Goal: Task Accomplishment & Management: Use online tool/utility

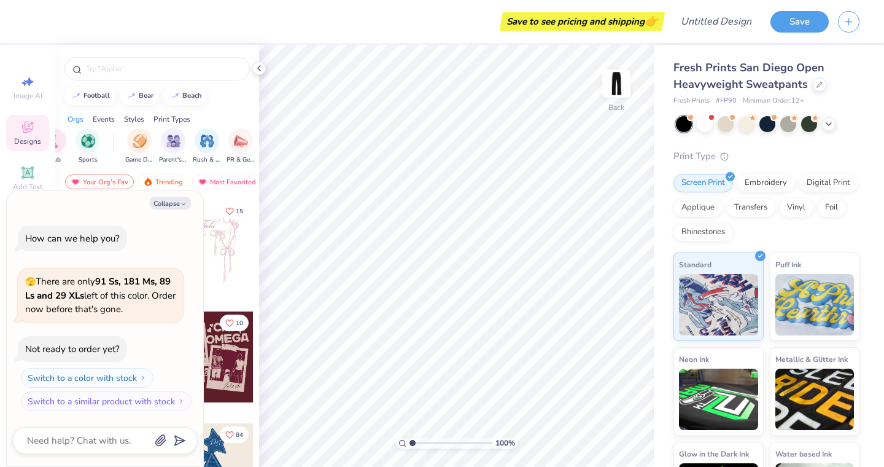
scroll to position [0, 93]
click at [625, 75] on img at bounding box center [616, 83] width 49 height 49
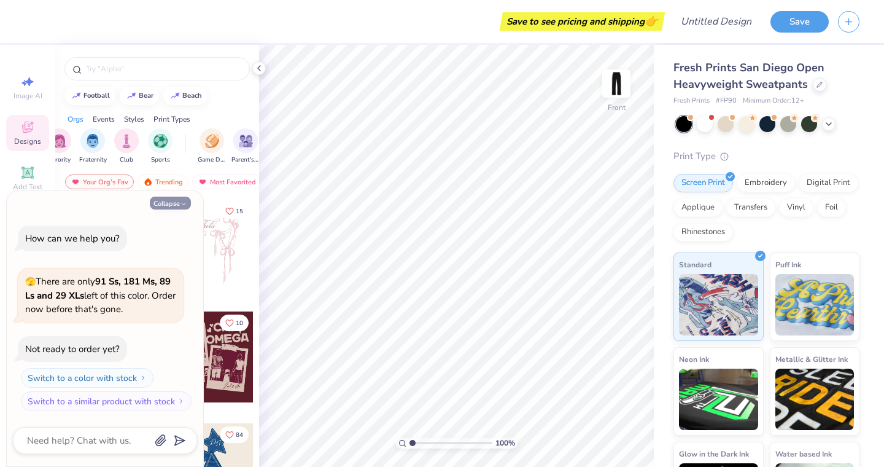
click at [180, 204] on icon "button" at bounding box center [183, 203] width 7 height 7
type textarea "x"
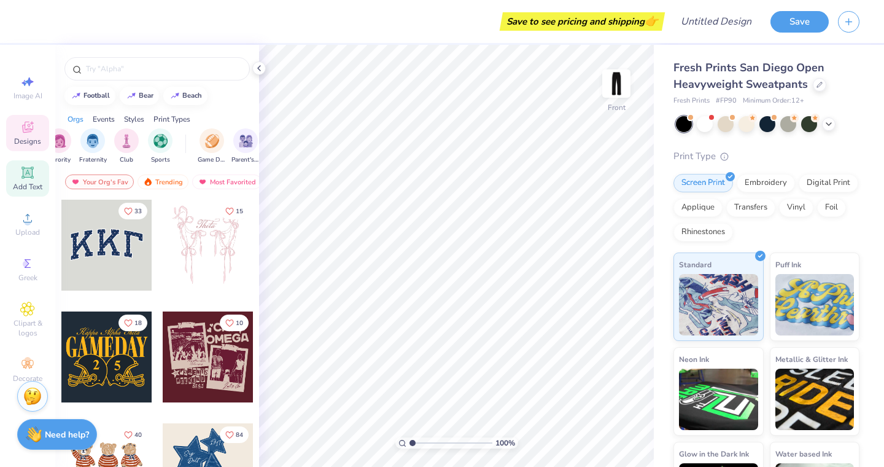
click at [27, 188] on span "Add Text" at bounding box center [27, 187] width 29 height 10
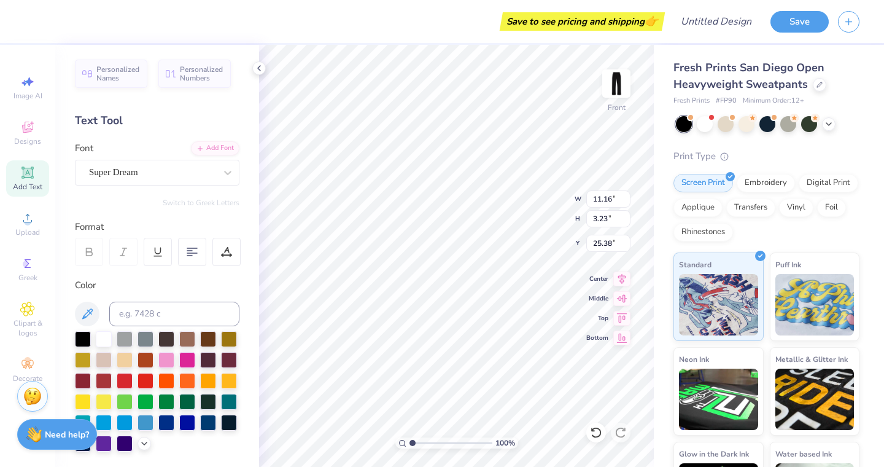
scroll to position [0, 2]
type textarea "MURDA ACE"
click at [186, 381] on div at bounding box center [187, 379] width 16 height 16
click at [185, 169] on div "Super Dream" at bounding box center [152, 172] width 129 height 19
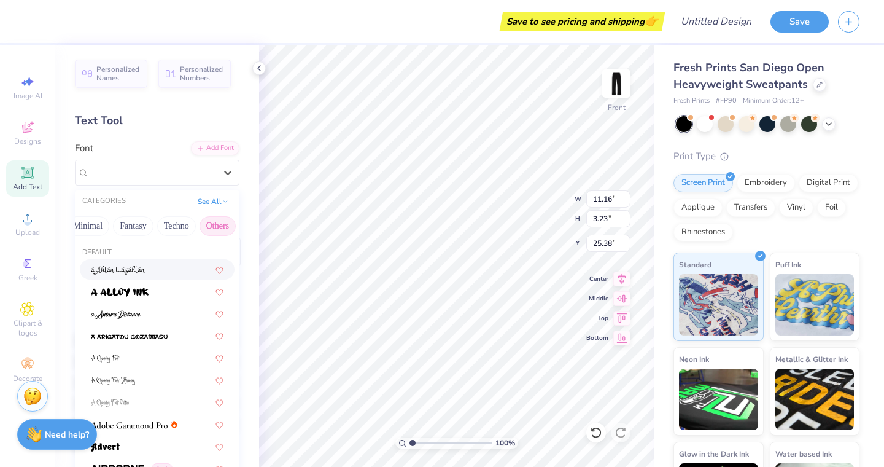
scroll to position [0, 362]
click at [205, 221] on button "Others" at bounding box center [218, 226] width 36 height 20
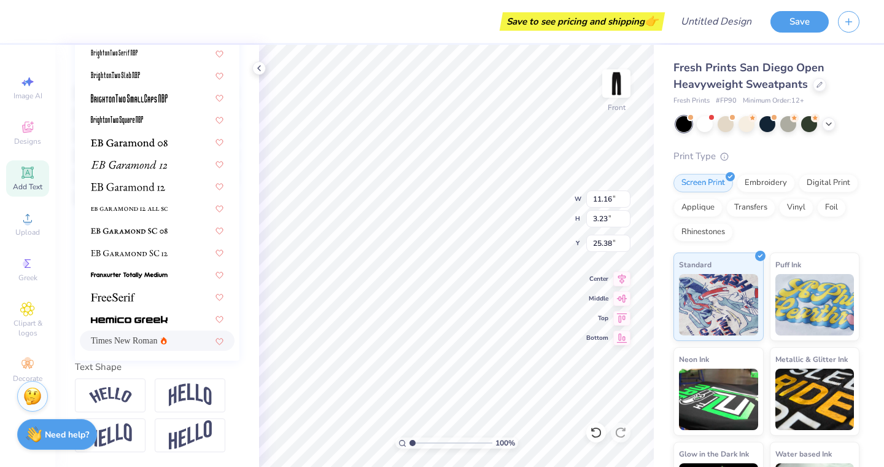
scroll to position [247, 0]
click at [135, 320] on img at bounding box center [129, 319] width 77 height 9
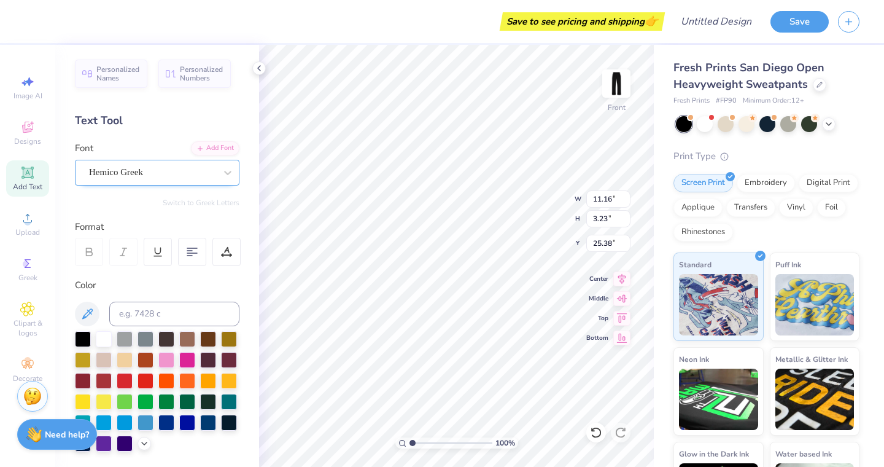
scroll to position [0, 0]
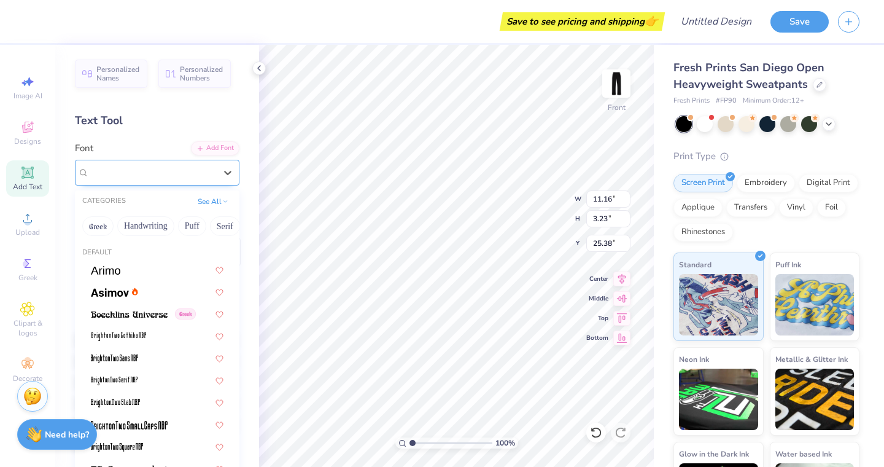
click at [160, 164] on div at bounding box center [152, 172] width 126 height 17
click at [220, 199] on button "See All" at bounding box center [213, 200] width 38 height 12
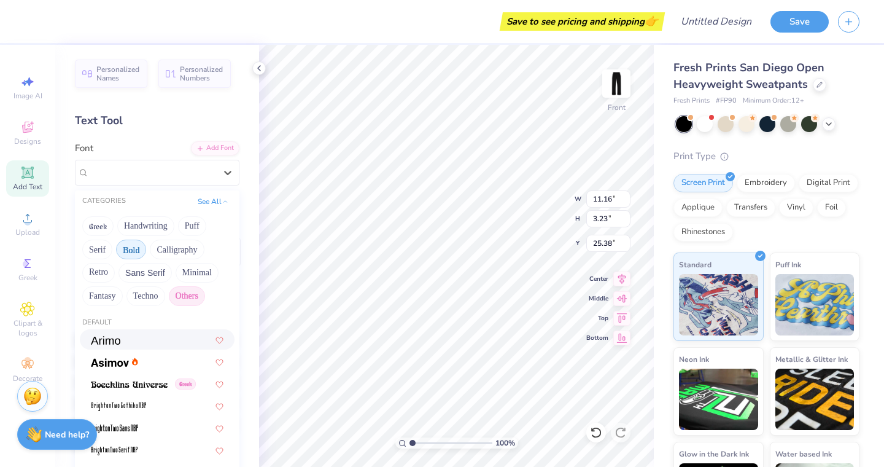
click at [131, 249] on button "Bold" at bounding box center [131, 249] width 30 height 20
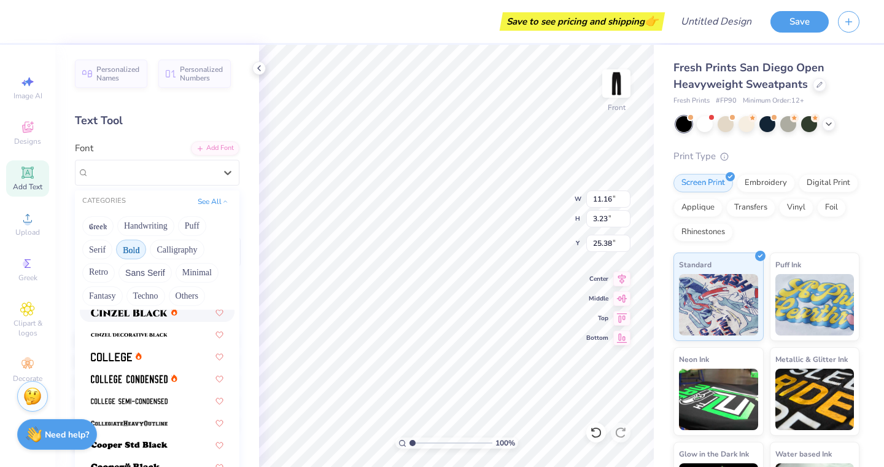
scroll to position [95, 0]
click at [113, 363] on div at bounding box center [157, 354] width 155 height 20
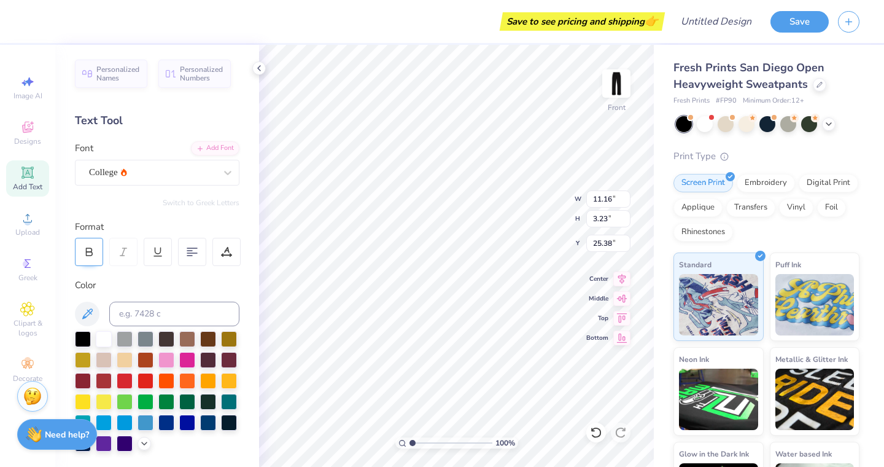
click at [91, 246] on icon at bounding box center [88, 251] width 11 height 11
type input "11.04"
type input "1.46"
type input "2.72"
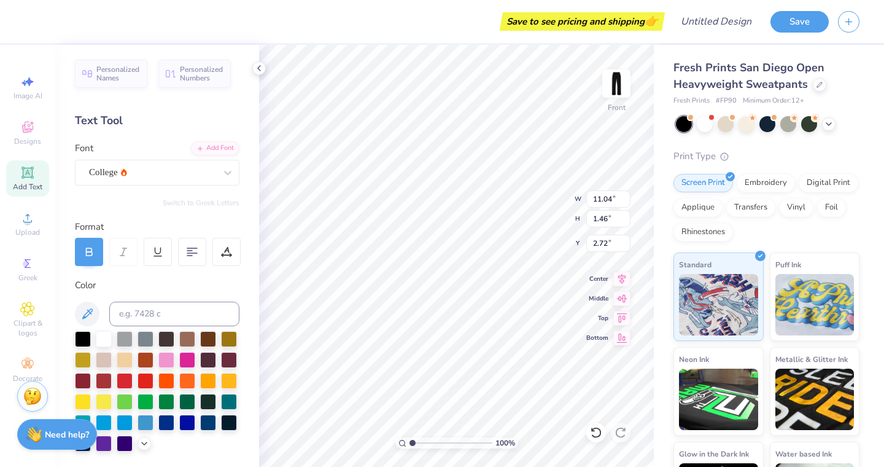
type textarea "MURDA"
click at [22, 168] on icon at bounding box center [27, 172] width 12 height 12
click at [182, 382] on div at bounding box center [187, 379] width 16 height 16
type textarea "ACE"
click at [174, 182] on div "Super Dream" at bounding box center [157, 173] width 165 height 26
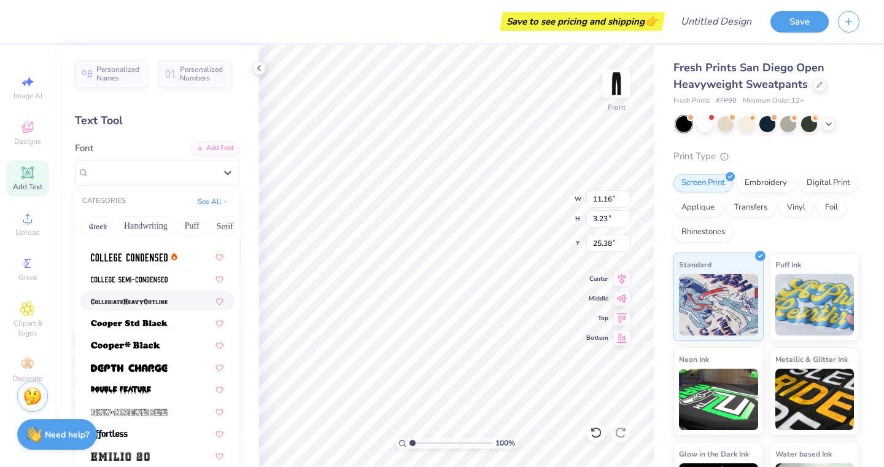
scroll to position [147, 0]
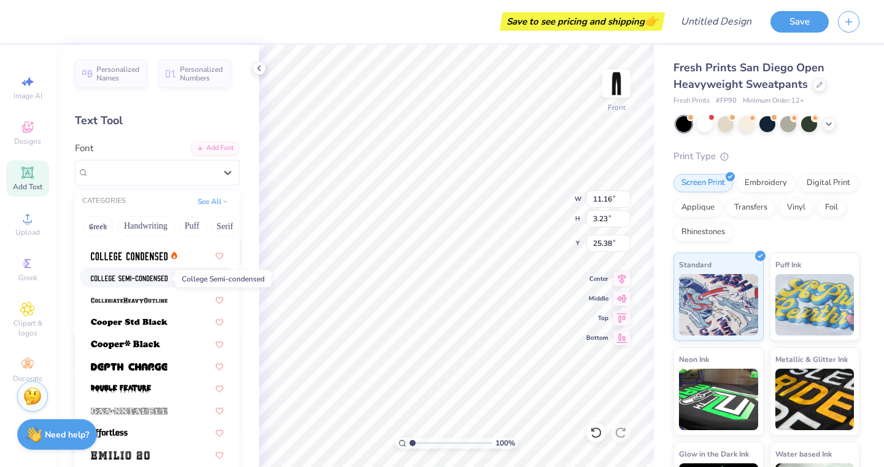
click at [148, 274] on span at bounding box center [129, 277] width 77 height 13
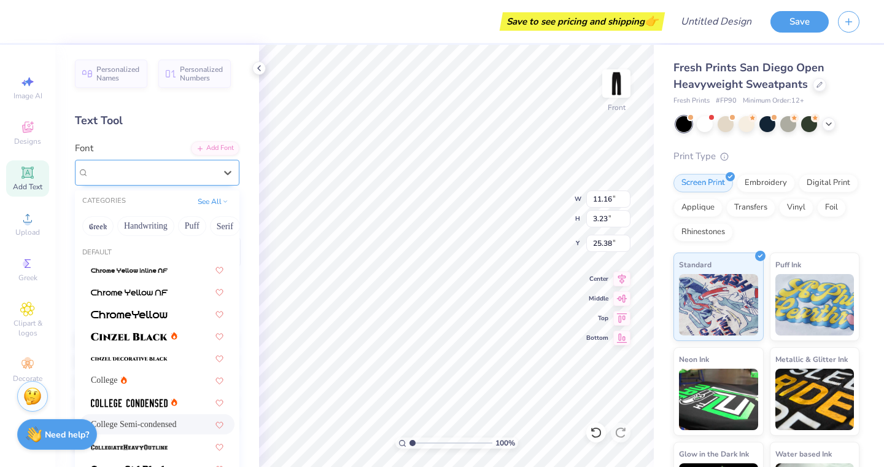
click at [132, 173] on span "College Semi-condensed" at bounding box center [135, 172] width 92 height 14
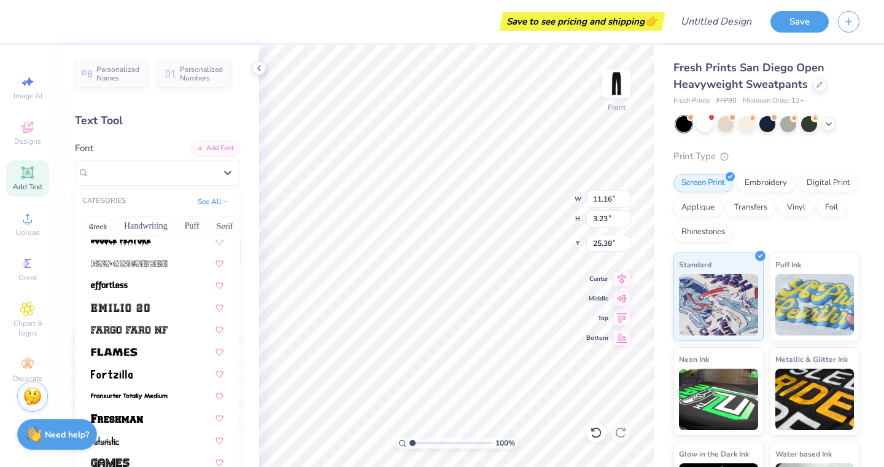
scroll to position [293, 0]
click at [131, 428] on div at bounding box center [157, 418] width 155 height 20
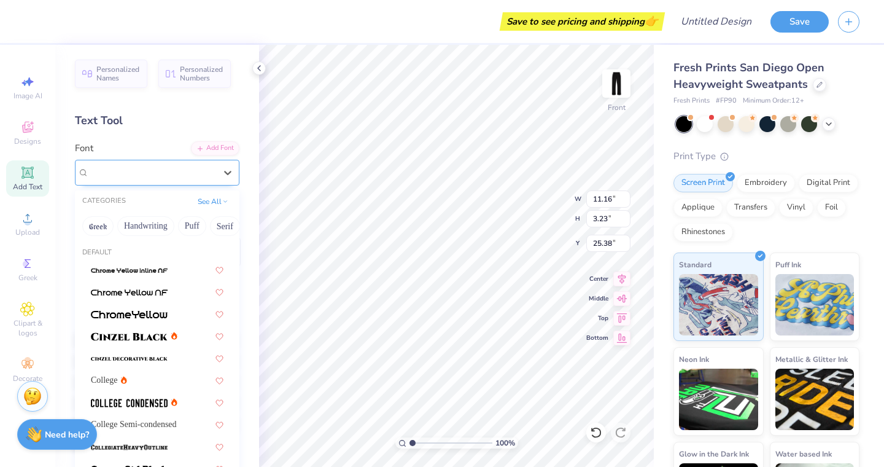
click at [169, 175] on div "Freshman" at bounding box center [152, 172] width 129 height 19
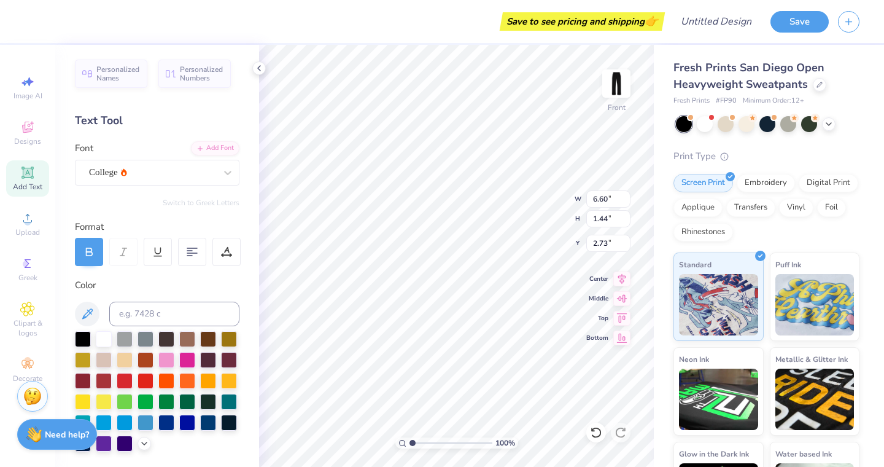
type input "6.60"
type input "1.44"
type input "2.73"
type input "10.05"
type input "3.85"
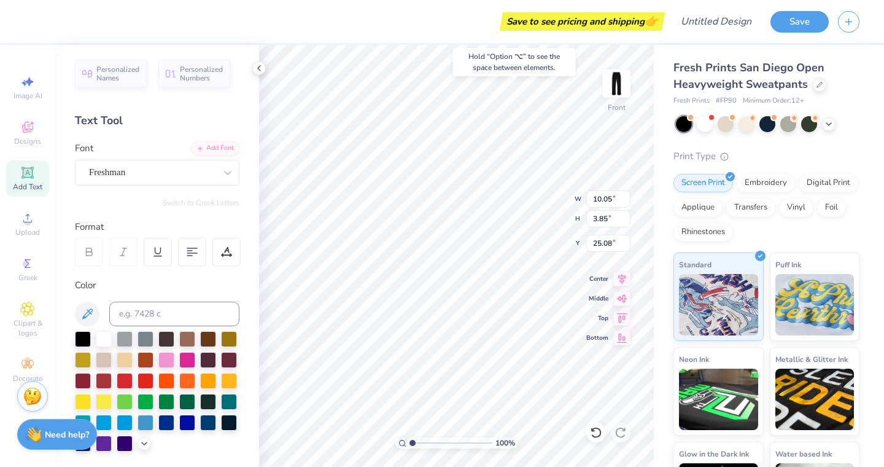
type input "1.53"
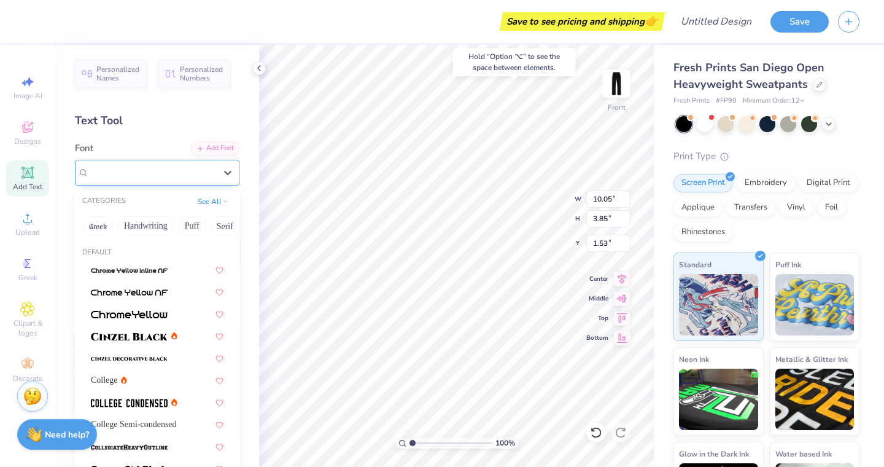
click at [142, 173] on div "Freshman" at bounding box center [152, 172] width 129 height 19
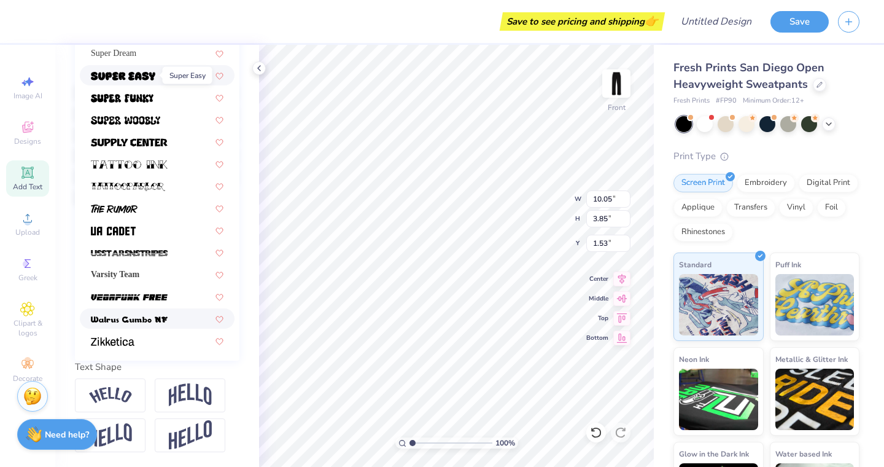
scroll to position [247, 0]
click at [134, 273] on span "Varsity Team" at bounding box center [115, 274] width 48 height 13
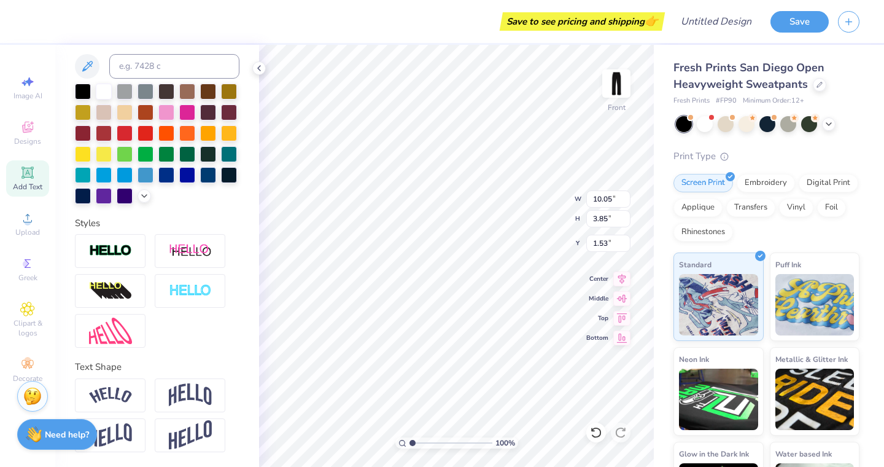
type input "7.56"
type input "3.23"
type input "1.84"
type input "6.60"
type input "1.44"
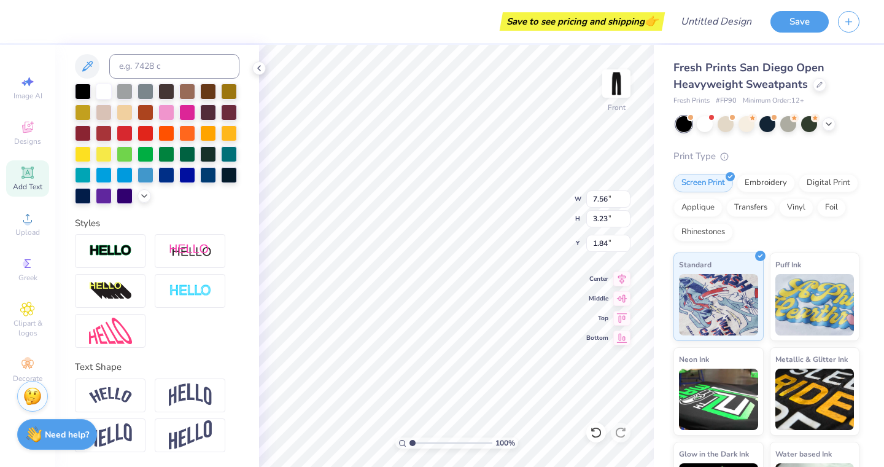
type input "2.73"
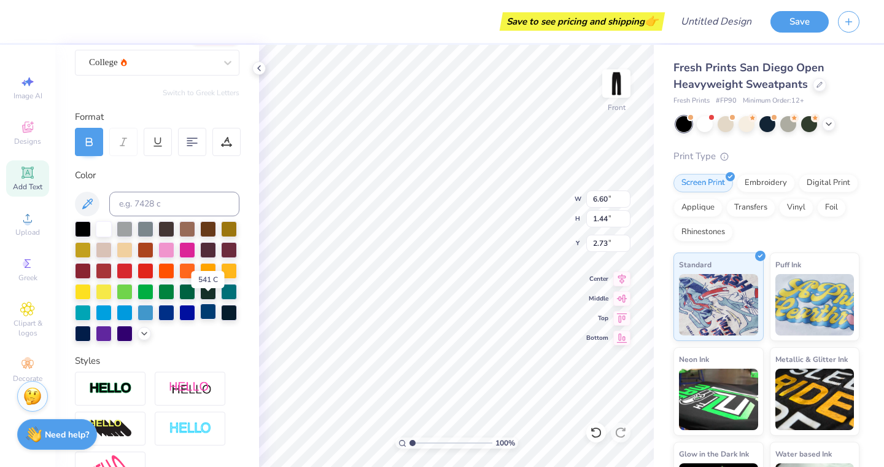
scroll to position [88, 0]
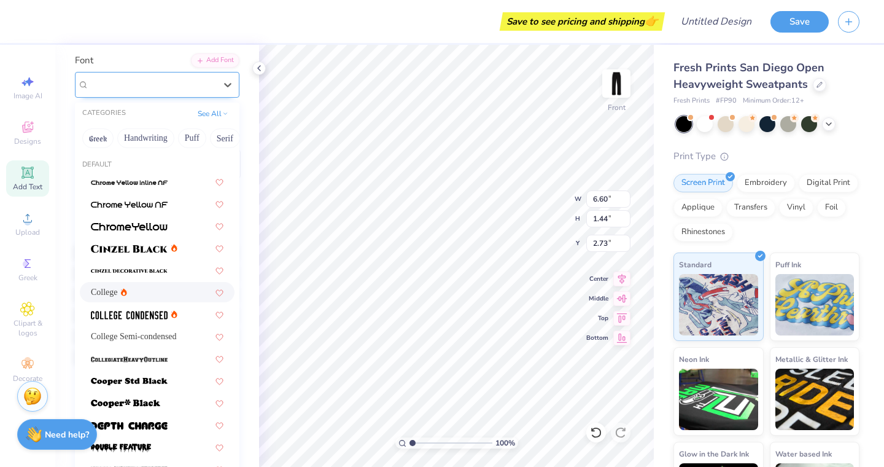
click at [175, 78] on div "College" at bounding box center [152, 84] width 129 height 19
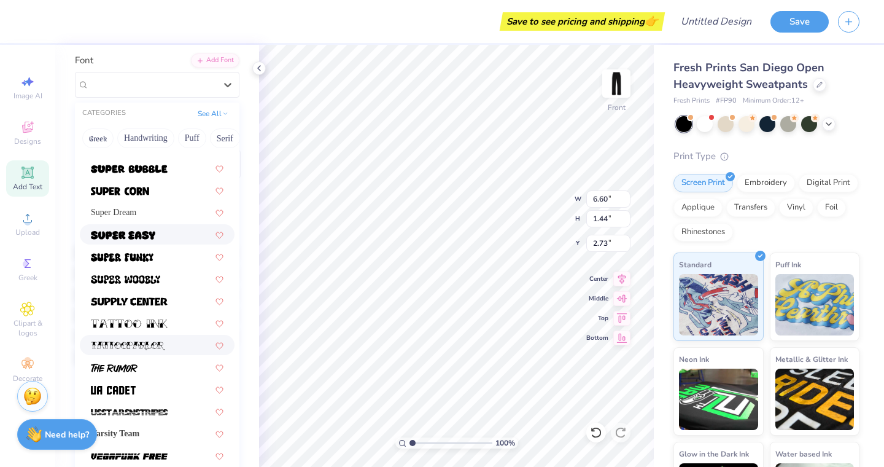
scroll to position [1339, 0]
click at [138, 440] on span "Varsity Team" at bounding box center [115, 433] width 48 height 13
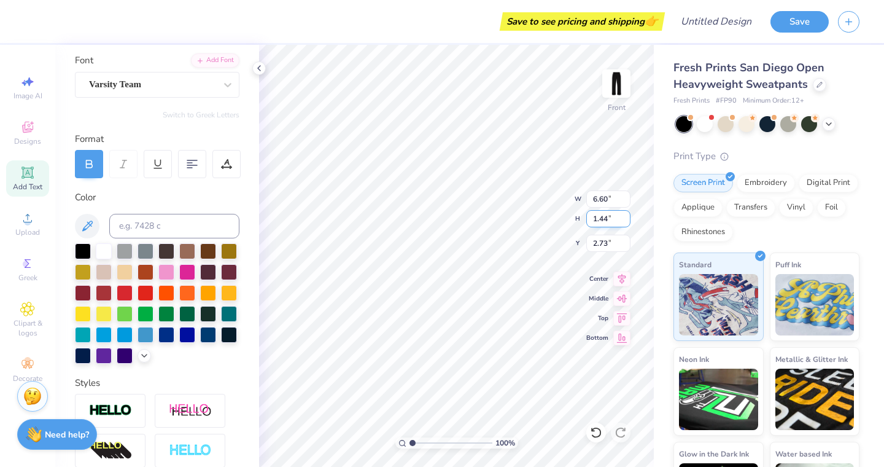
type input "1.45"
click at [625, 215] on input "1.45" at bounding box center [608, 218] width 44 height 17
type input "6.69"
type input "2.71"
type input "1.46"
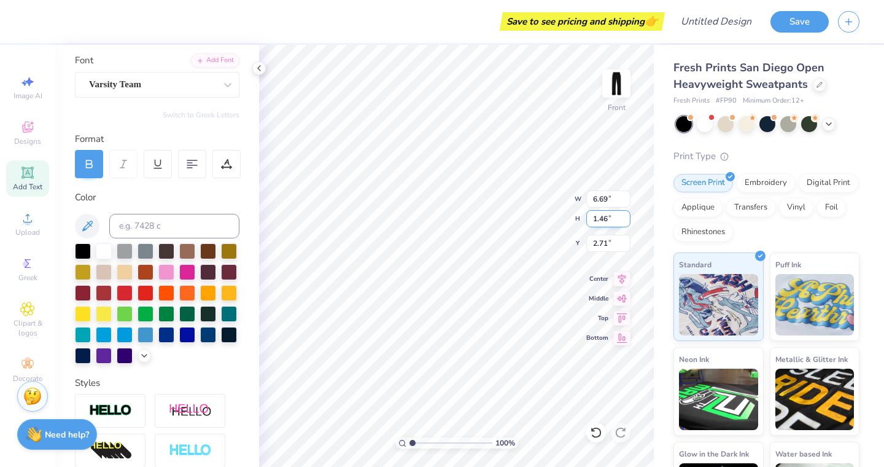
click at [625, 215] on input "1.46" at bounding box center [608, 218] width 44 height 17
type input "6.62"
type input "2.72"
type input "7.56"
type input "3.23"
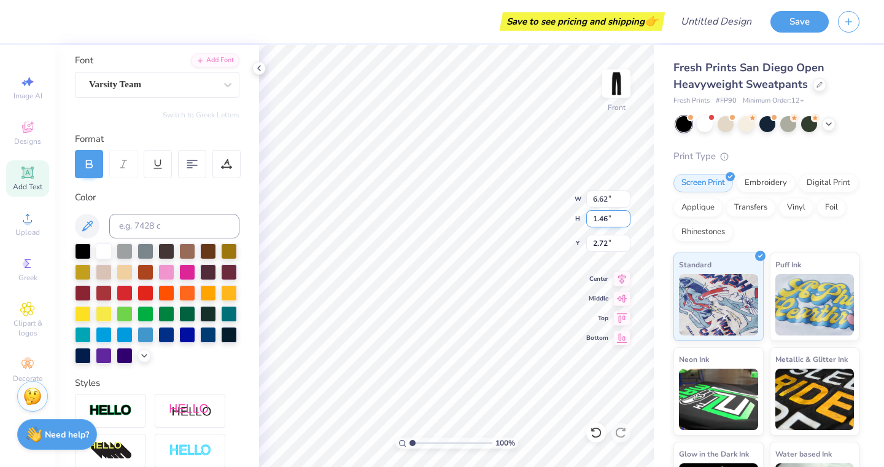
type input "1.84"
type input "3.68"
type input "1.57"
type input "2.61"
type input "6.62"
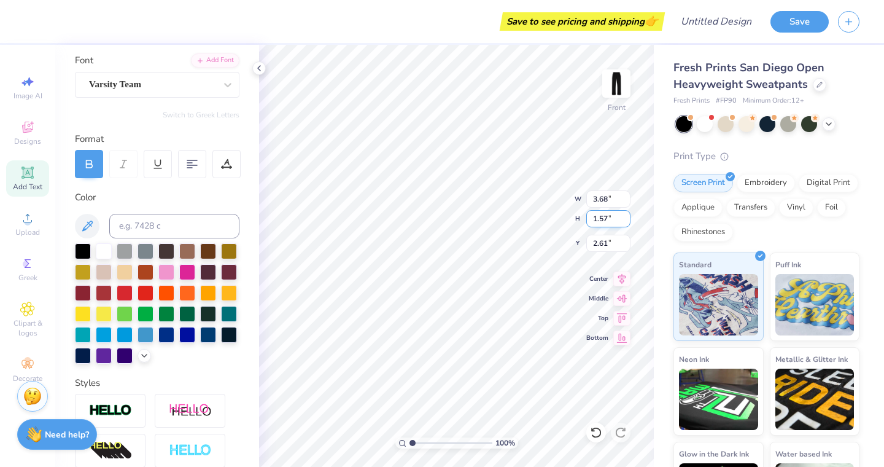
type input "1.46"
type input "2.72"
type input "2.61"
click at [56, 433] on strong "Need help?" at bounding box center [67, 433] width 44 height 12
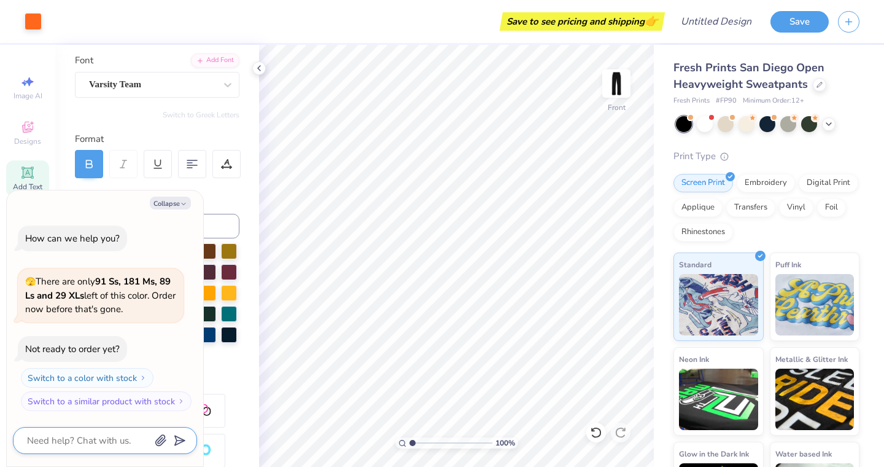
click at [60, 441] on textarea at bounding box center [88, 440] width 125 height 16
type textarea "x"
type textarea "C"
type textarea "x"
type textarea "CA"
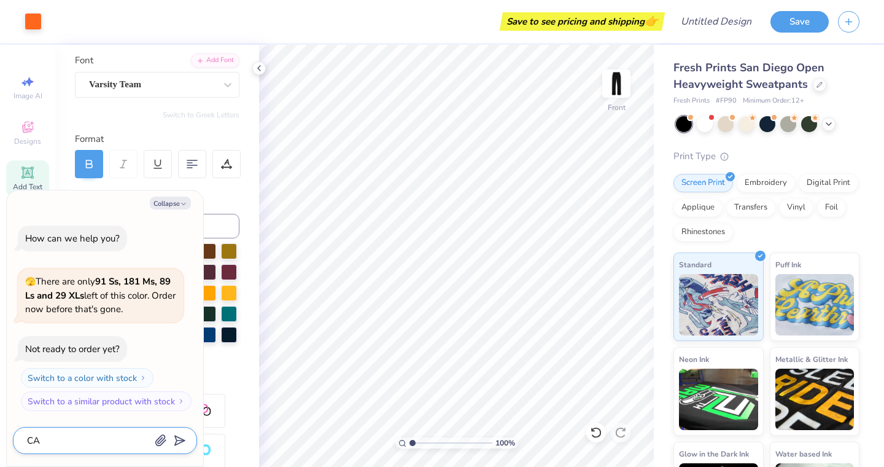
type textarea "x"
type textarea "CAN"
type textarea "x"
type textarea "CAN"
type textarea "x"
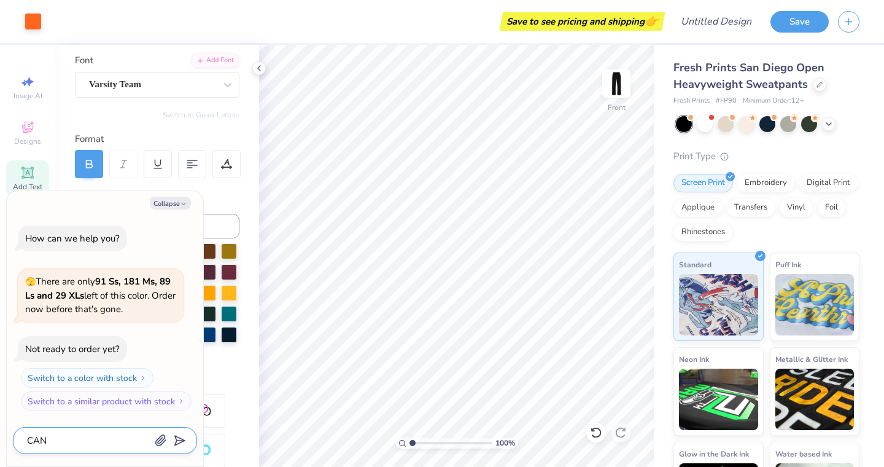
type textarea "CAN ="
type textarea "x"
type textarea "CAN"
type textarea "x"
type textarea "CAN"
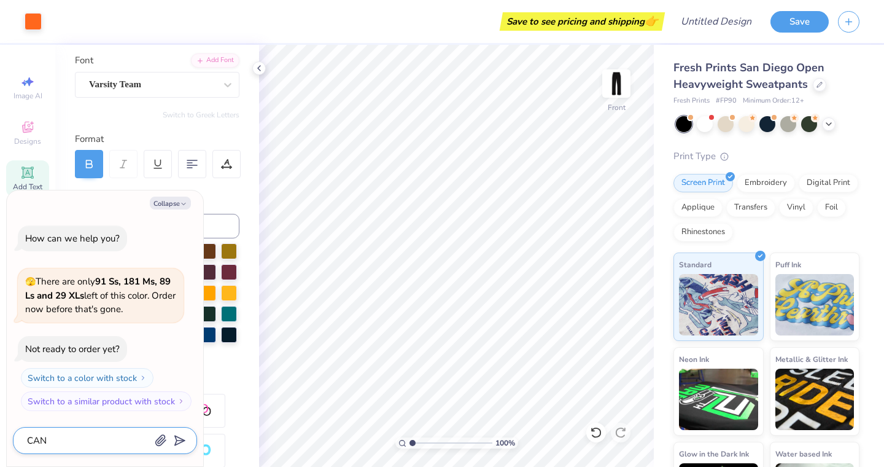
type textarea "x"
type textarea "CA"
type textarea "x"
type textarea "C"
type textarea "x"
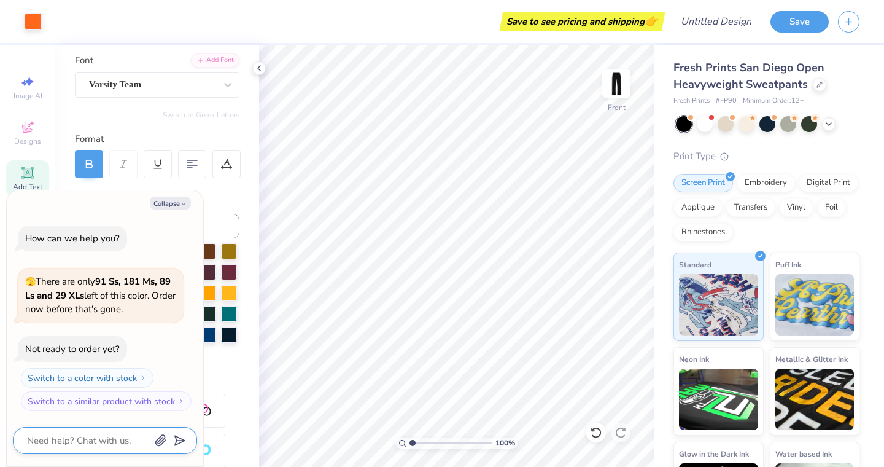
type textarea "x"
type textarea "c"
type textarea "x"
type textarea "ca"
type textarea "x"
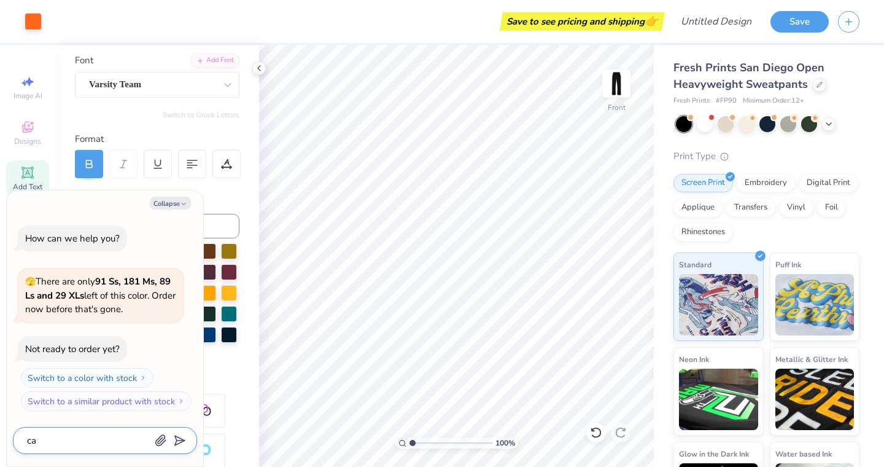
type textarea "can"
type textarea "x"
type textarea "can."
type textarea "x"
type textarea "can. i"
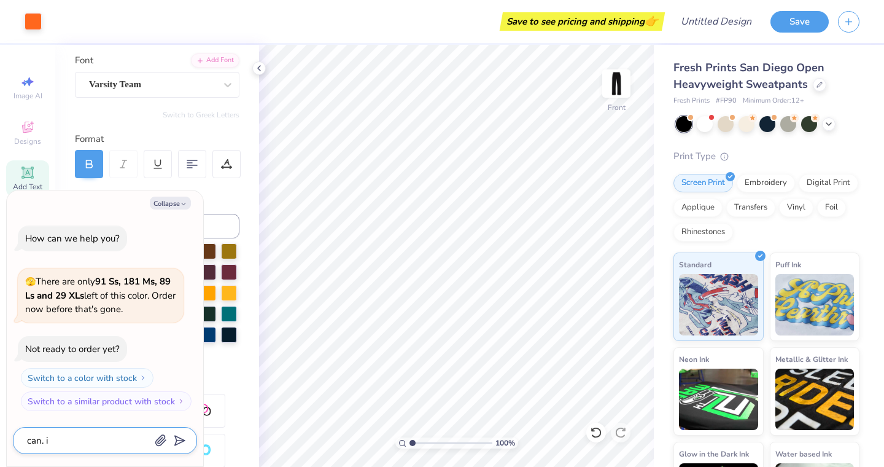
type textarea "x"
type textarea "can."
type textarea "x"
type textarea "can."
type textarea "x"
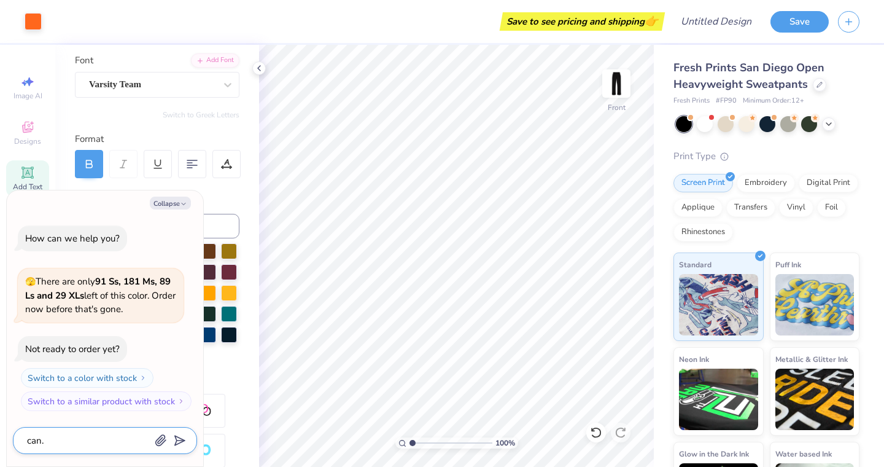
type textarea "can"
type textarea "x"
type textarea "can"
type textarea "x"
type textarea "can i"
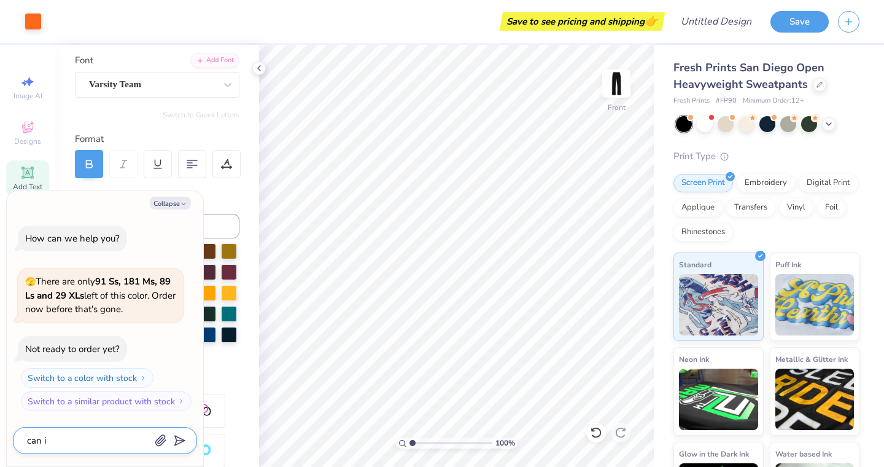
type textarea "x"
type textarea "can I"
type textarea "x"
type textarea "can I p"
type textarea "x"
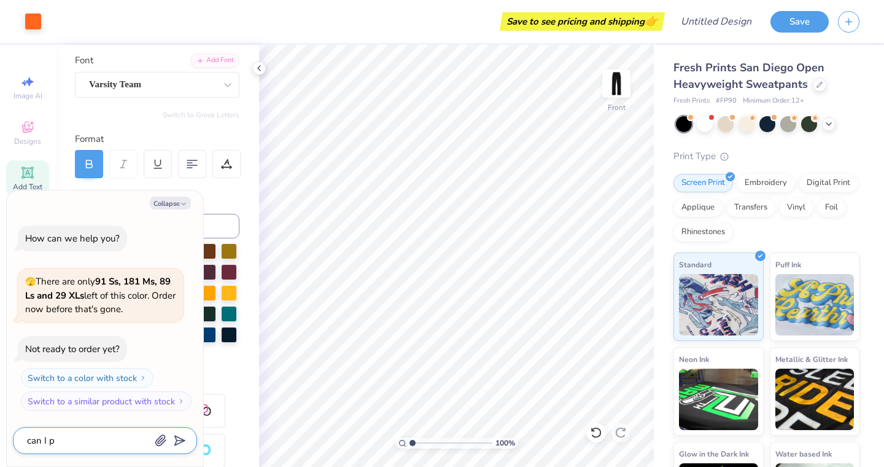
type textarea "can I pu"
type textarea "x"
type textarea "can I put"
type textarea "x"
type textarea "can I put"
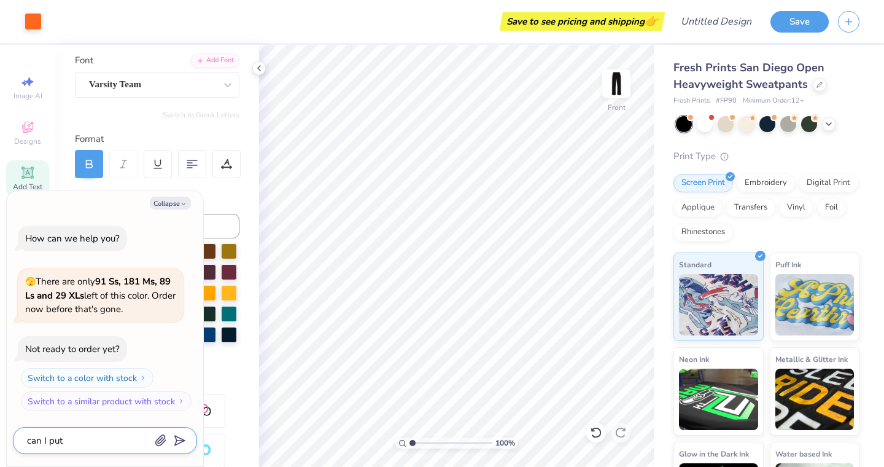
type textarea "x"
type textarea "can I put a"
type textarea "x"
type textarea "can I put a"
type textarea "x"
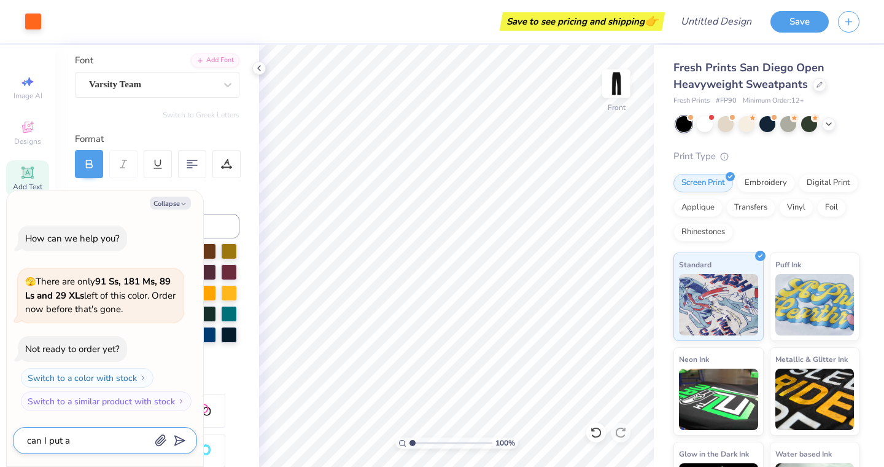
type textarea "can I put a d"
type textarea "x"
type textarea "can I put a de"
type textarea "x"
type textarea "can I put a des"
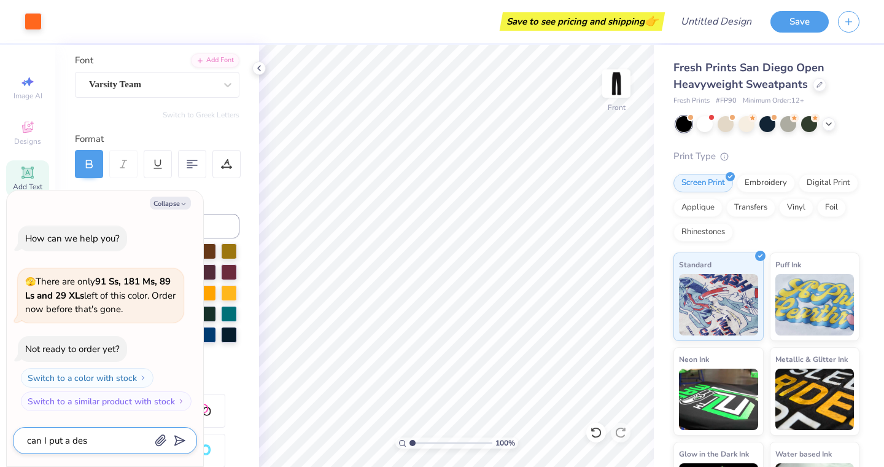
type textarea "x"
type textarea "can I put a desi"
type textarea "x"
type textarea "can I put a desig"
type textarea "x"
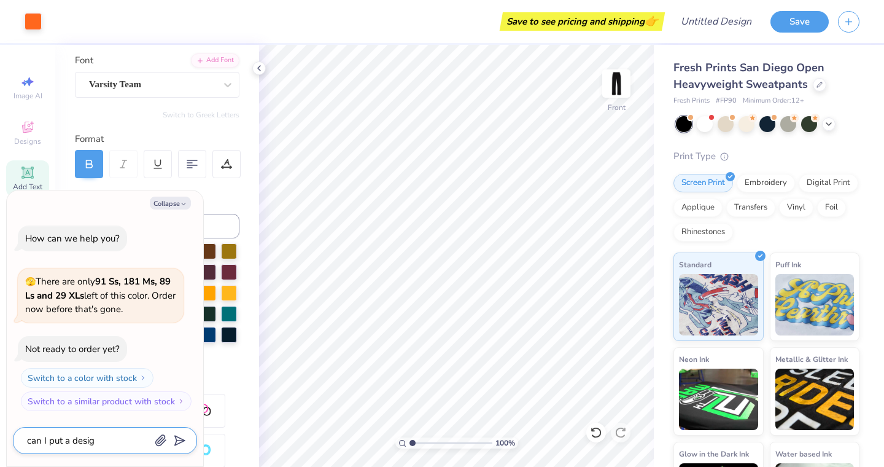
type textarea "can I put a desigb"
type textarea "x"
type textarea "can I put a design"
type textarea "x"
type textarea "can I put a design i"
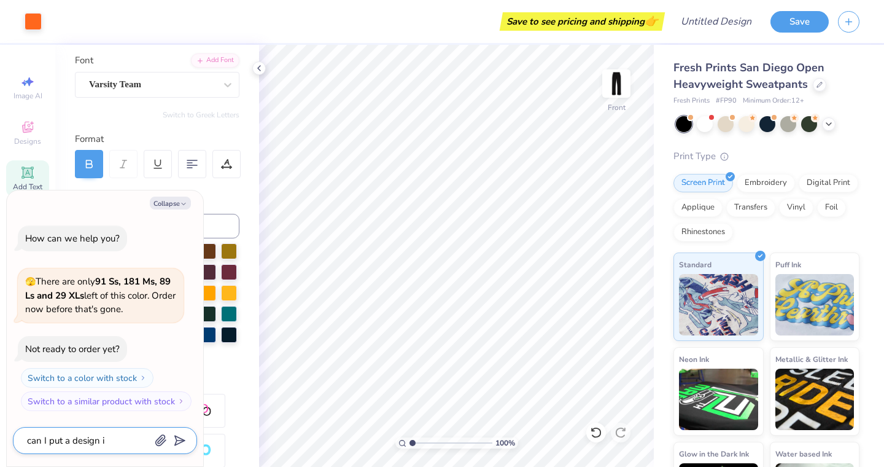
type textarea "x"
type textarea "can I put a design in"
type textarea "x"
type textarea "can I put a design in"
type textarea "x"
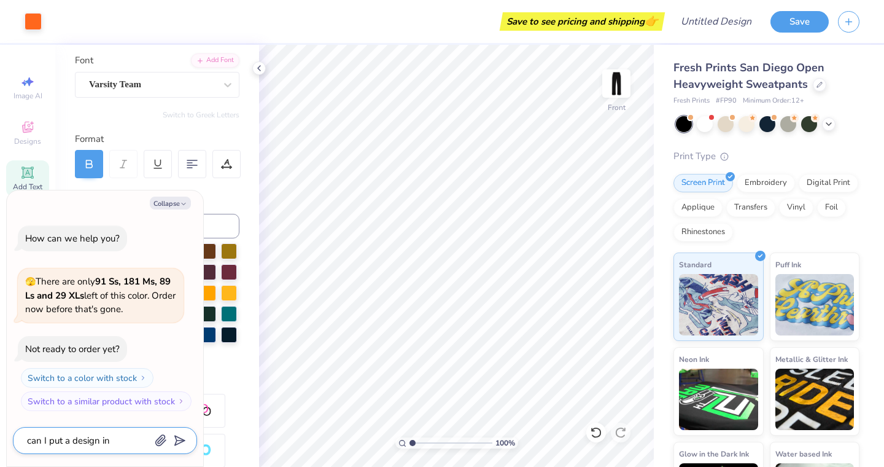
type textarea "can I put a design in"
type textarea "x"
type textarea "can I put a design i"
type textarea "x"
type textarea "can I put a design"
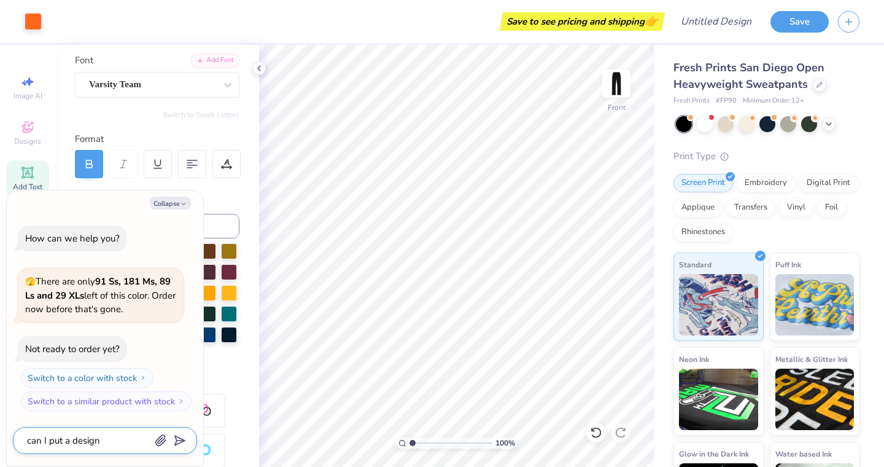
type textarea "x"
type textarea "can I put a design o"
type textarea "x"
type textarea "can I put a design on"
type textarea "x"
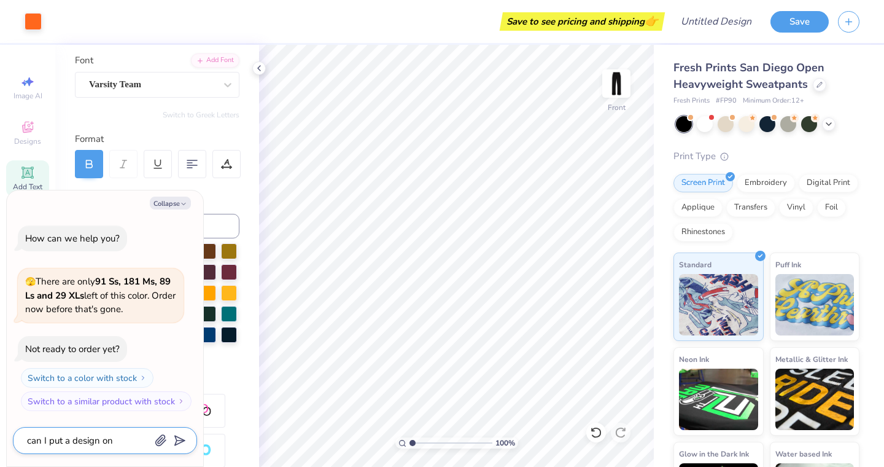
type textarea "can I put a design on"
type textarea "x"
type textarea "can I put a design on t"
type textarea "x"
type textarea "can I put a design on th"
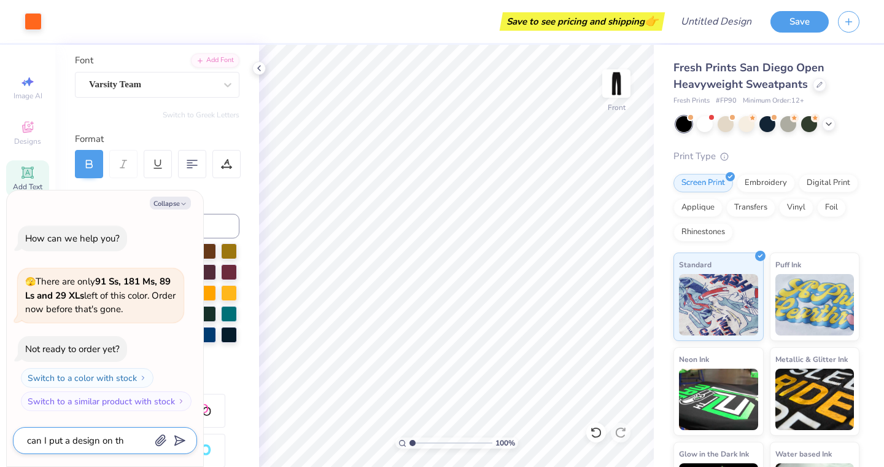
type textarea "x"
type textarea "can I put a design on the"
type textarea "x"
type textarea "can I put a design on the"
type textarea "x"
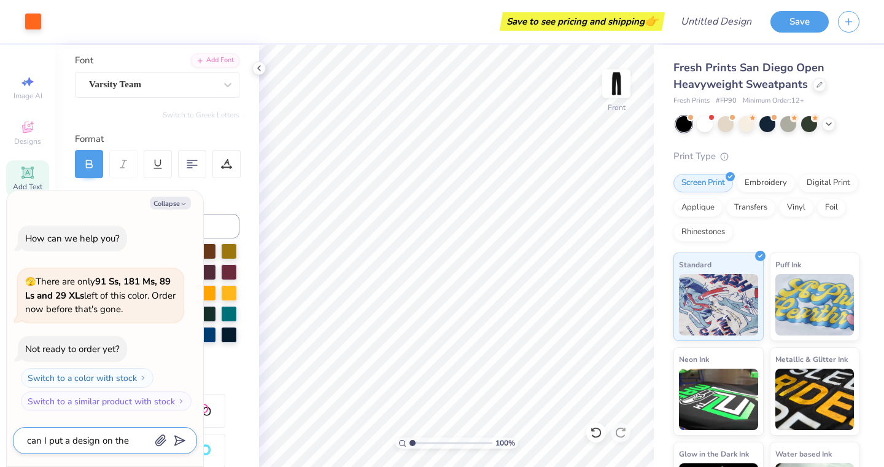
type textarea "can I put a design on the s"
type textarea "x"
type textarea "can I put a design on the"
type textarea "x"
type textarea "can I put a design on the c"
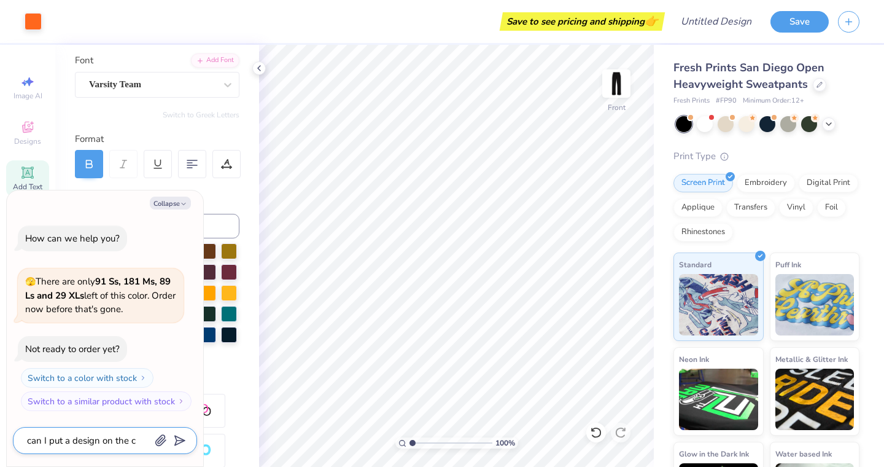
type textarea "x"
type textarea "can I put a design on the ce"
type textarea "x"
type textarea "can I put a design on the cen"
type textarea "x"
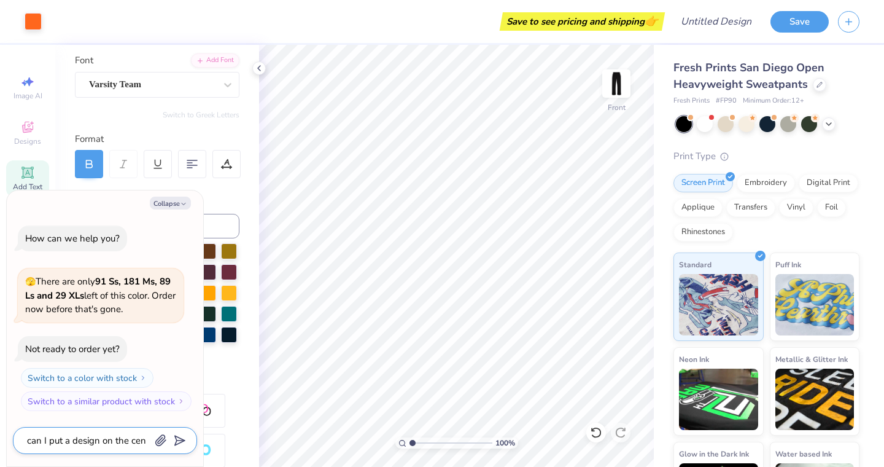
type textarea "can I put a design on the cent"
type textarea "x"
type textarea "can I put a design on the cente"
type textarea "x"
type textarea "can I put a design on the center"
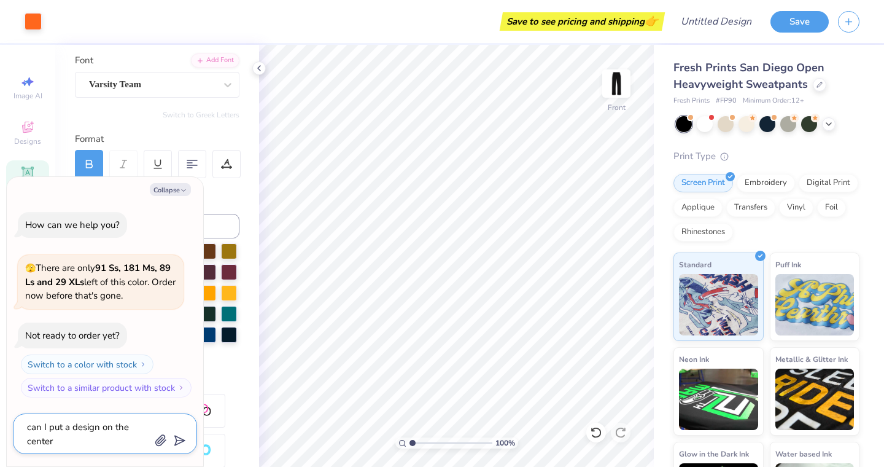
type textarea "x"
type textarea "can I put a design on the center"
type textarea "x"
type textarea "can I put a design on the center o"
type textarea "x"
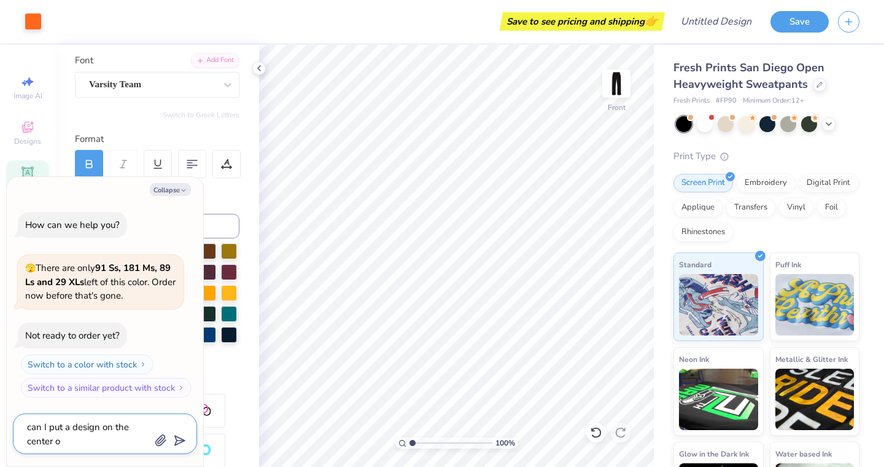
type textarea "can I put a design on the center of"
type textarea "x"
type textarea "can I put a design on the center of"
type textarea "x"
type textarea "can I put a design on the center of t"
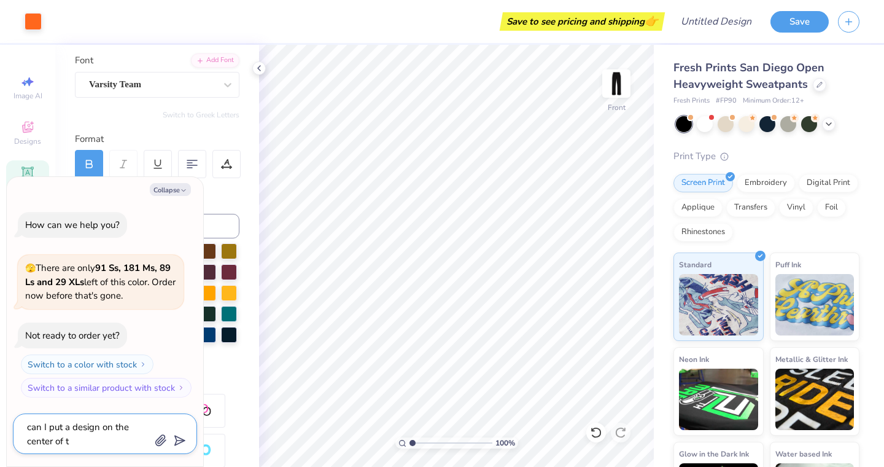
type textarea "x"
type textarea "can I put a design on the center of tg"
type textarea "x"
type textarea "can I put a design on the center of tge"
type textarea "x"
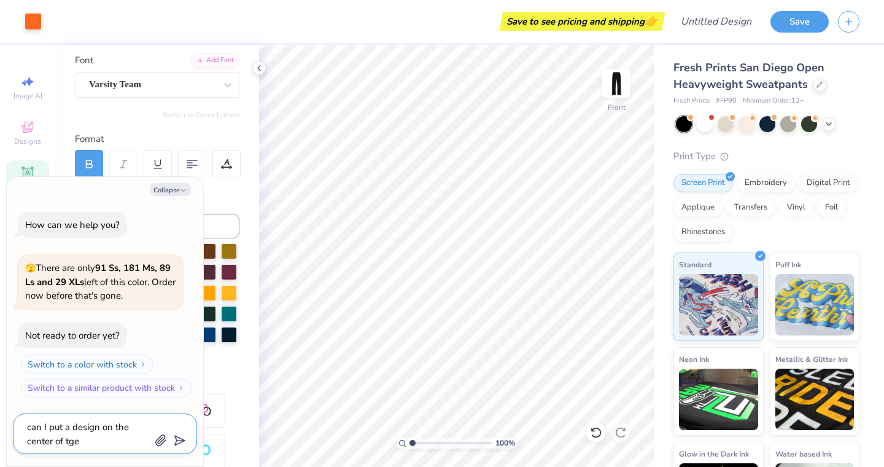
type textarea "can I put a design on the center of the"
type textarea "x"
type textarea "can I put a design on the center of the"
type textarea "x"
type textarea "can I put a design on the center of the"
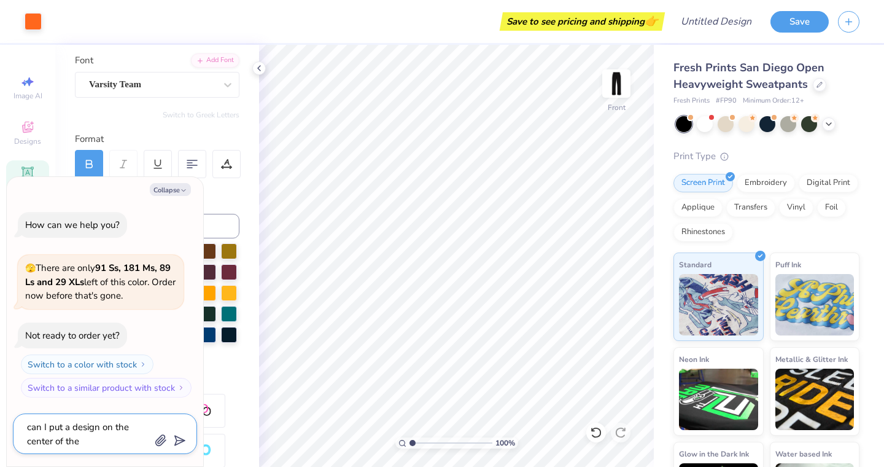
type textarea "x"
type textarea "can I put a design on the center of the b"
type textarea "x"
type textarea "can I put a design on the center of the bu"
type textarea "x"
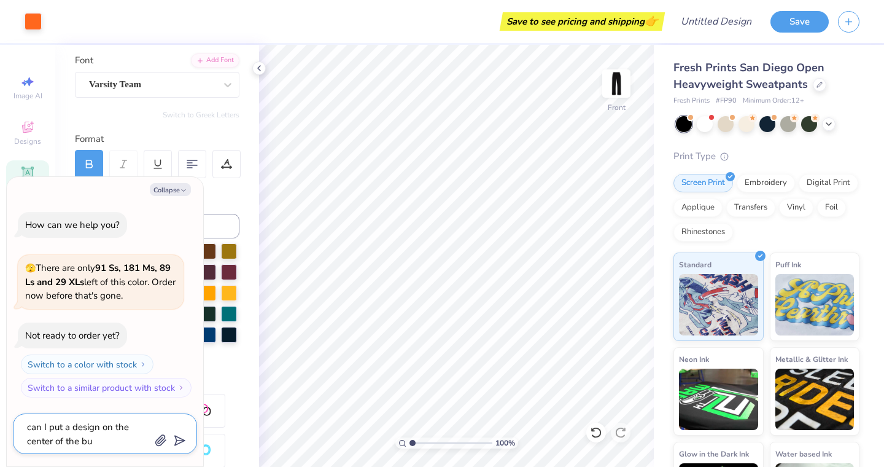
type textarea "can I put a design on the center of the but"
type textarea "x"
type textarea "can I put a design on the center of the butt"
type textarea "x"
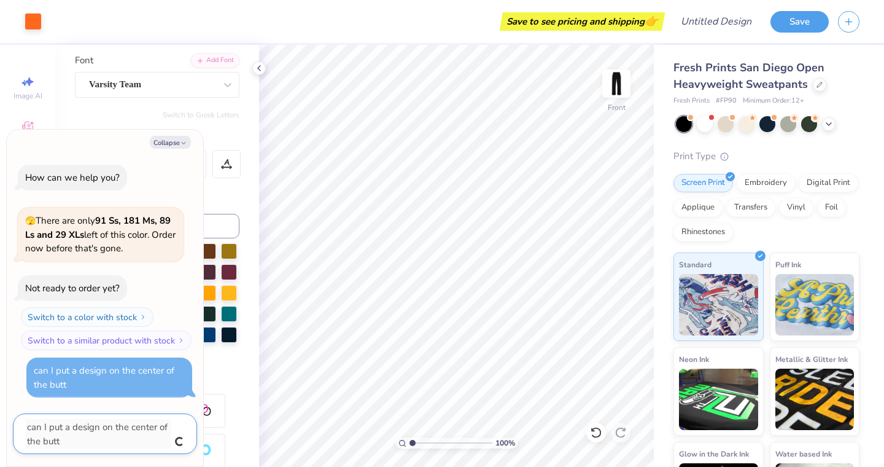
type textarea "can I put a design on the center of the butt"
type textarea "x"
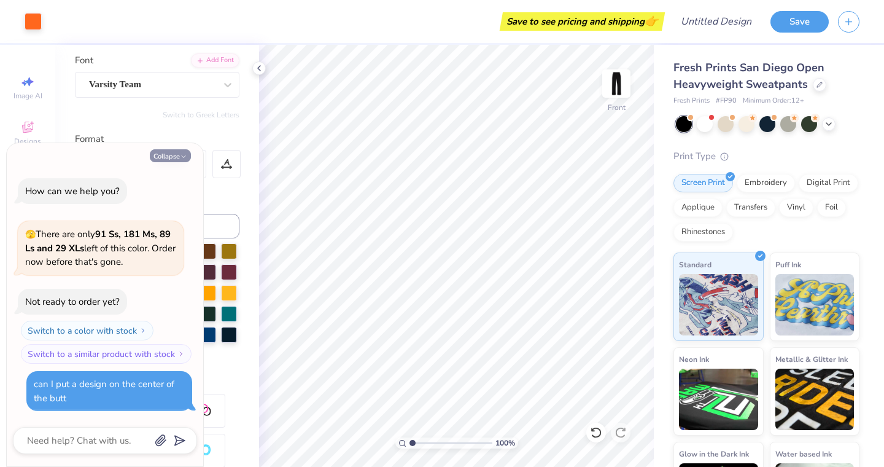
click at [175, 155] on button "Collapse" at bounding box center [170, 155] width 41 height 13
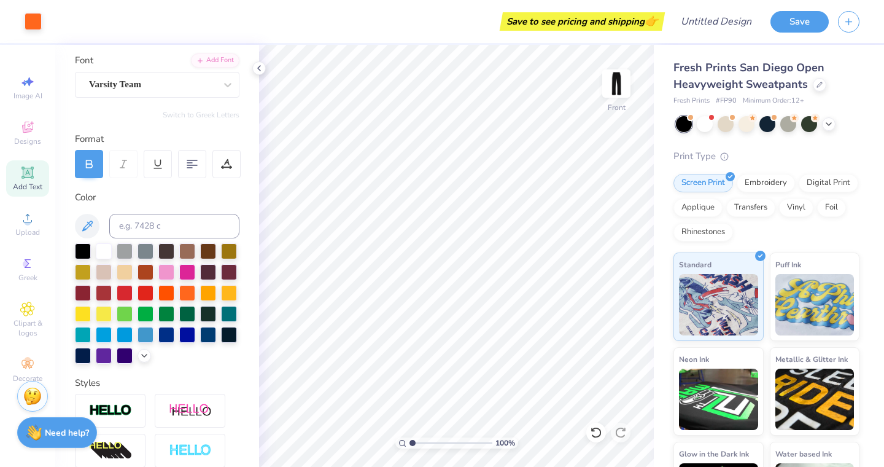
click at [75, 434] on strong "Need help?" at bounding box center [67, 433] width 44 height 12
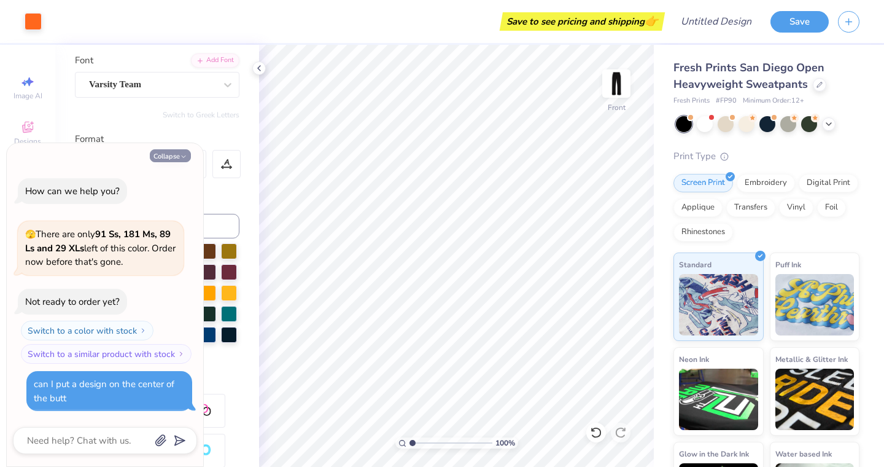
click at [179, 160] on button "Collapse" at bounding box center [170, 155] width 41 height 13
type textarea "x"
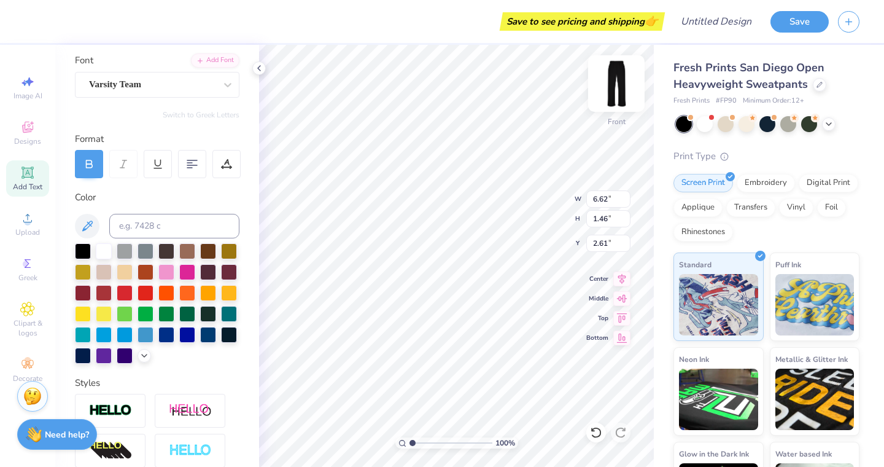
type input "5.41"
type input "3.68"
type input "1.57"
type input "4.62"
type input "6.62"
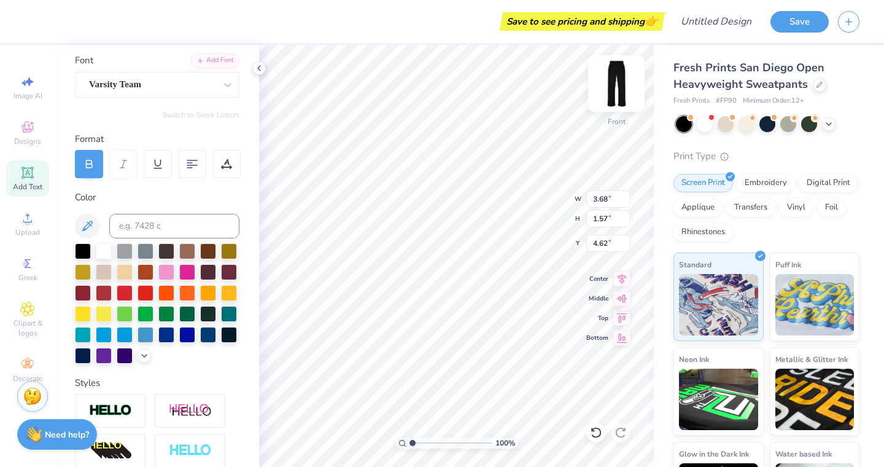
type input "1.46"
type input "4.68"
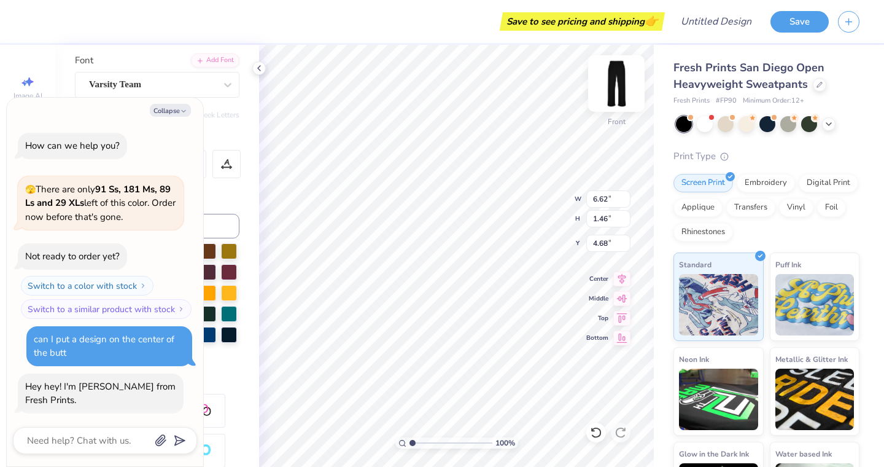
scroll to position [24, 0]
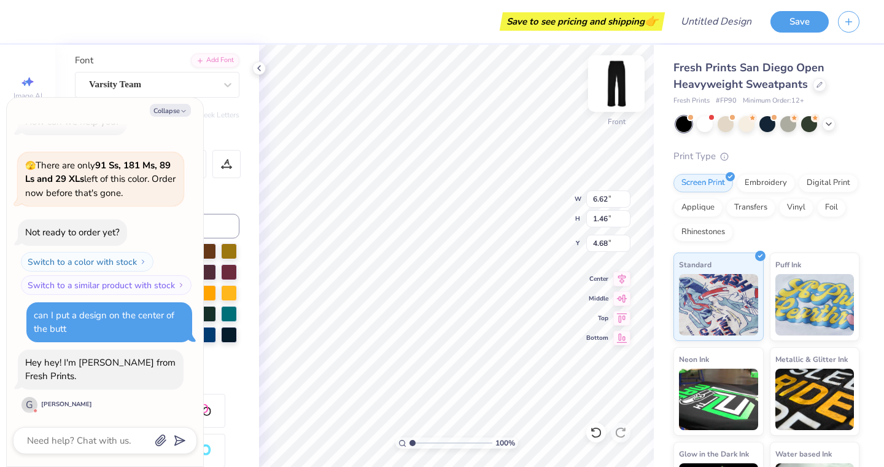
type textarea "x"
type input "7.84"
type input "1.73"
type textarea "x"
type input "5.33"
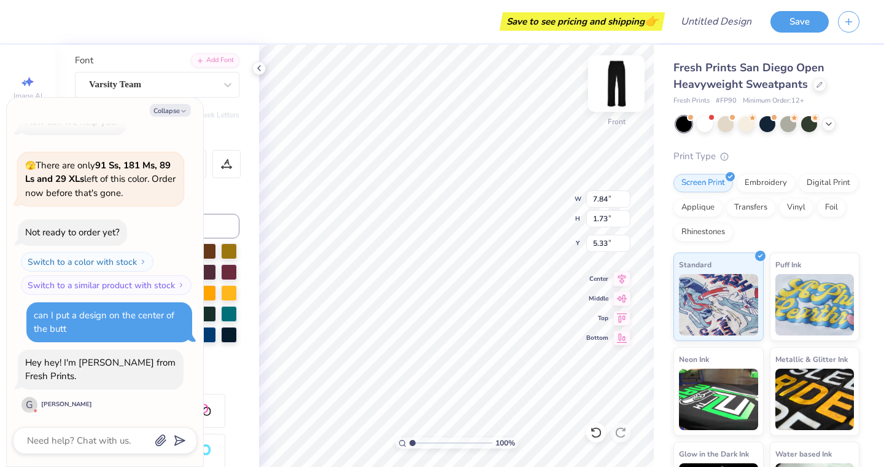
type textarea "x"
type input "3.68"
type input "1.57"
type input "4.62"
type textarea "x"
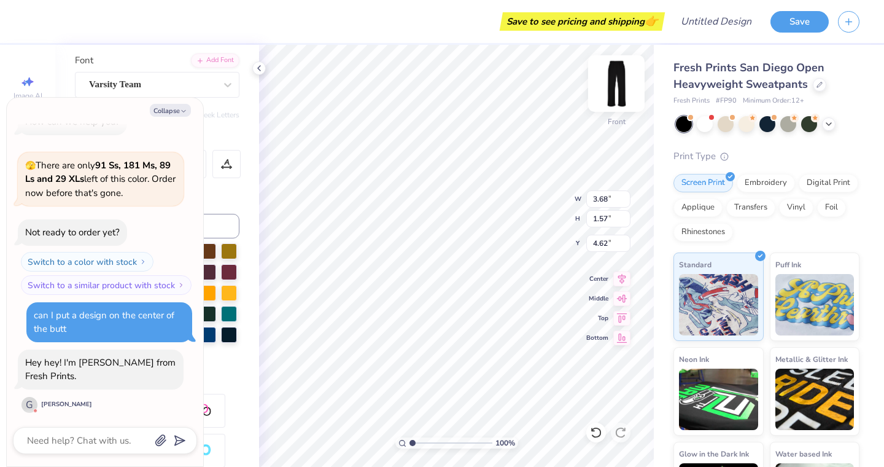
type input "5.30"
type input "2.26"
type textarea "x"
type input "4.80"
type input "2.05"
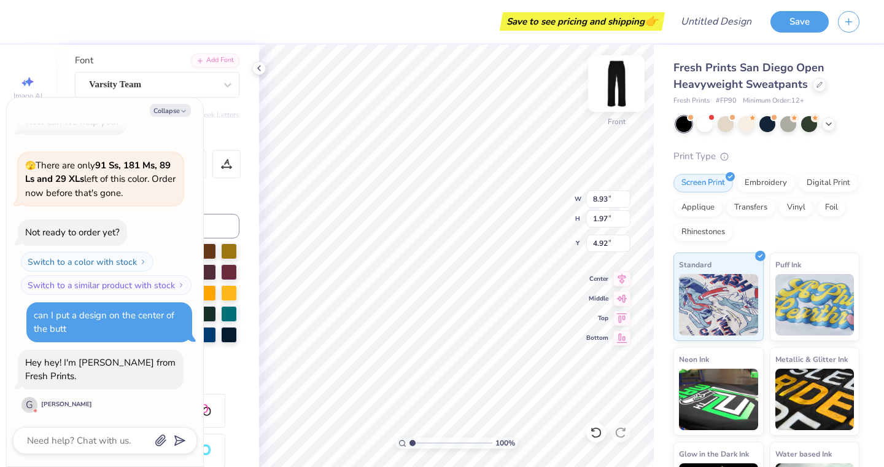
scroll to position [0, 1]
click at [177, 110] on button "Collapse" at bounding box center [170, 110] width 41 height 13
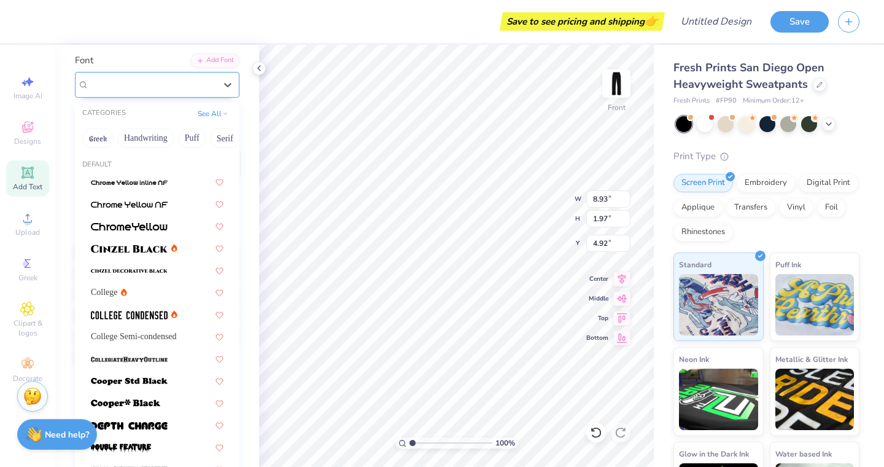
click at [203, 88] on div "Varsity Team" at bounding box center [152, 84] width 129 height 19
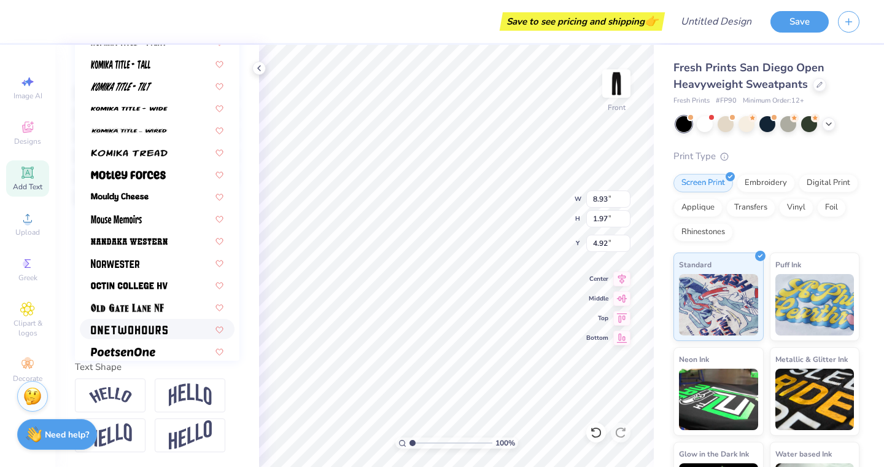
scroll to position [856, 0]
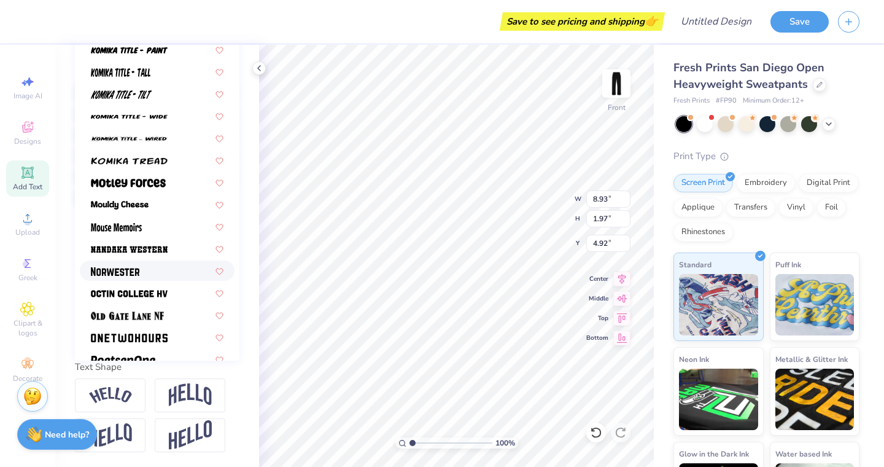
click at [143, 274] on div at bounding box center [157, 270] width 133 height 13
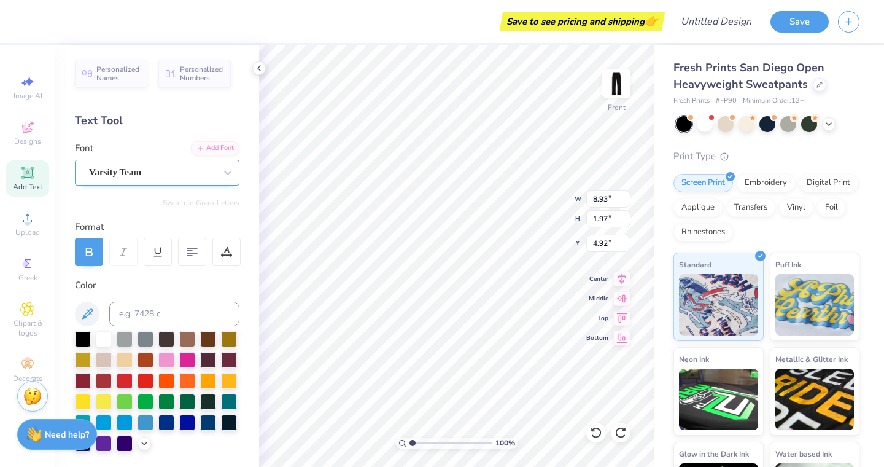
scroll to position [0, 0]
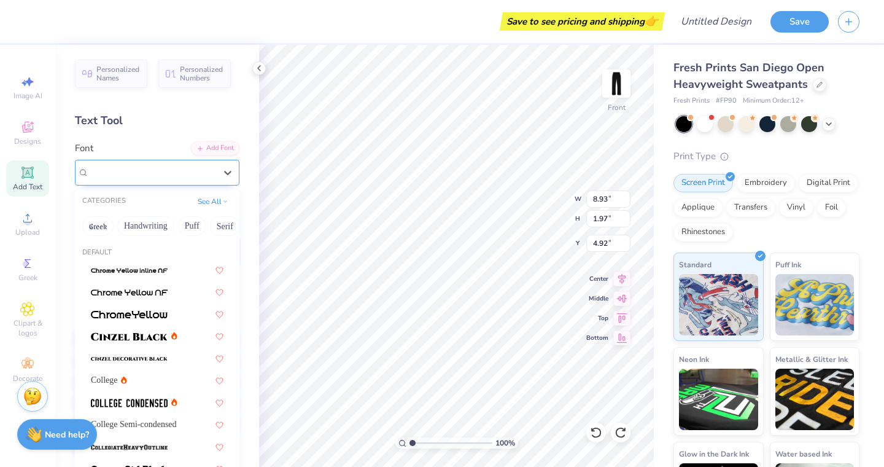
click at [186, 173] on div "Varsity Team" at bounding box center [152, 172] width 129 height 19
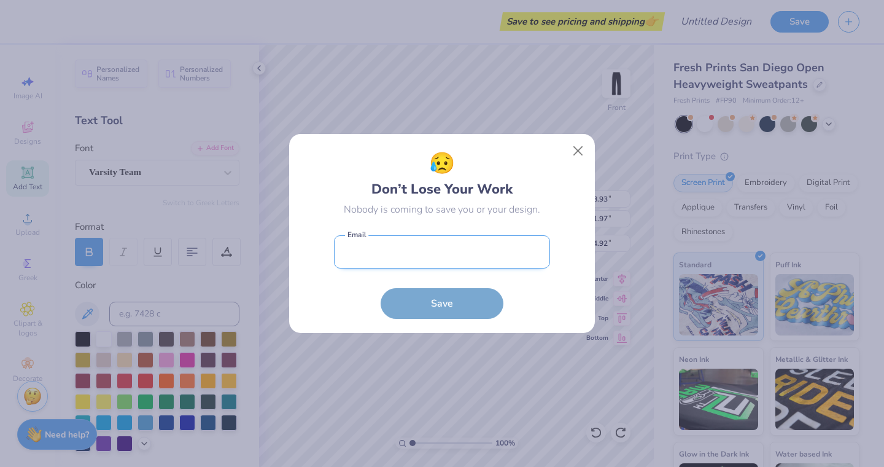
click at [444, 258] on input "email" at bounding box center [442, 252] width 216 height 34
click at [580, 153] on div "😥 Don’t Lose Your Work Nobody is coming to save you or your design. Email is a …" at bounding box center [442, 233] width 307 height 200
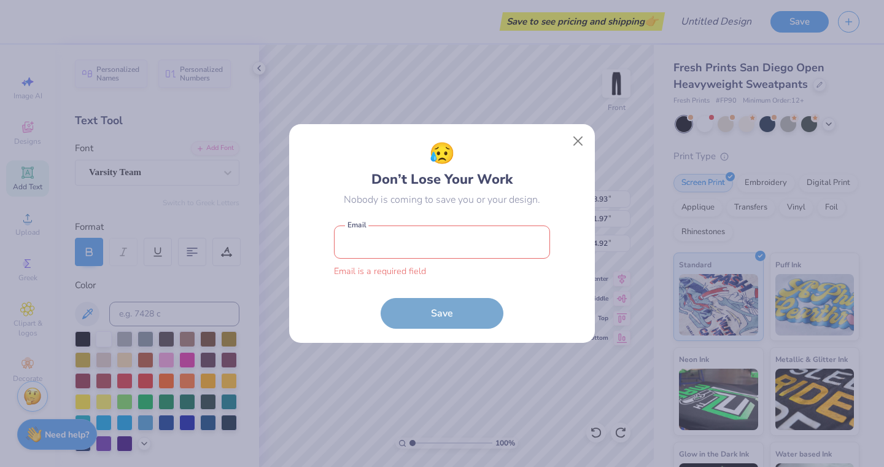
click at [359, 253] on input "email" at bounding box center [442, 242] width 216 height 34
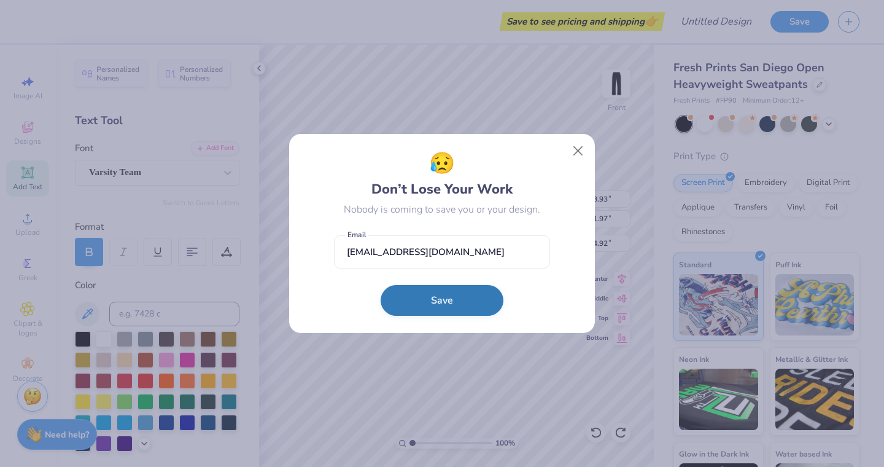
click at [402, 302] on button "Save" at bounding box center [442, 300] width 123 height 31
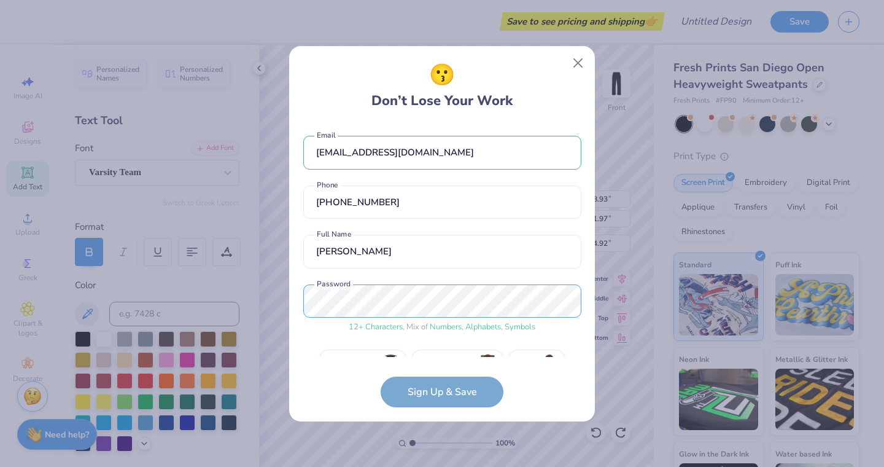
scroll to position [29, 0]
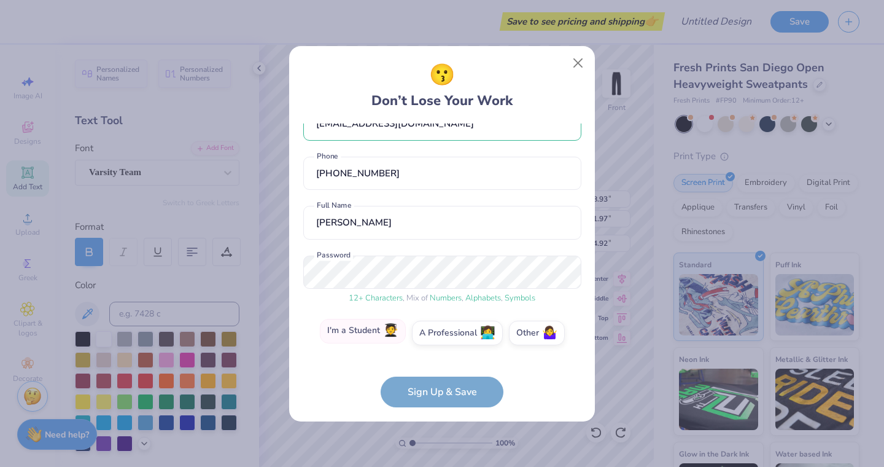
click at [392, 336] on span "🧑‍🎓" at bounding box center [390, 331] width 15 height 14
click at [438, 360] on input "I'm a Student 🧑‍🎓" at bounding box center [442, 364] width 8 height 8
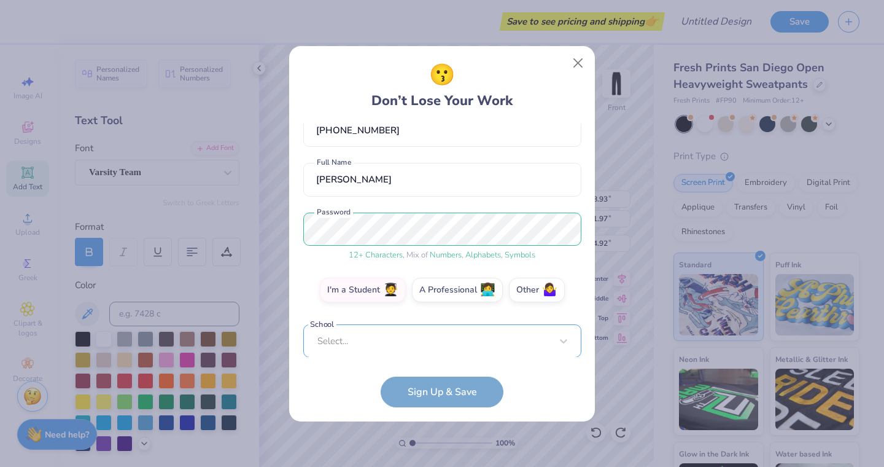
click at [384, 338] on div "Select..." at bounding box center [442, 341] width 278 height 34
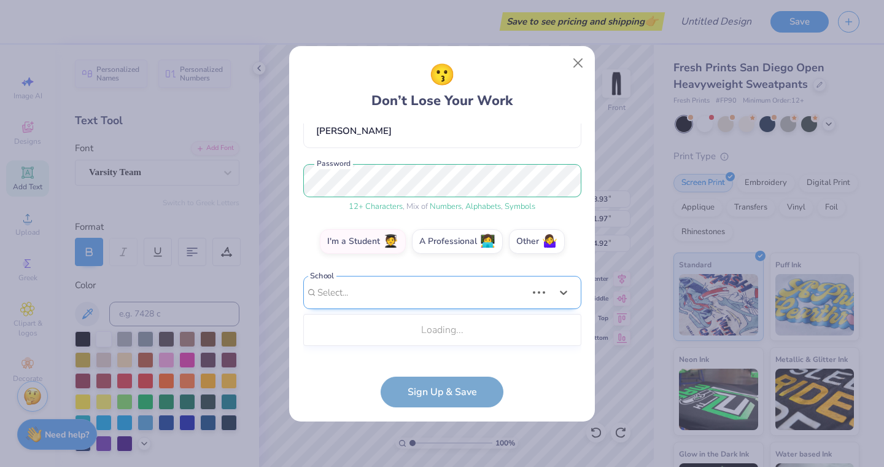
scroll to position [263, 0]
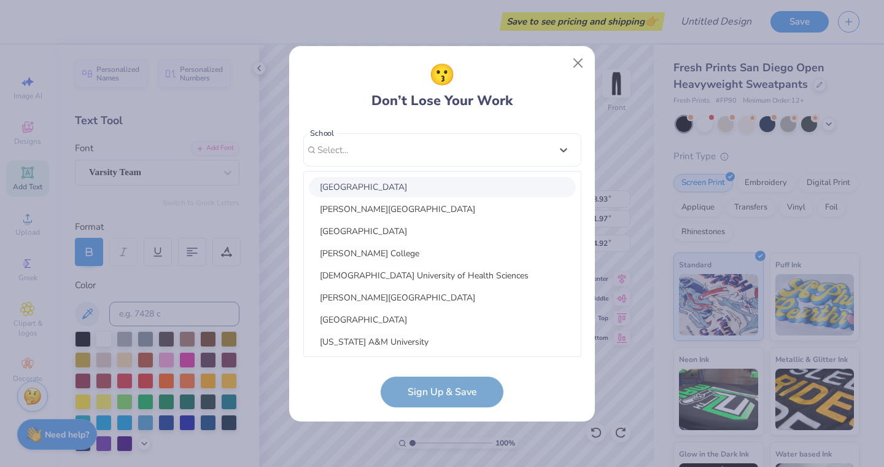
click at [490, 109] on div "😗 Don’t Lose Your Work" at bounding box center [441, 86] width 141 height 52
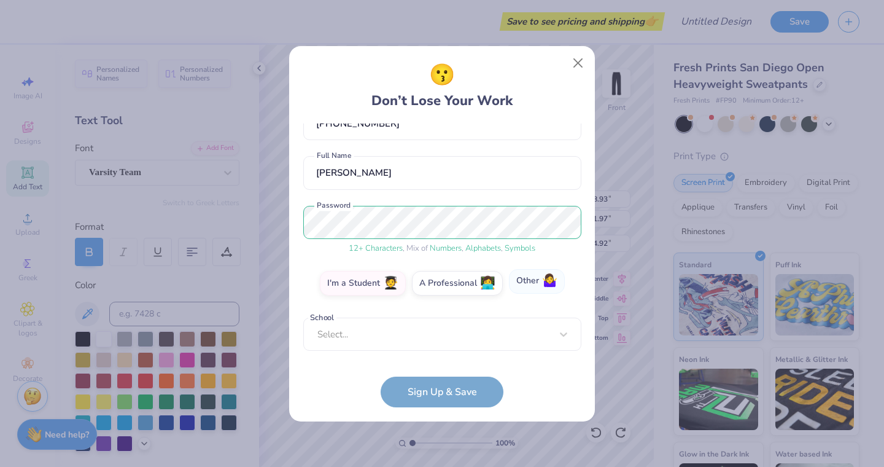
click at [532, 277] on label "Other 🤷‍♀️" at bounding box center [537, 281] width 56 height 25
click at [446, 360] on input "Other 🤷‍♀️" at bounding box center [442, 364] width 8 height 8
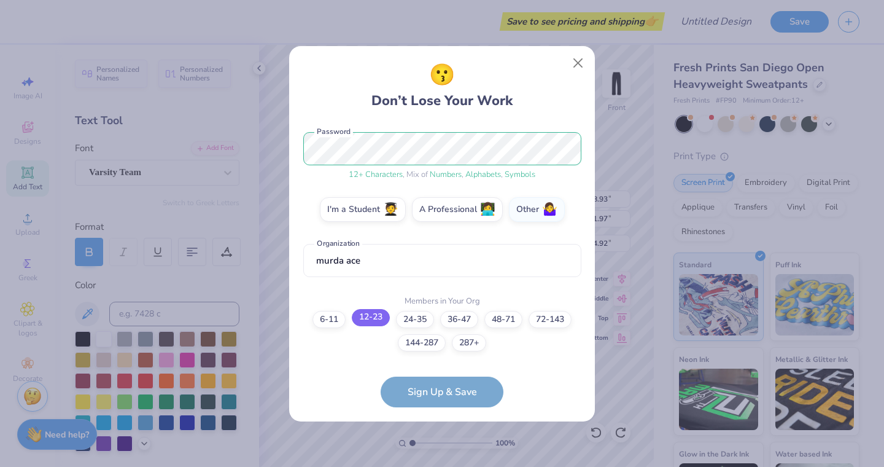
click at [371, 319] on label "12-23" at bounding box center [371, 317] width 38 height 17
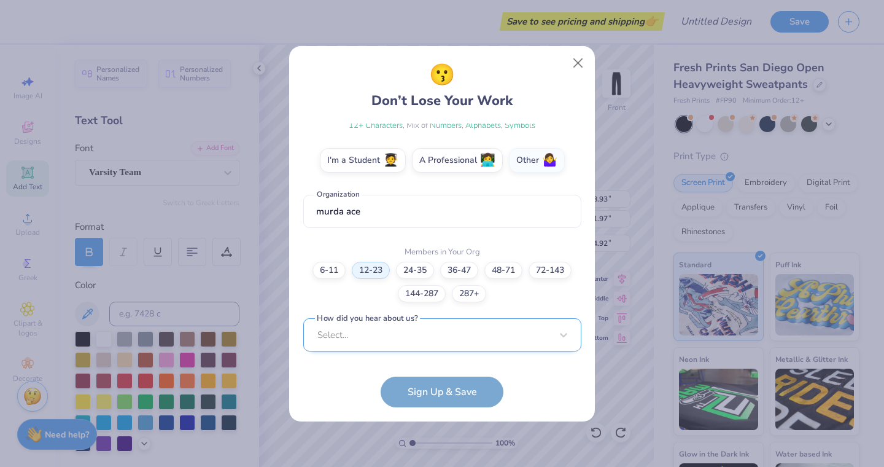
click at [473, 340] on div "Select..." at bounding box center [442, 335] width 278 height 34
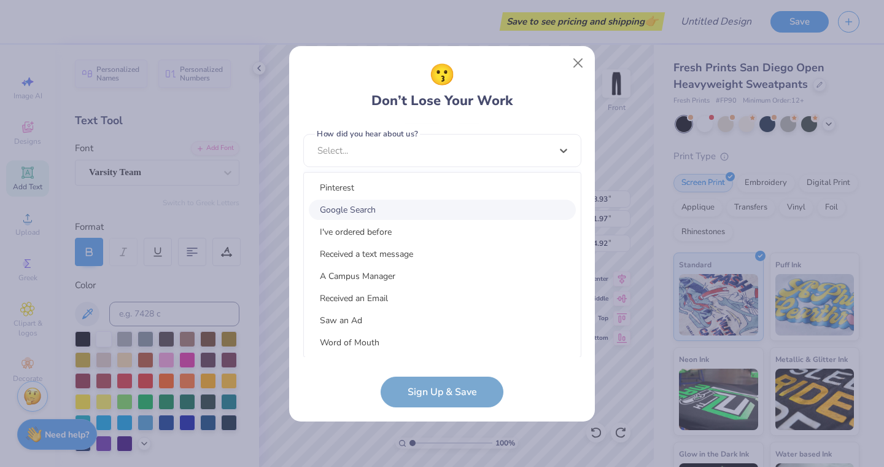
click at [402, 203] on div "Google Search" at bounding box center [442, 210] width 267 height 20
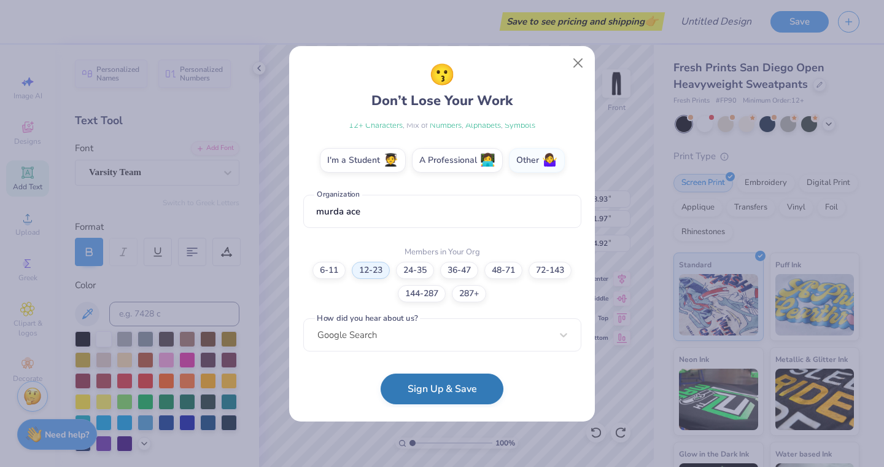
click at [462, 384] on button "Sign Up & Save" at bounding box center [442, 388] width 123 height 31
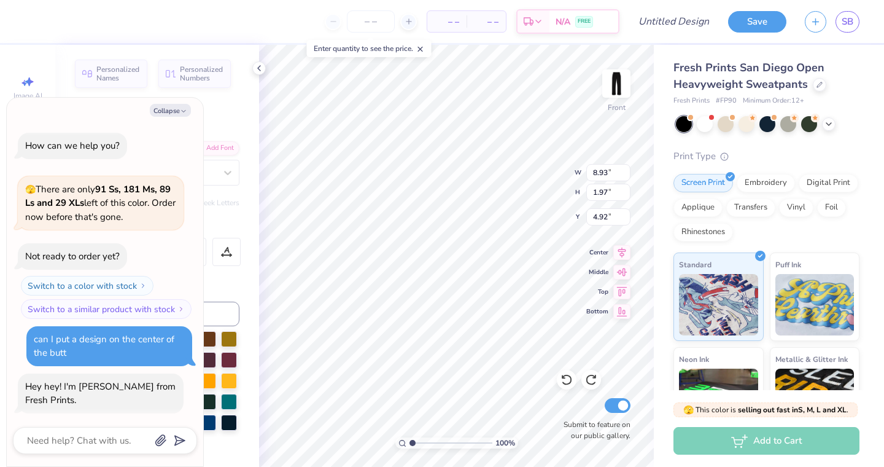
scroll to position [71, 0]
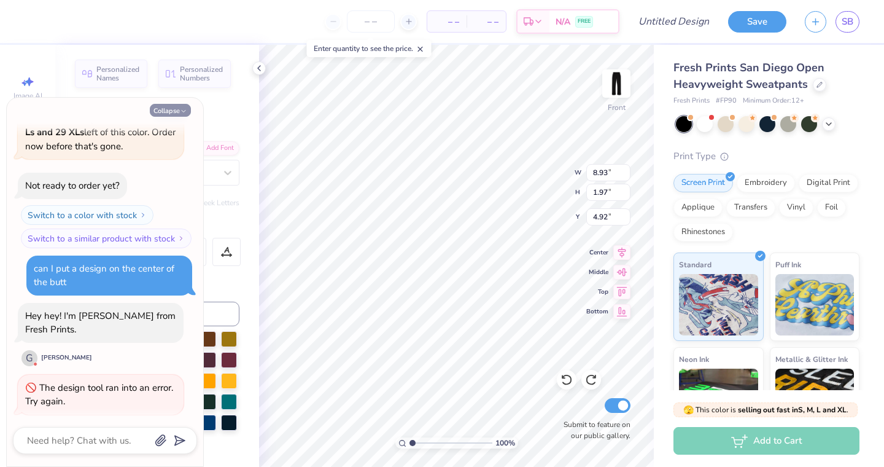
click at [173, 108] on button "Collapse" at bounding box center [170, 110] width 41 height 13
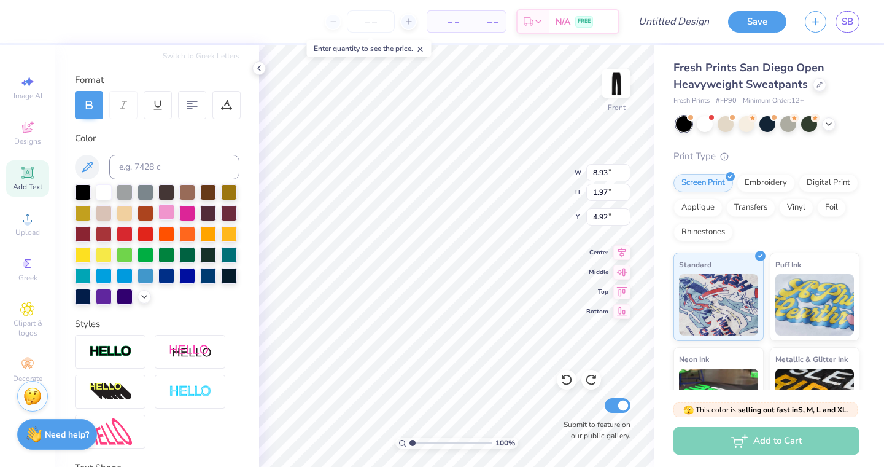
scroll to position [160, 0]
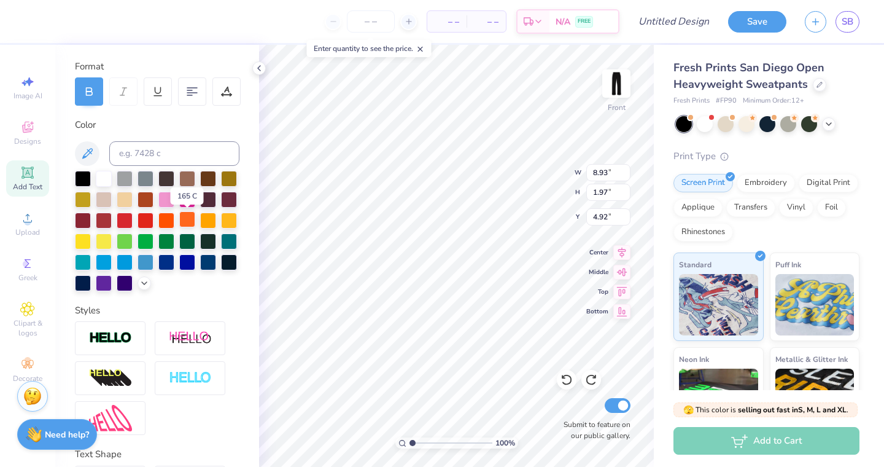
click at [187, 215] on div at bounding box center [187, 219] width 16 height 16
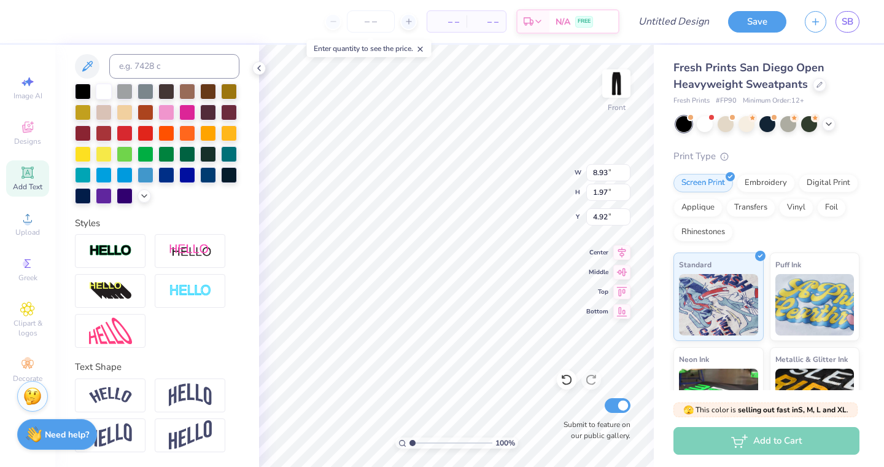
scroll to position [247, 0]
click at [128, 257] on img at bounding box center [110, 251] width 43 height 14
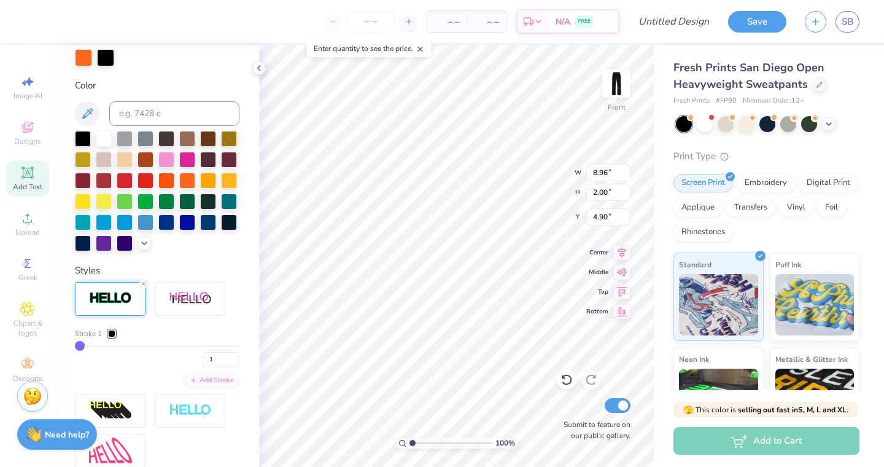
drag, startPoint x: 79, startPoint y: 346, endPoint x: 54, endPoint y: 339, distance: 25.3
click at [54, 339] on div "– – Per Item – – Total Est. Delivery N/A FREE Design Title Save SB Image AI Des…" at bounding box center [442, 233] width 884 height 467
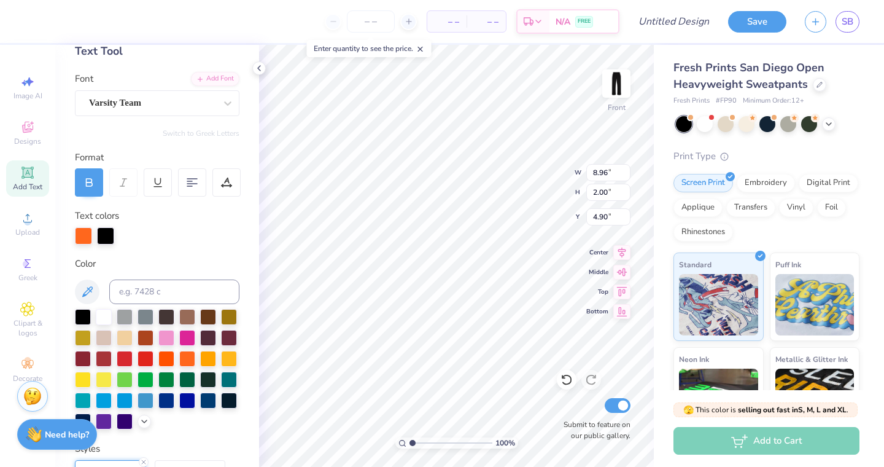
scroll to position [69, 0]
click at [103, 318] on div at bounding box center [104, 316] width 16 height 16
click at [109, 231] on div at bounding box center [105, 235] width 17 height 17
click at [185, 357] on div at bounding box center [187, 358] width 16 height 16
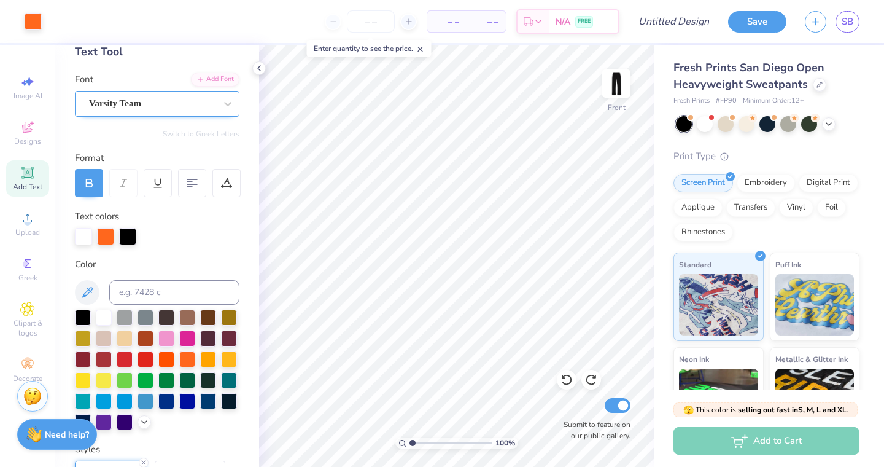
click at [158, 103] on div "Varsity Team" at bounding box center [152, 103] width 129 height 19
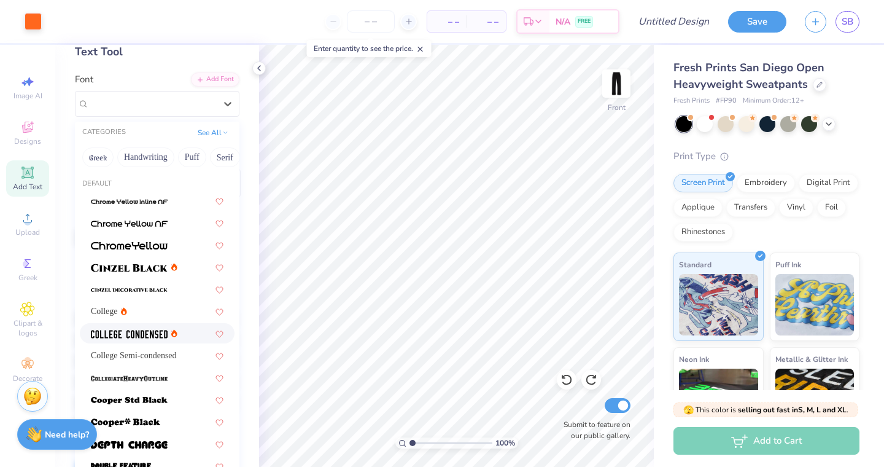
click at [141, 337] on img at bounding box center [129, 334] width 77 height 9
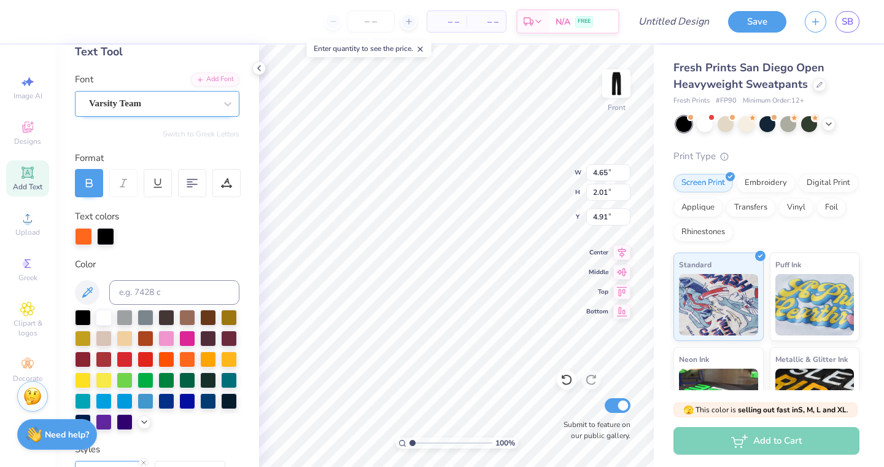
click at [202, 101] on div "Varsity Team" at bounding box center [152, 103] width 129 height 19
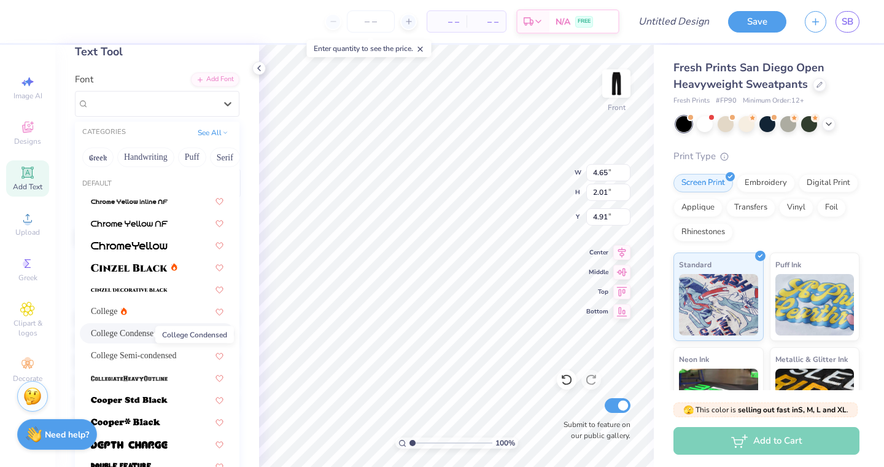
click at [128, 334] on span "College Condensed" at bounding box center [124, 333] width 67 height 13
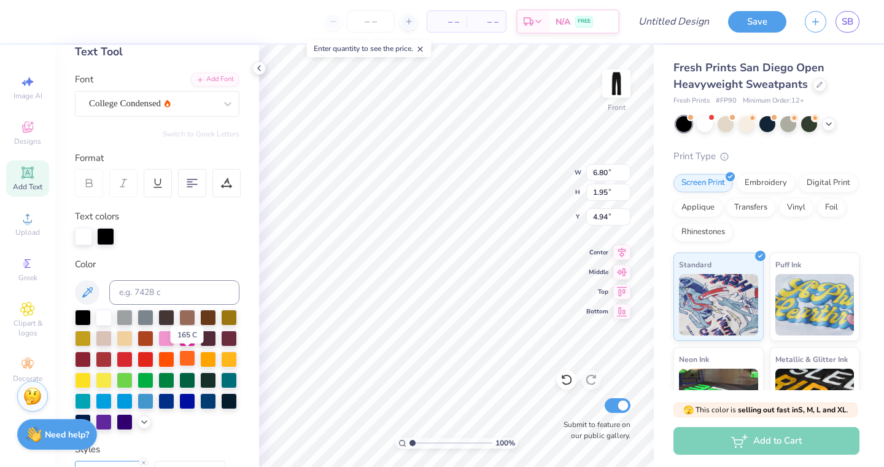
click at [183, 358] on div at bounding box center [187, 358] width 16 height 16
click at [96, 186] on div at bounding box center [89, 183] width 28 height 28
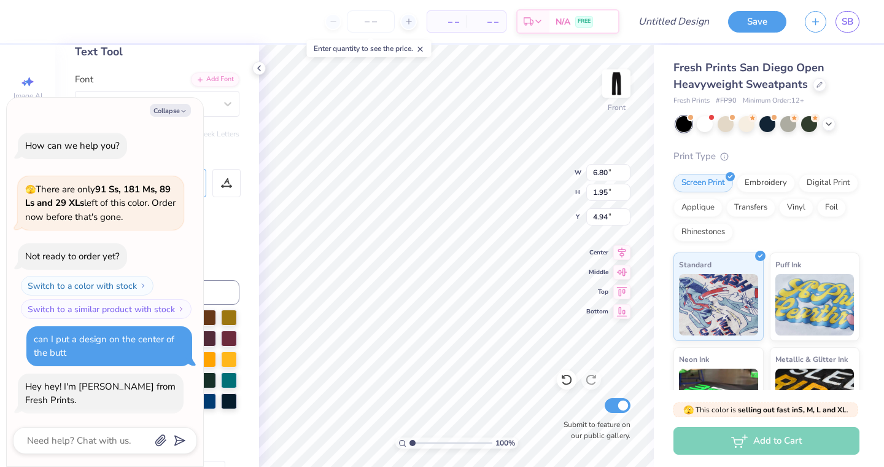
scroll to position [182, 0]
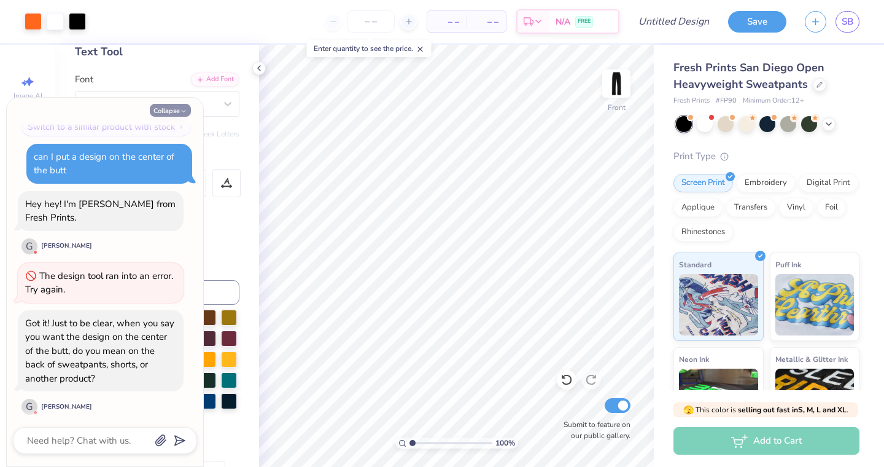
click at [175, 107] on button "Collapse" at bounding box center [170, 110] width 41 height 13
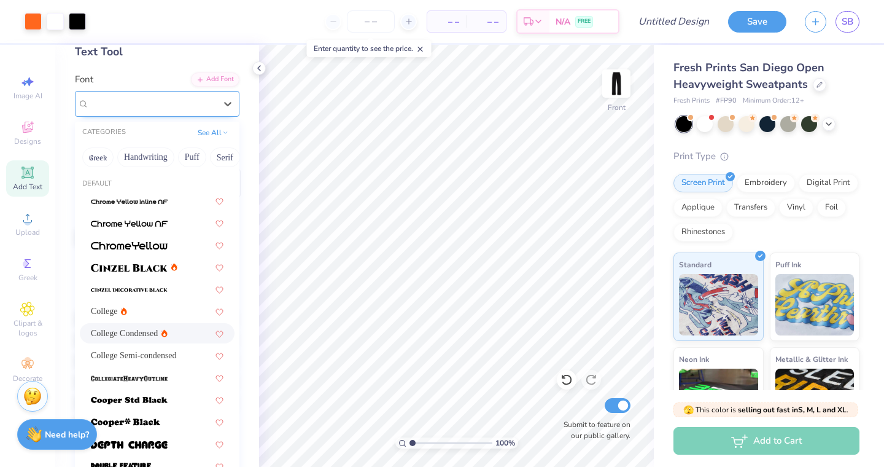
click at [199, 106] on div "College Condensed" at bounding box center [152, 103] width 129 height 19
click at [141, 355] on span "College Semi-condensed" at bounding box center [134, 355] width 86 height 13
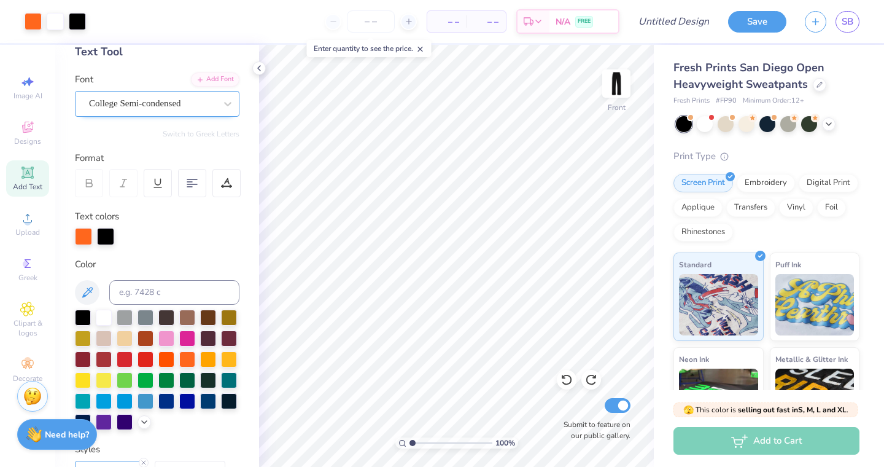
click at [192, 103] on div "College Semi-condensed" at bounding box center [152, 103] width 129 height 19
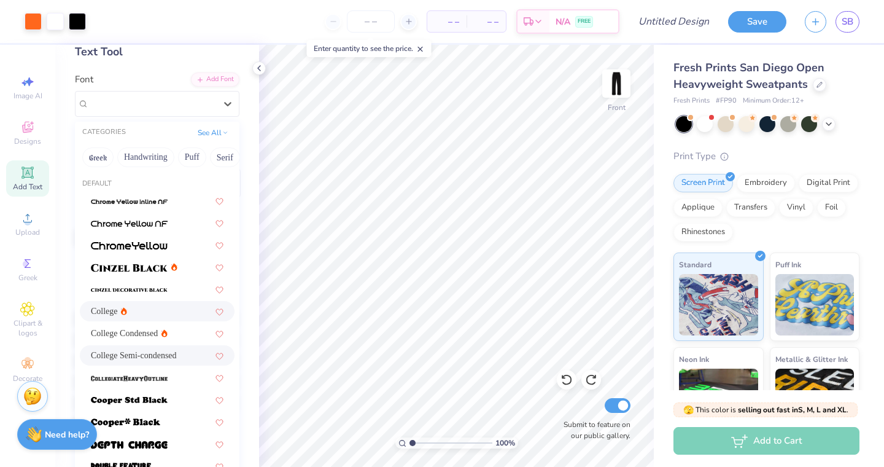
click at [174, 312] on div "College" at bounding box center [157, 310] width 133 height 13
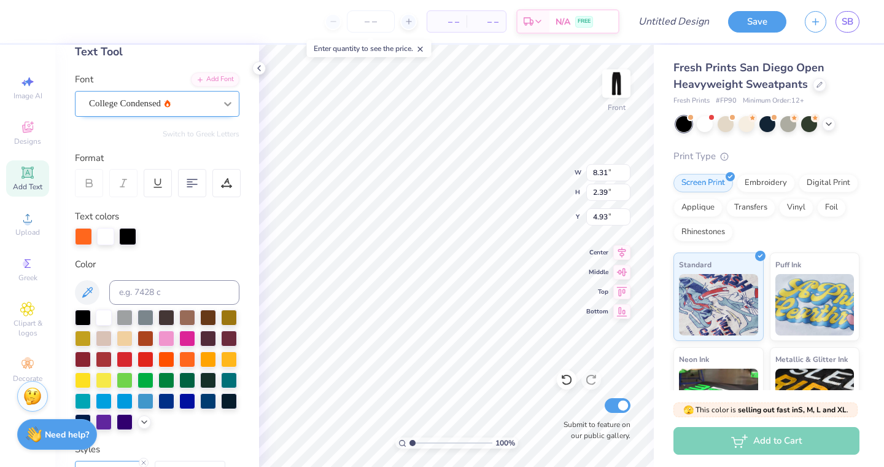
click at [218, 101] on div at bounding box center [228, 104] width 22 height 22
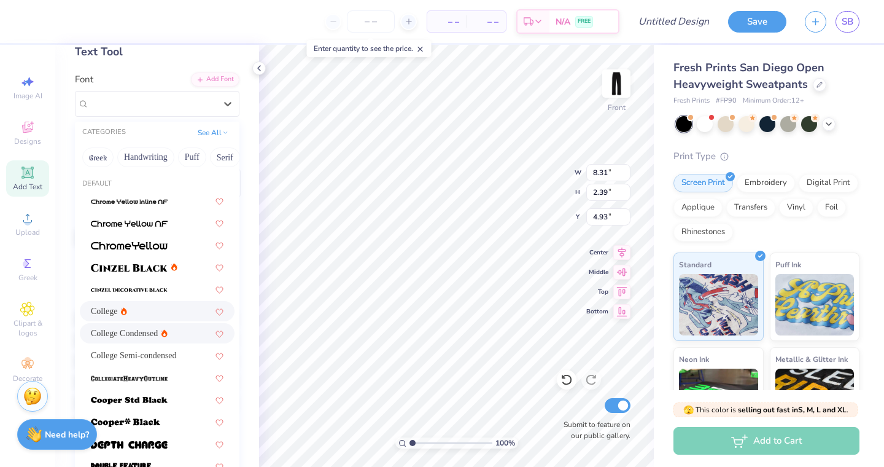
click at [133, 308] on div "College" at bounding box center [157, 310] width 133 height 13
click at [196, 107] on div "College" at bounding box center [152, 103] width 129 height 19
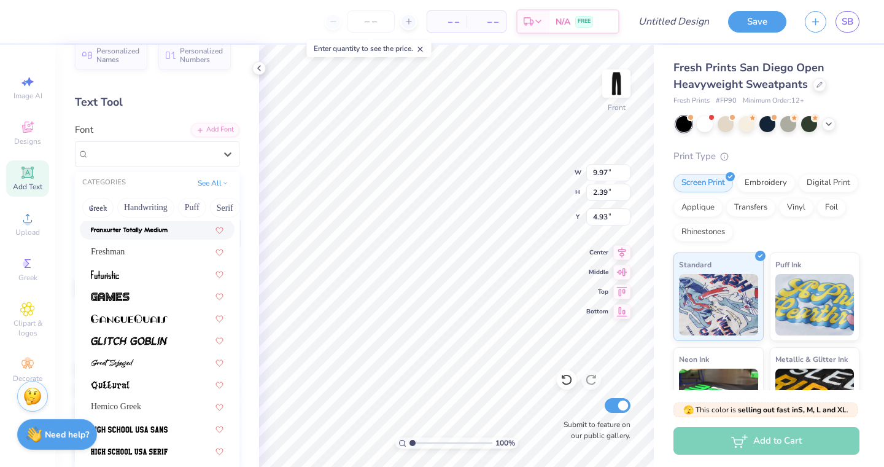
scroll to position [445, 0]
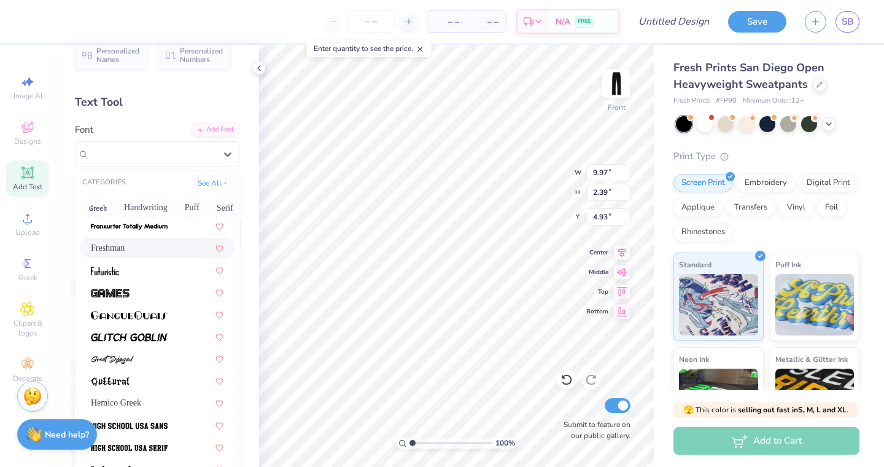
click at [141, 248] on div "Freshman" at bounding box center [157, 247] width 133 height 13
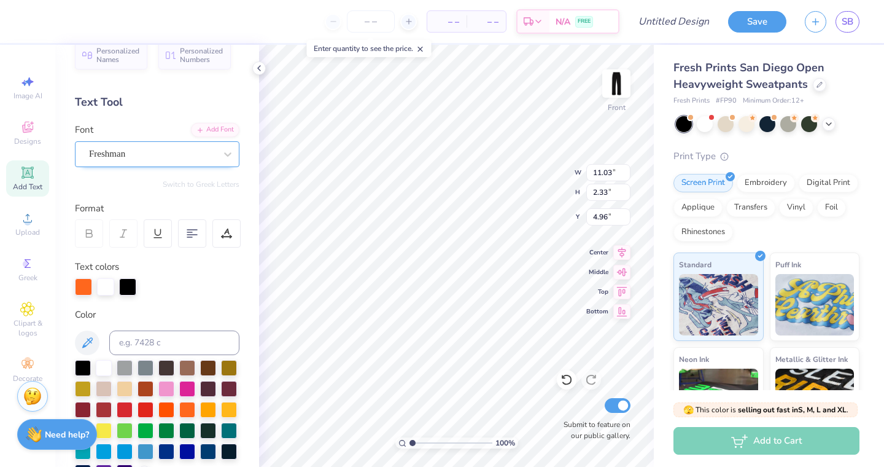
click at [165, 150] on div "Freshman" at bounding box center [152, 153] width 129 height 19
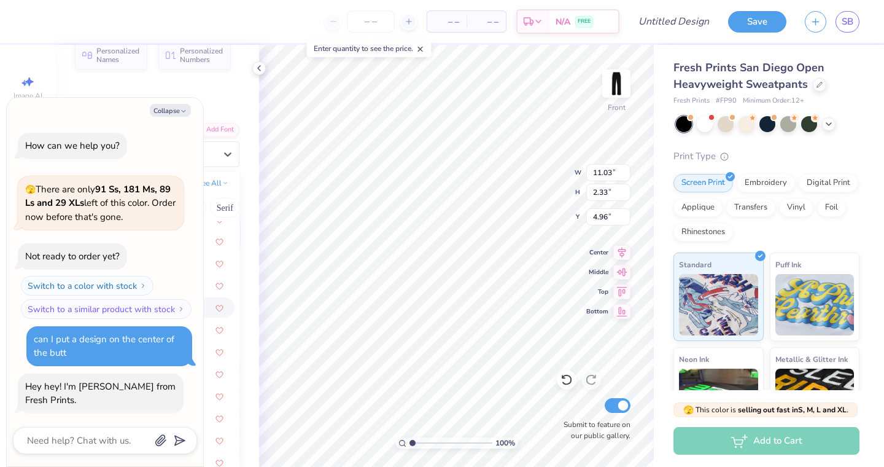
scroll to position [254, 0]
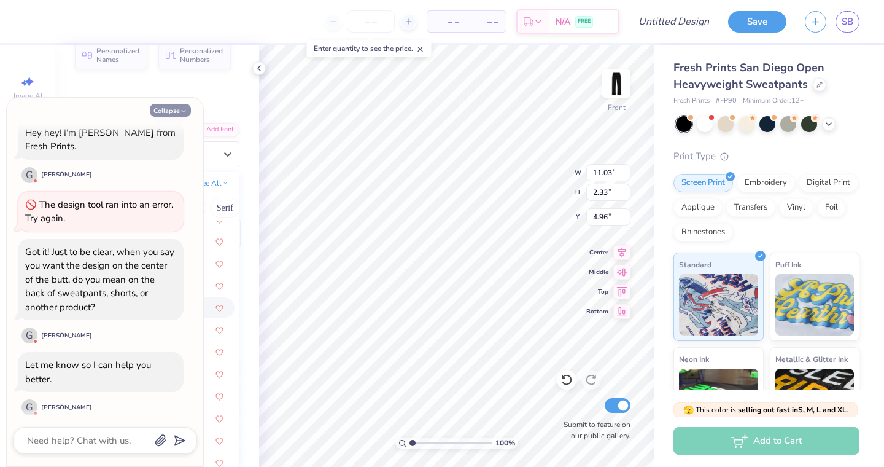
click at [184, 113] on icon "button" at bounding box center [183, 110] width 7 height 7
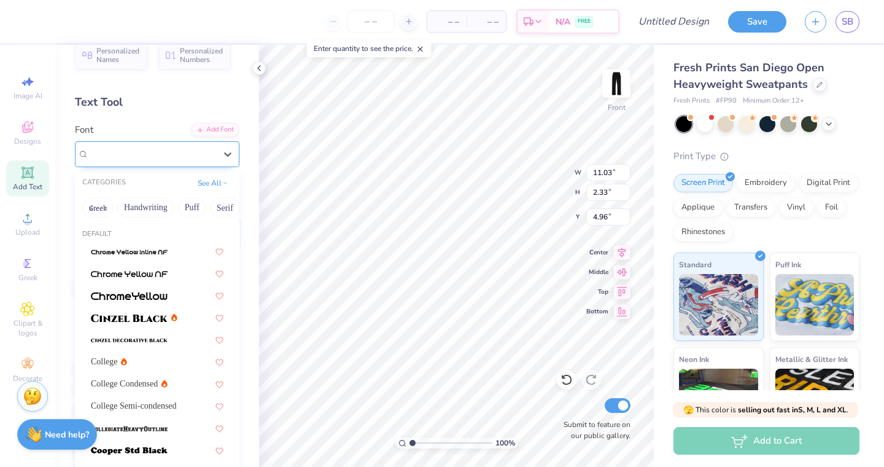
click at [177, 150] on div "Freshman" at bounding box center [152, 153] width 129 height 19
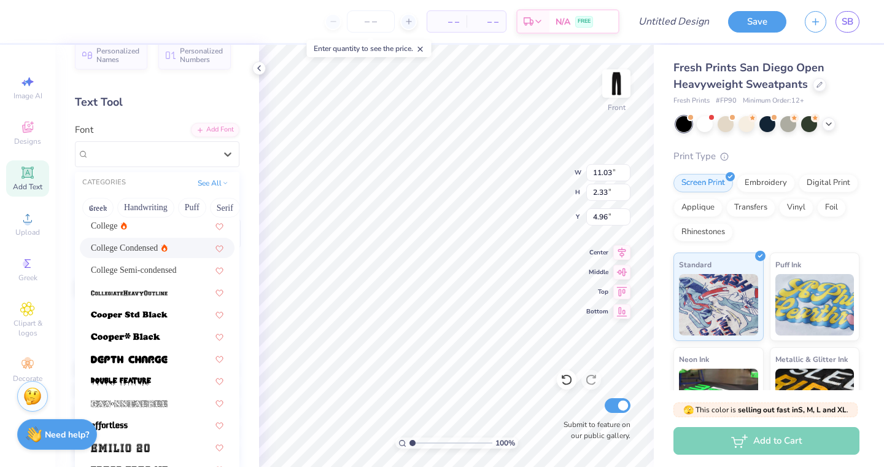
scroll to position [135, 0]
click at [169, 276] on span "College Semi-condensed" at bounding box center [134, 270] width 86 height 13
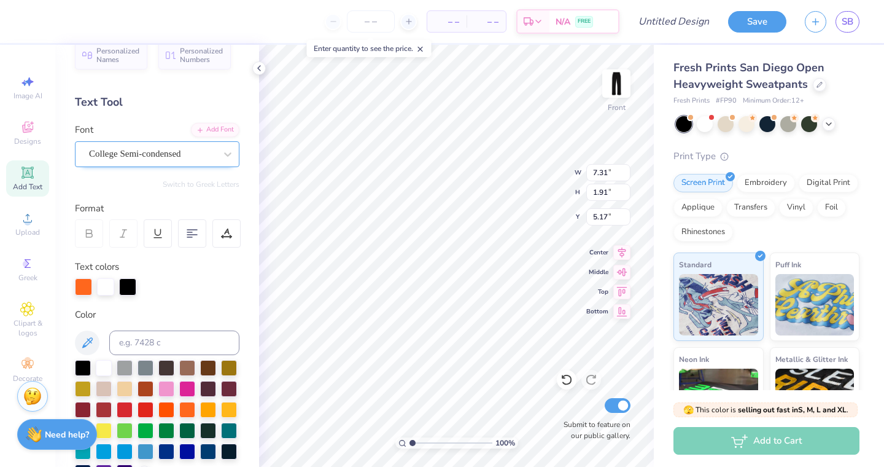
click at [182, 154] on div "College Semi-condensed" at bounding box center [152, 153] width 129 height 19
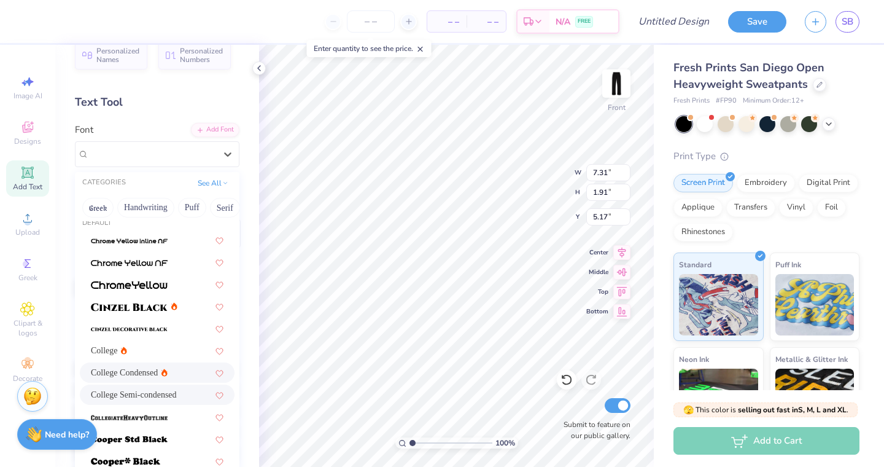
scroll to position [13, 0]
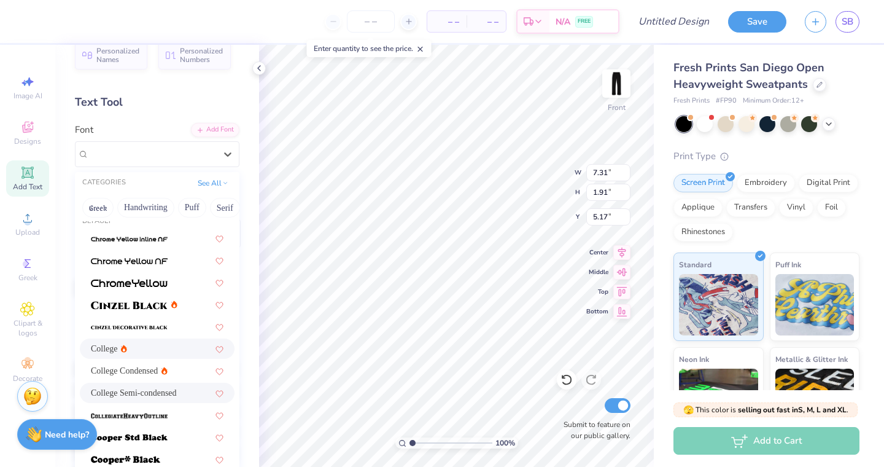
click at [145, 348] on div "College" at bounding box center [157, 348] width 133 height 13
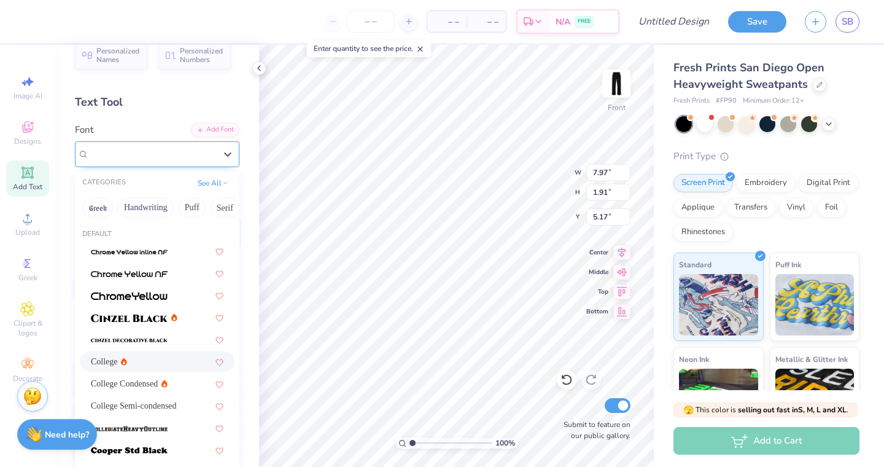
click at [165, 148] on div "College" at bounding box center [152, 153] width 129 height 19
click at [134, 383] on span "College Condensed" at bounding box center [124, 383] width 67 height 13
click at [204, 157] on div "College Condensed" at bounding box center [152, 153] width 129 height 19
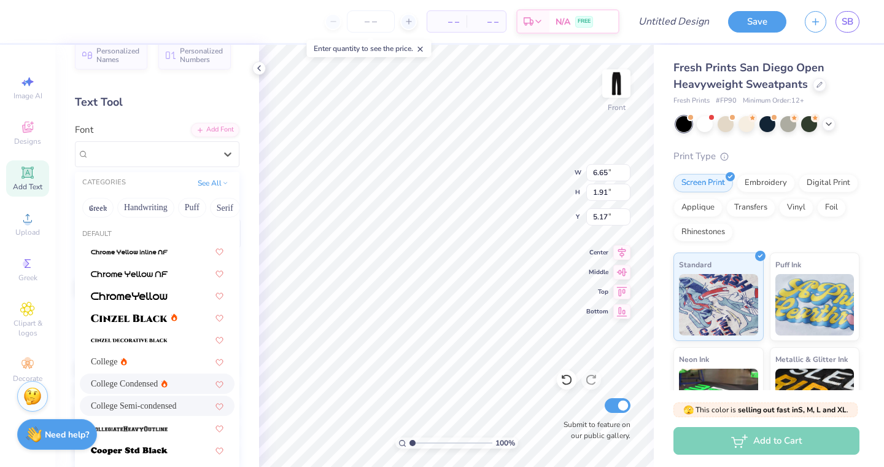
click at [157, 412] on span "College Semi-condensed" at bounding box center [134, 405] width 86 height 13
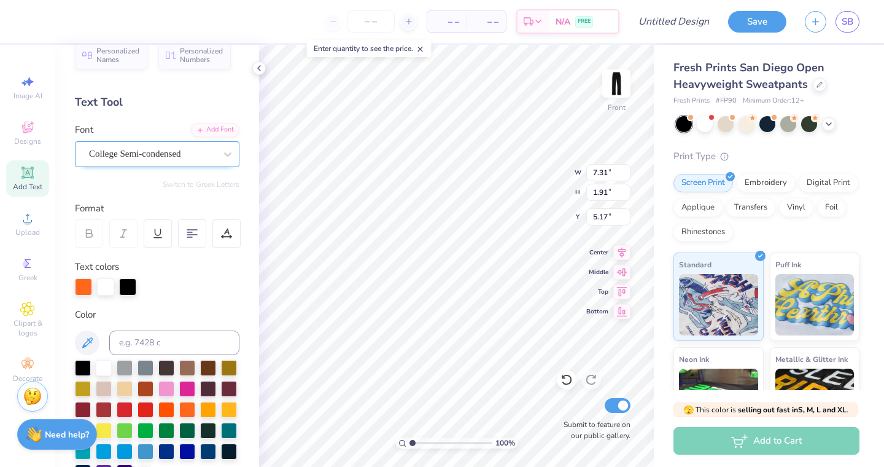
click at [173, 155] on span "College Semi-condensed" at bounding box center [135, 154] width 92 height 14
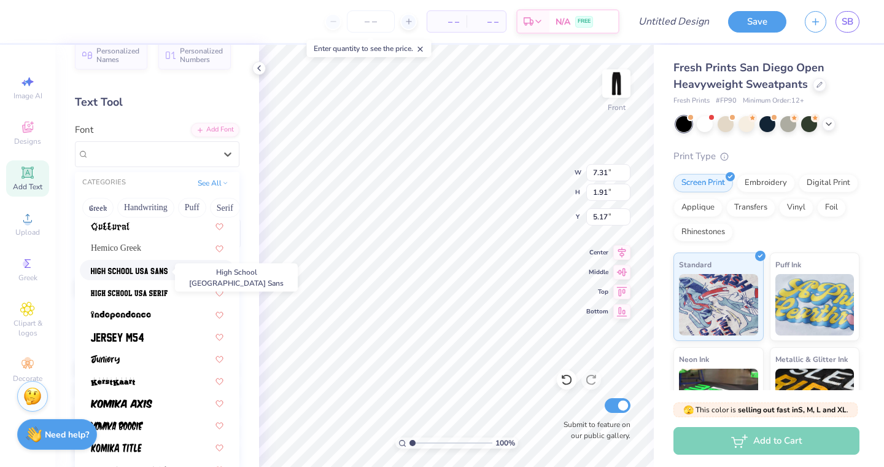
scroll to position [602, 0]
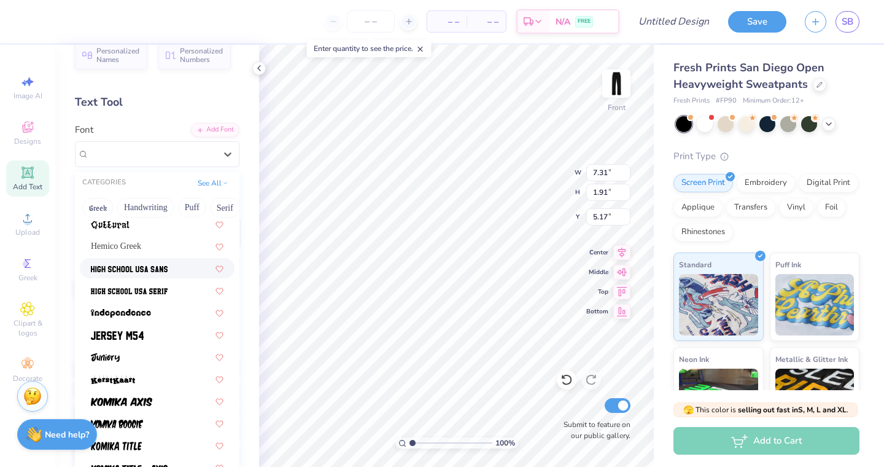
click at [147, 271] on img at bounding box center [129, 269] width 77 height 9
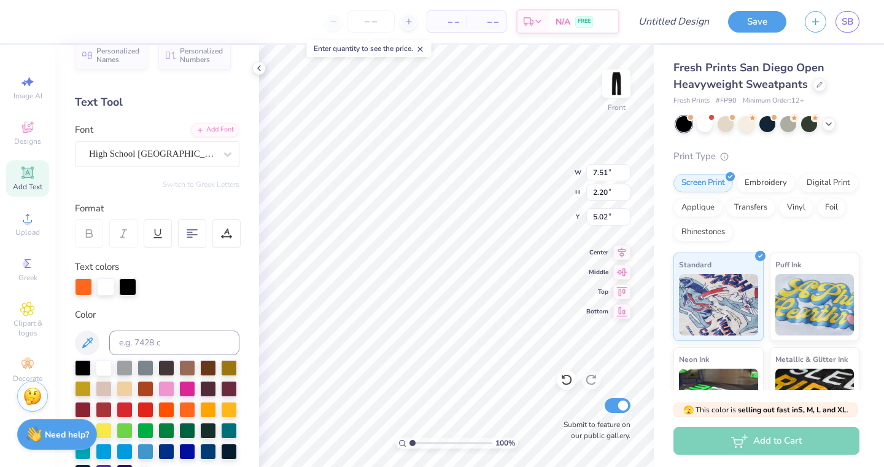
click at [179, 139] on div "Font High School USA Sans" at bounding box center [157, 145] width 165 height 44
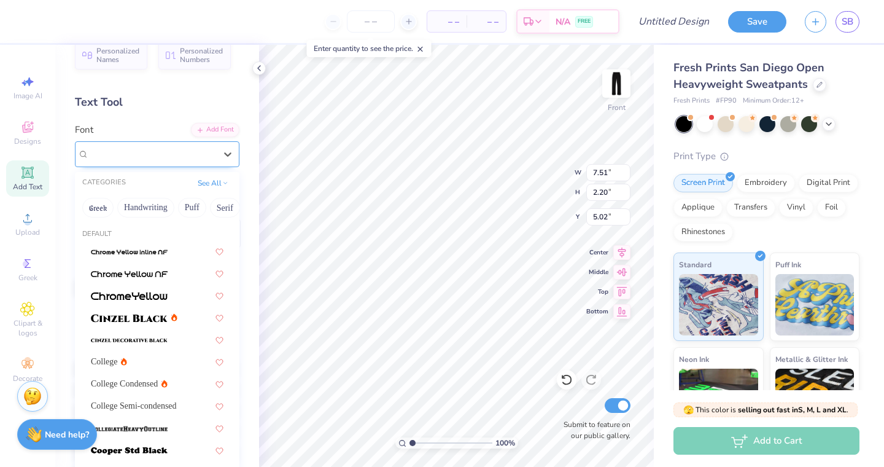
click at [179, 155] on span "High School USA Sans" at bounding box center [152, 154] width 126 height 14
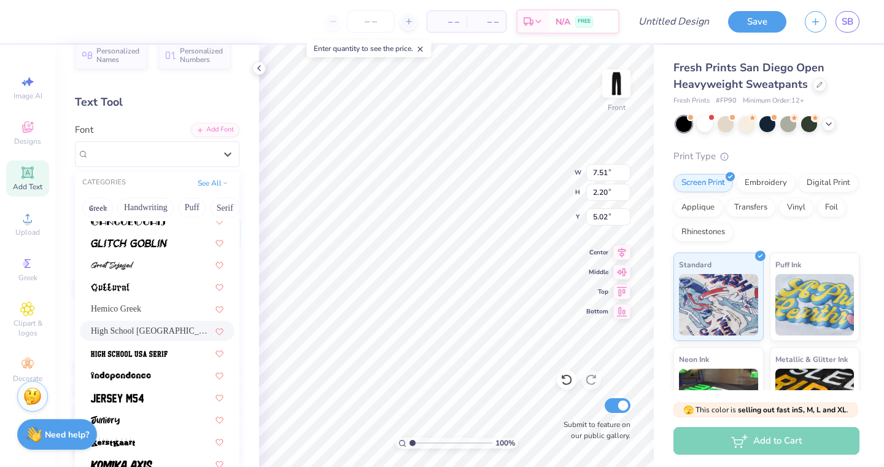
scroll to position [540, 0]
click at [155, 354] on img at bounding box center [129, 352] width 77 height 9
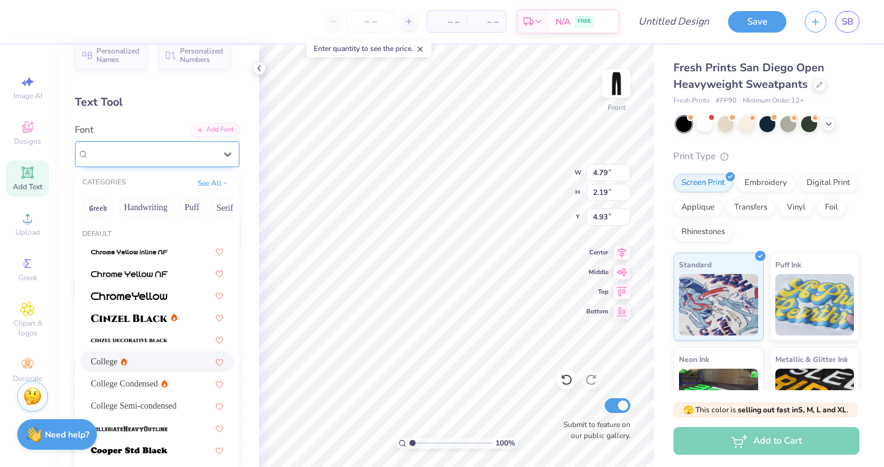
click at [200, 157] on div "College" at bounding box center [152, 153] width 129 height 19
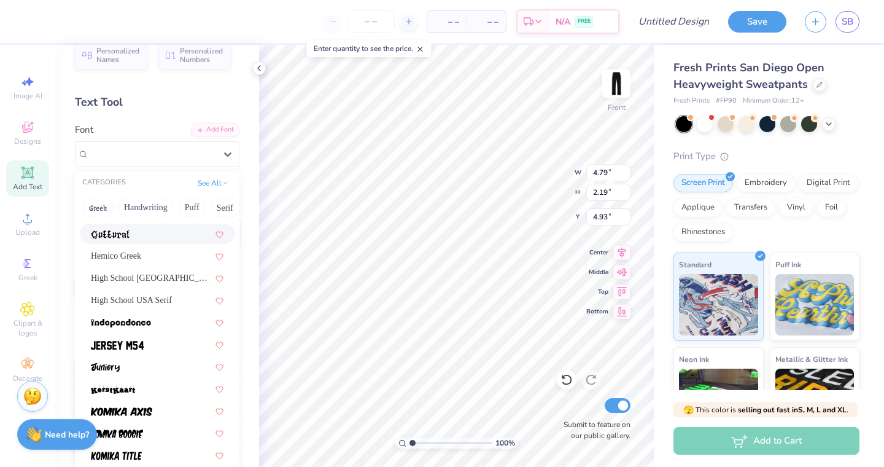
scroll to position [596, 0]
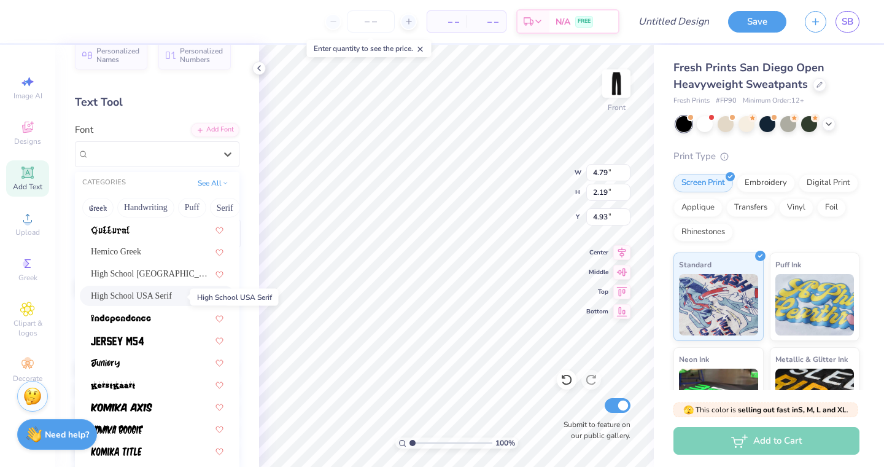
click at [167, 291] on span "High School USA Serif" at bounding box center [131, 295] width 81 height 13
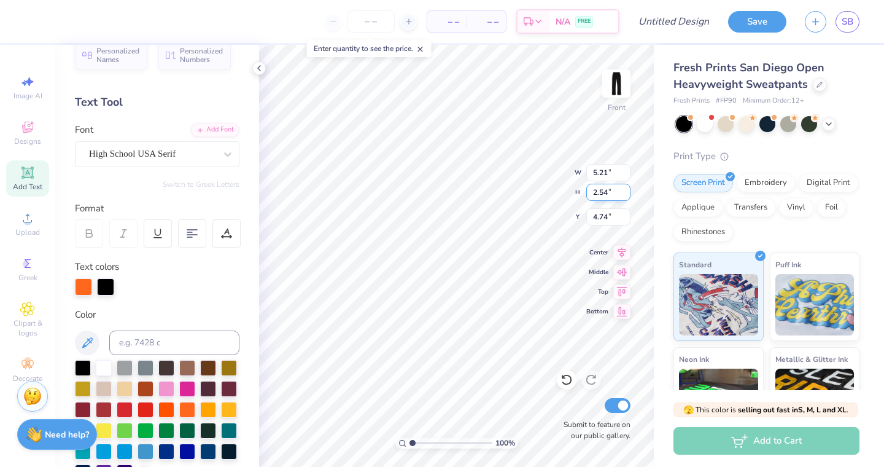
click at [608, 193] on input "2.54" at bounding box center [608, 192] width 44 height 17
click at [622, 276] on icon at bounding box center [621, 275] width 17 height 15
click at [622, 295] on icon at bounding box center [621, 294] width 17 height 15
click at [603, 191] on input "2.19" at bounding box center [608, 192] width 44 height 17
click at [157, 138] on div "Font High School USA Serif" at bounding box center [157, 145] width 165 height 44
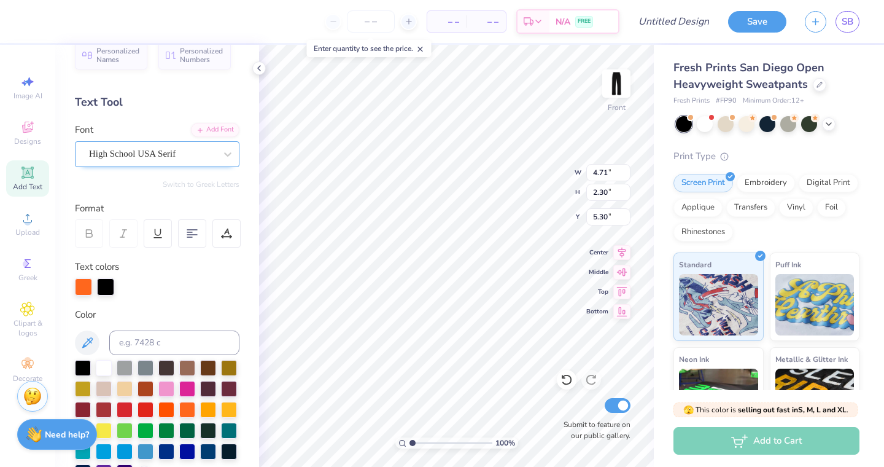
click at [157, 150] on span "High School USA Serif" at bounding box center [132, 154] width 87 height 14
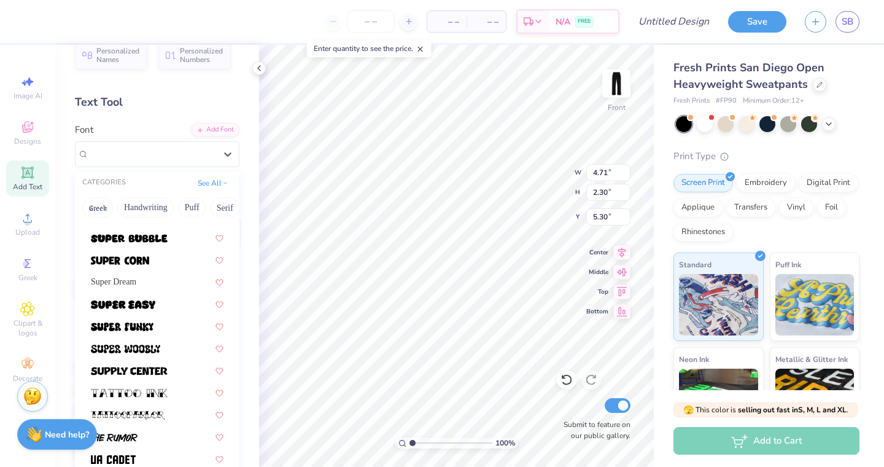
scroll to position [1339, 0]
click at [169, 455] on div at bounding box center [157, 458] width 133 height 13
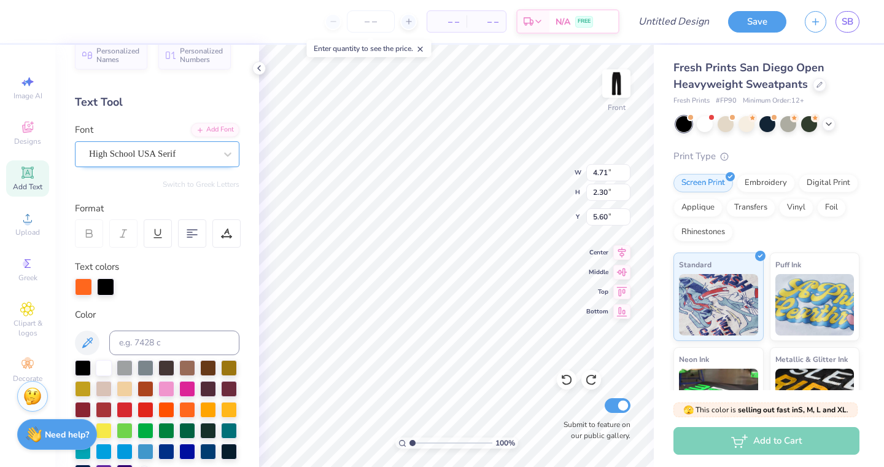
click at [176, 153] on span "High School USA Serif" at bounding box center [132, 154] width 87 height 14
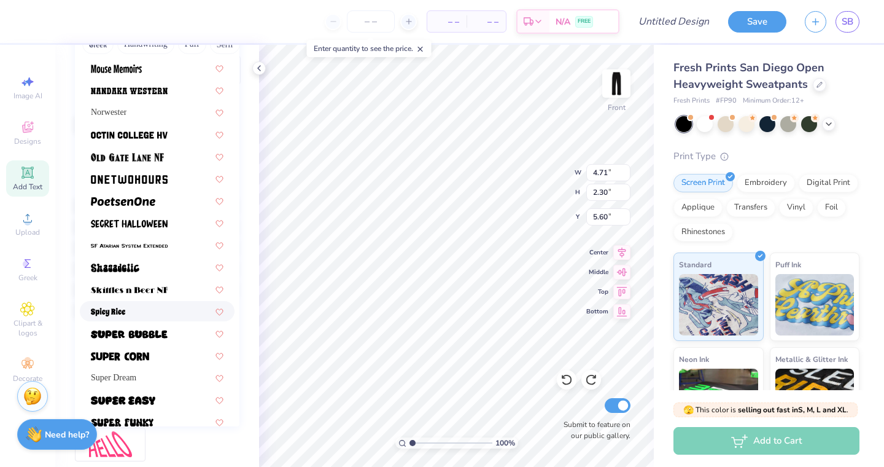
scroll to position [1079, 0]
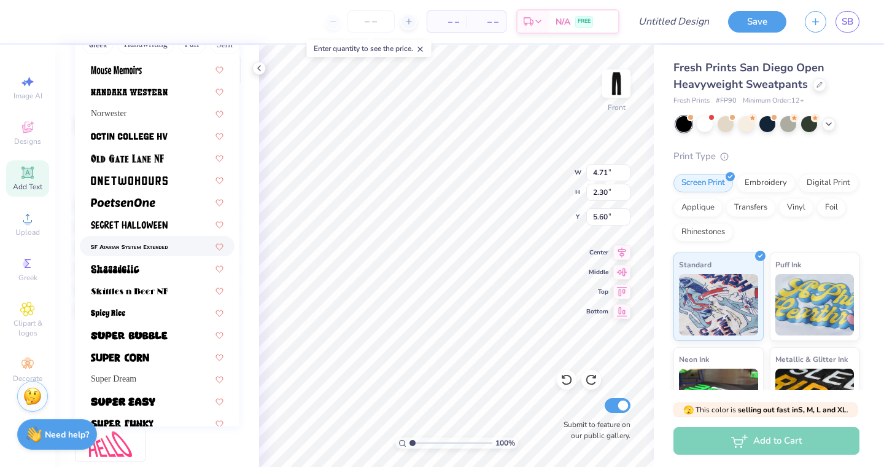
click at [150, 254] on div at bounding box center [157, 246] width 155 height 20
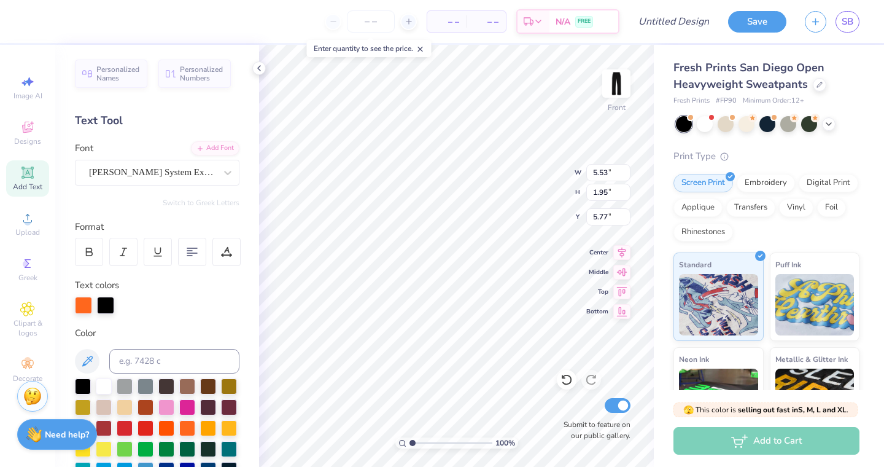
scroll to position [0, 0]
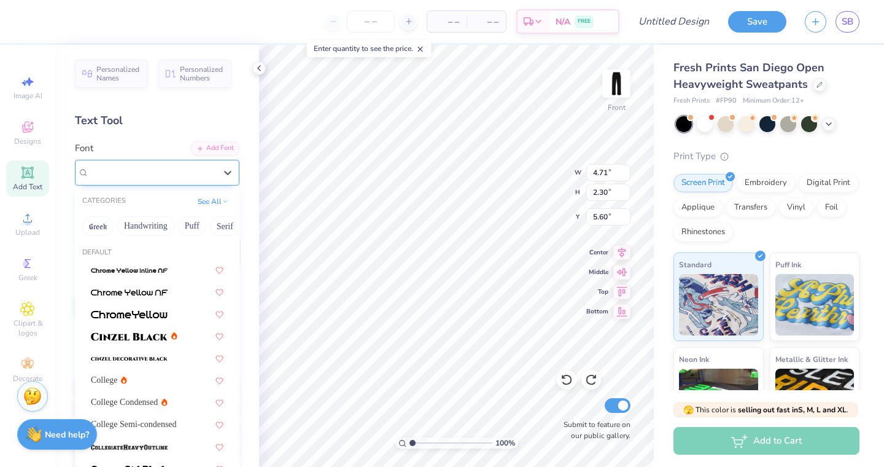
click at [174, 171] on span "High School USA Serif" at bounding box center [132, 172] width 87 height 14
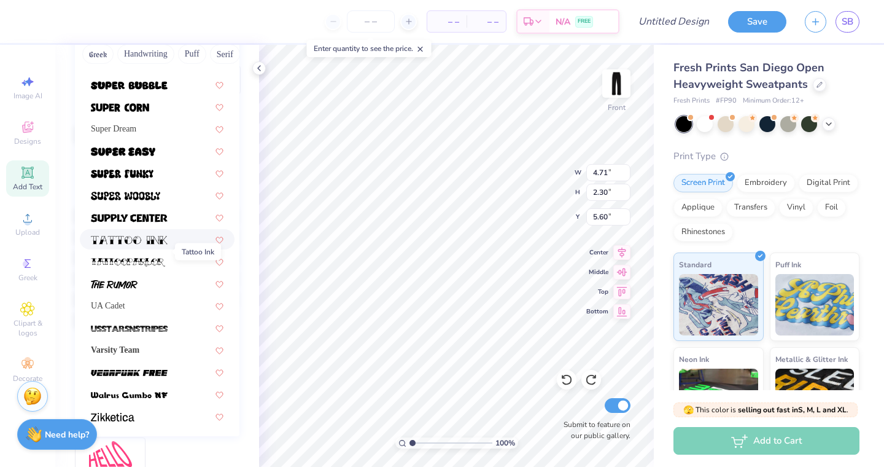
scroll to position [174, 0]
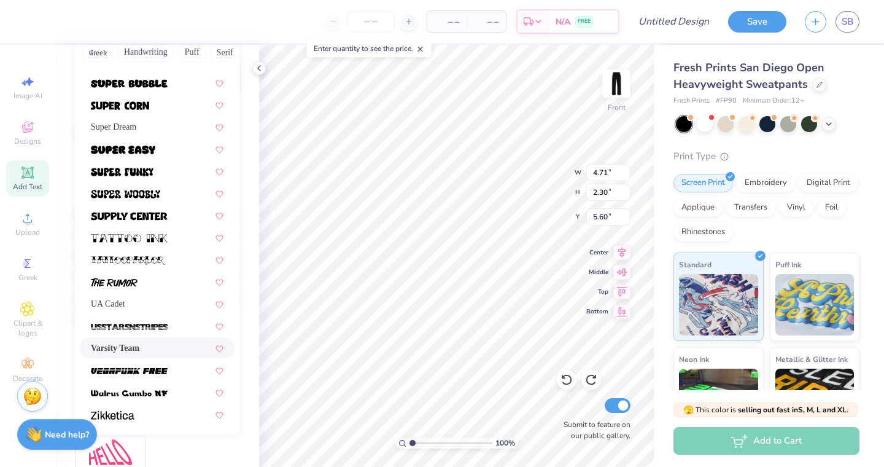
click at [122, 350] on span "Varsity Team" at bounding box center [115, 347] width 48 height 13
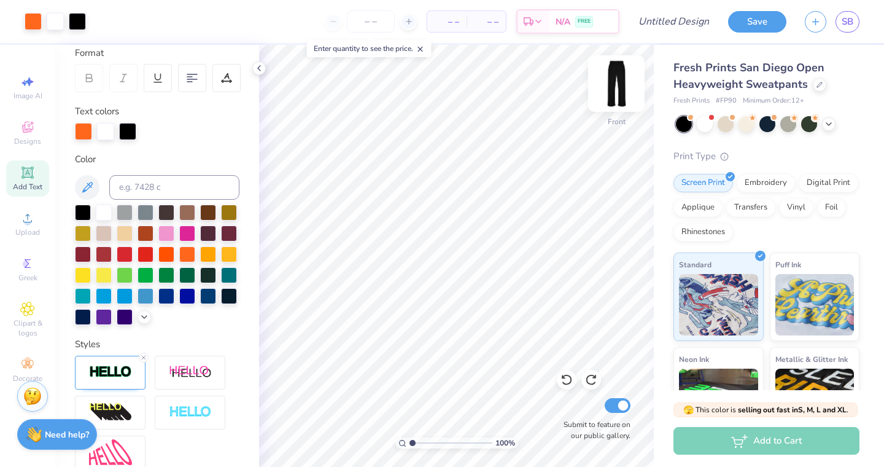
click at [616, 81] on img at bounding box center [616, 83] width 49 height 49
click at [130, 187] on input at bounding box center [174, 187] width 130 height 25
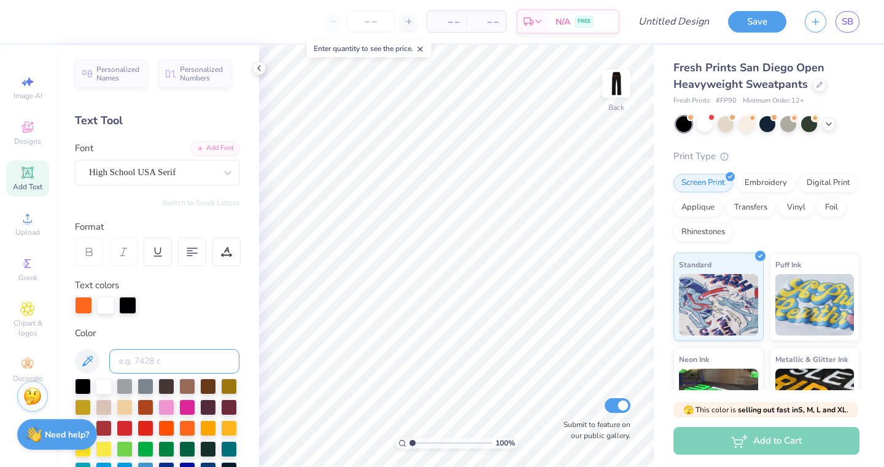
scroll to position [0, 0]
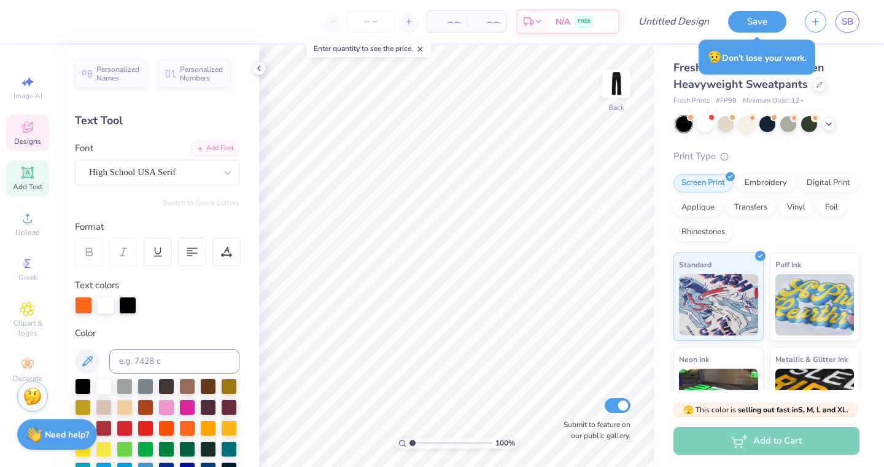
click at [37, 126] on div "Designs" at bounding box center [27, 133] width 43 height 36
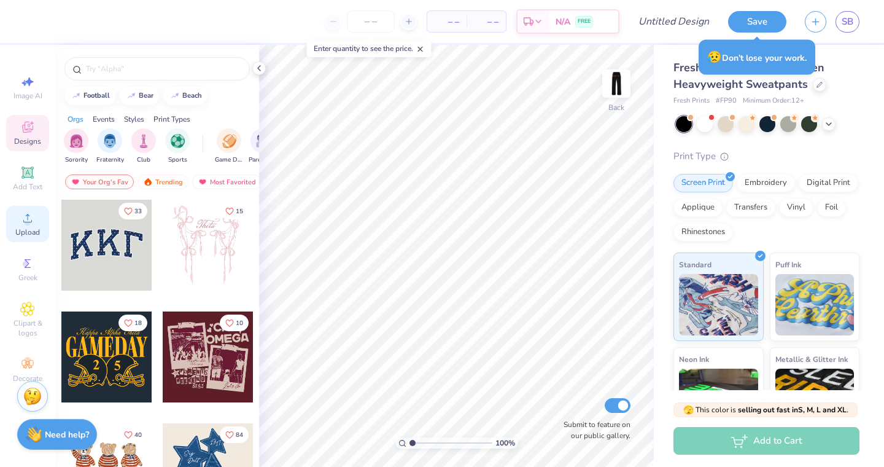
click at [31, 230] on span "Upload" at bounding box center [27, 232] width 25 height 10
click at [22, 229] on span "Upload" at bounding box center [27, 232] width 25 height 10
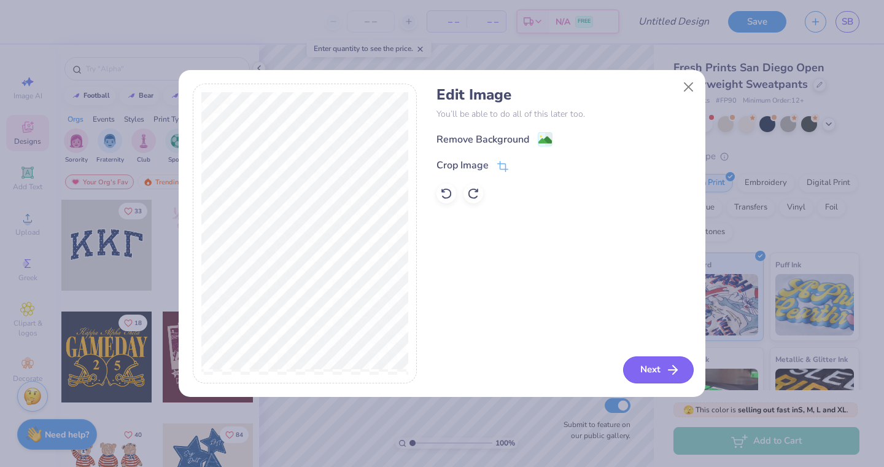
click at [655, 370] on button "Next" at bounding box center [658, 369] width 71 height 27
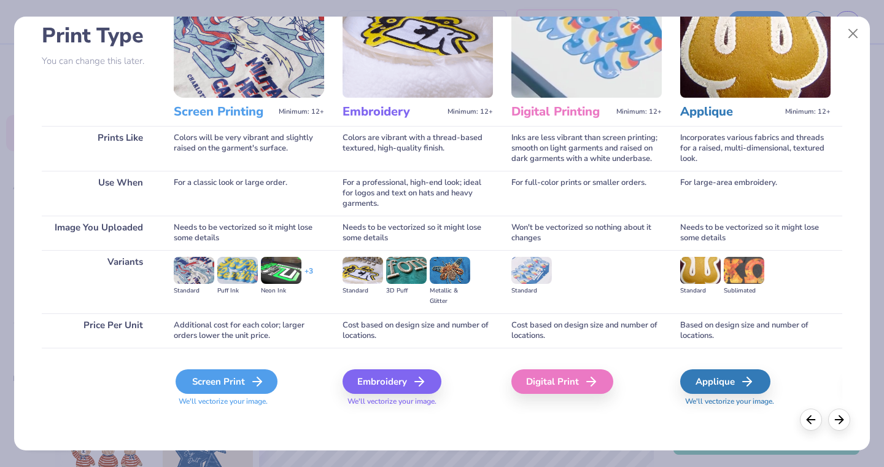
scroll to position [84, 0]
click at [229, 385] on div "Screen Print" at bounding box center [227, 381] width 102 height 25
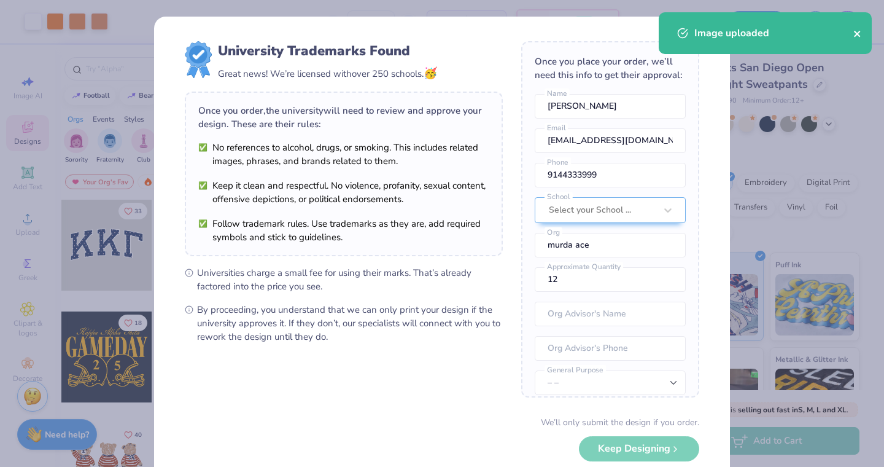
click at [858, 31] on icon "close" at bounding box center [857, 34] width 9 height 10
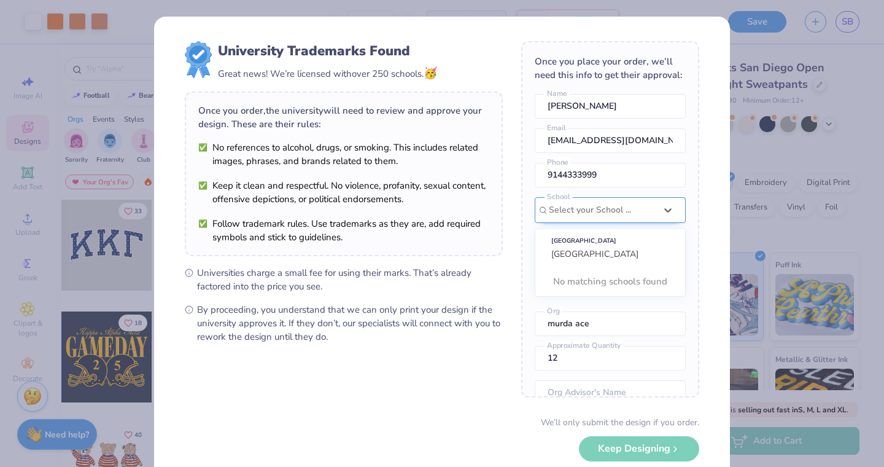
click at [653, 205] on div at bounding box center [602, 210] width 107 height 16
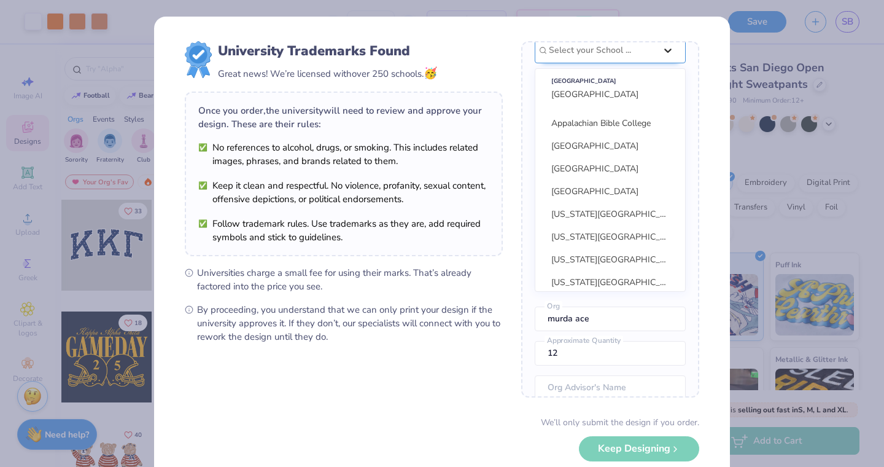
scroll to position [1088, 0]
click at [704, 50] on div "University Trademarks Found Great news! We’re licensed with over 250 schools. 🥳…" at bounding box center [442, 267] width 576 height 501
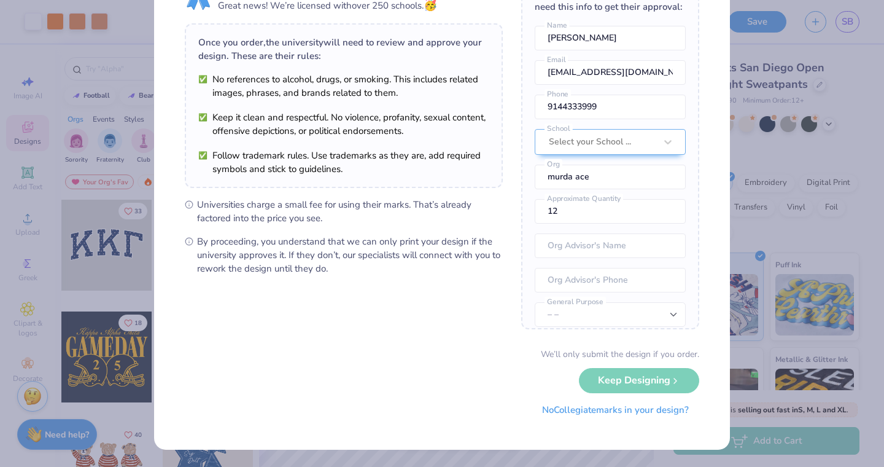
scroll to position [68, 0]
click at [585, 411] on button "No Collegiate marks in your design?" at bounding box center [616, 410] width 168 height 25
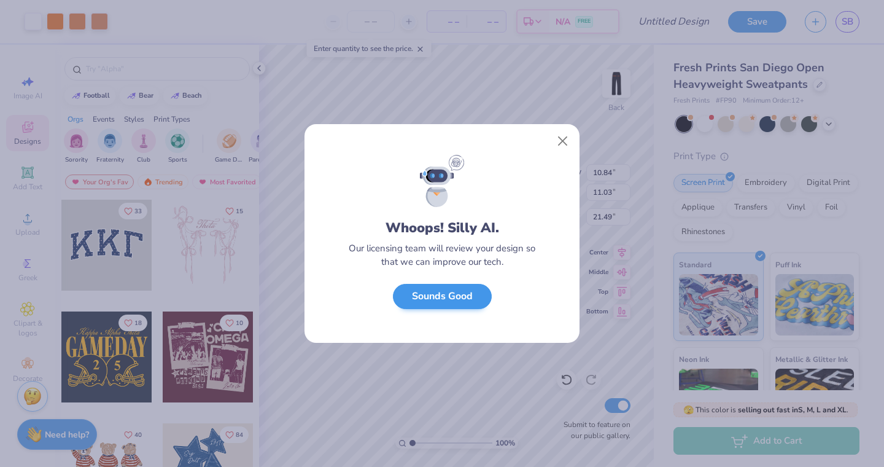
click at [446, 297] on button "Sounds Good" at bounding box center [442, 296] width 99 height 25
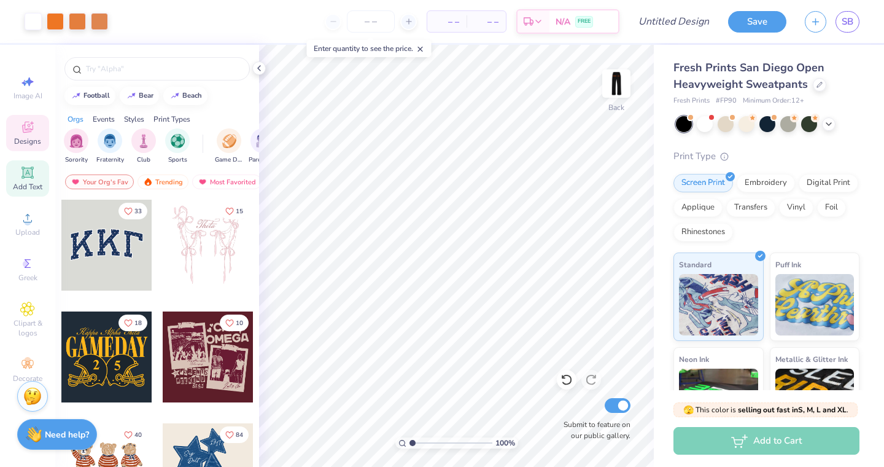
click at [27, 188] on span "Add Text" at bounding box center [27, 187] width 29 height 10
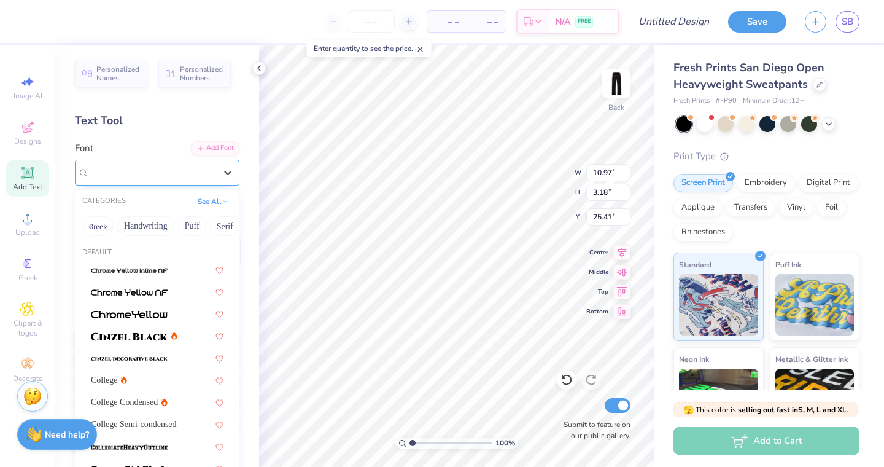
click at [168, 177] on div "Super Dream" at bounding box center [152, 172] width 129 height 19
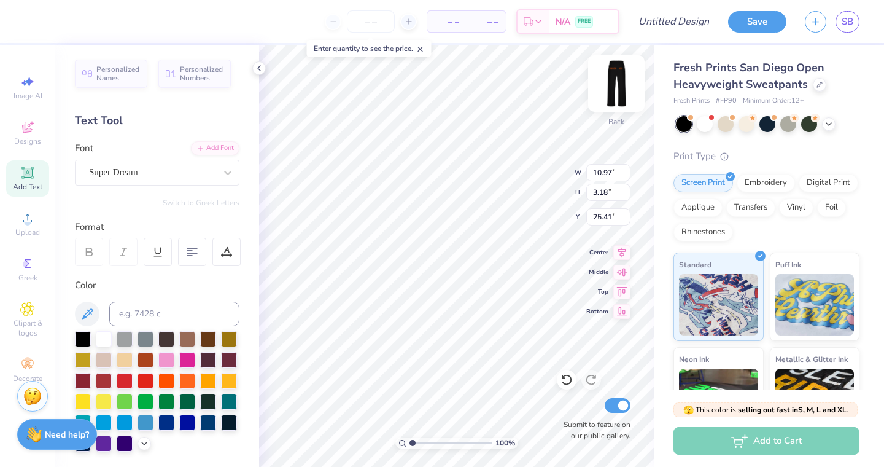
click at [620, 79] on img at bounding box center [616, 83] width 49 height 49
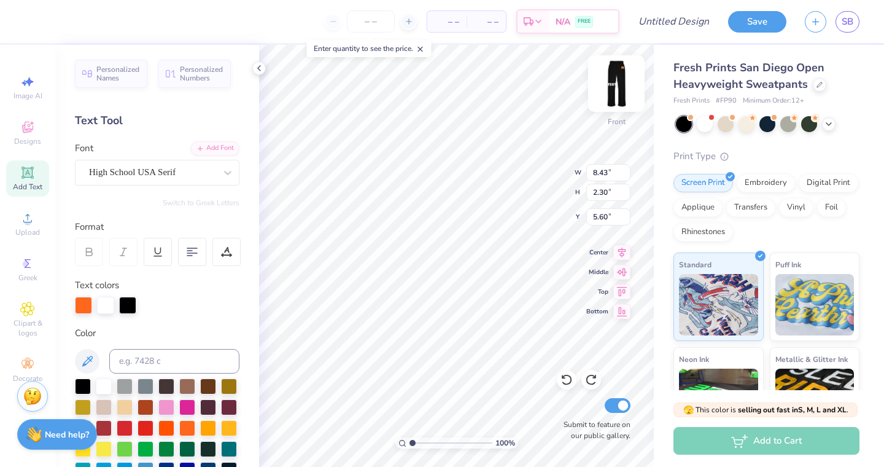
click at [615, 81] on img at bounding box center [616, 83] width 49 height 49
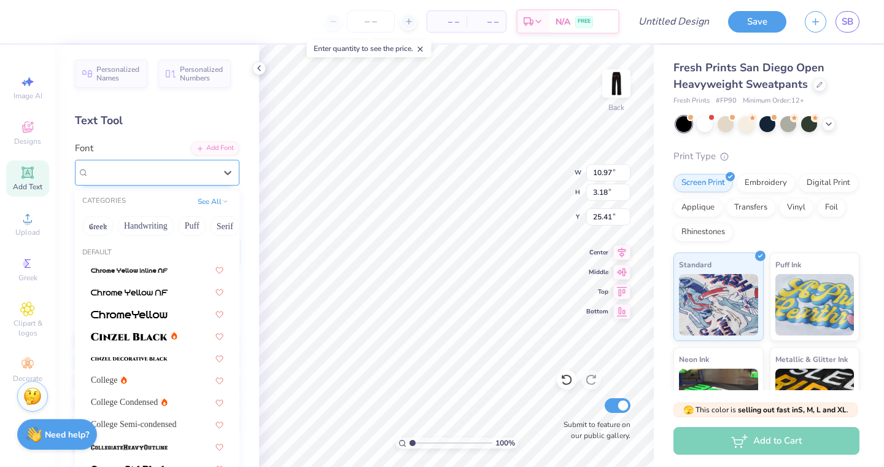
click at [184, 174] on div "Super Dream" at bounding box center [152, 172] width 129 height 19
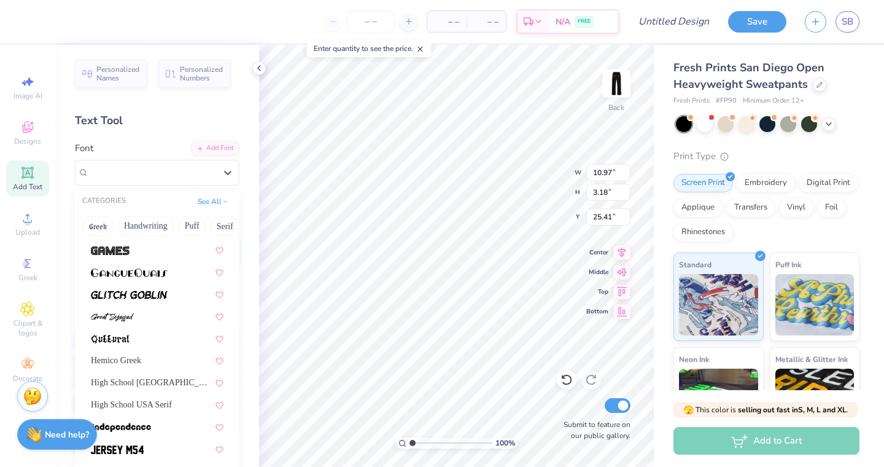
scroll to position [514, 0]
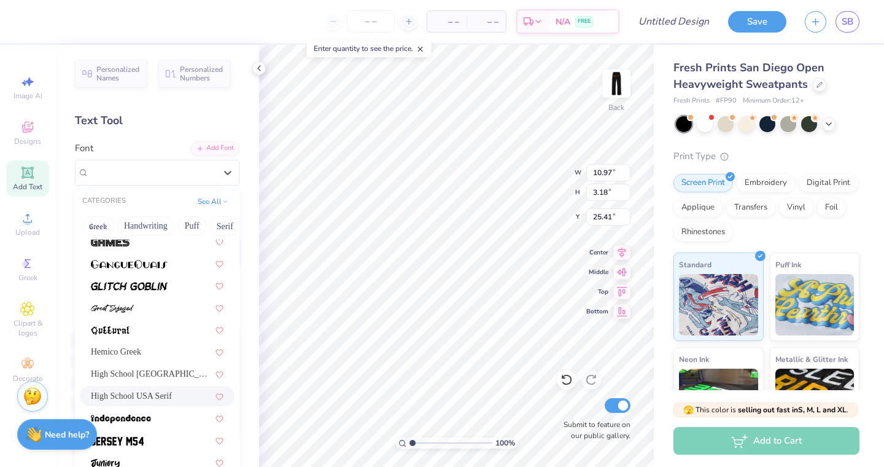
click at [169, 394] on span "High School USA Serif" at bounding box center [131, 395] width 81 height 13
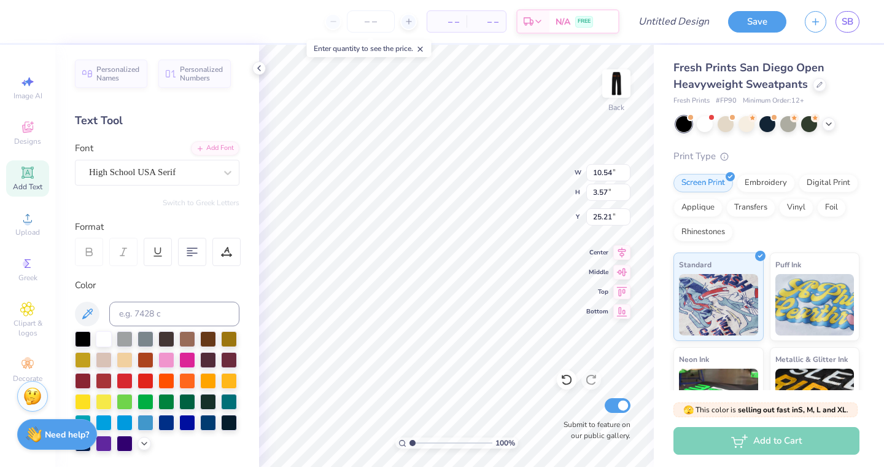
scroll to position [0, 1]
click at [194, 240] on div at bounding box center [192, 252] width 28 height 28
click at [228, 251] on icon at bounding box center [226, 251] width 11 height 11
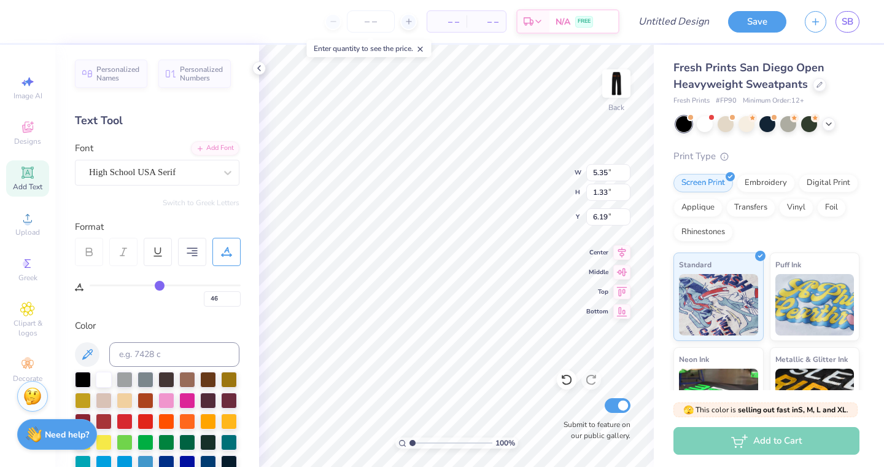
drag, startPoint x: 95, startPoint y: 282, endPoint x: 159, endPoint y: 277, distance: 64.6
click at [159, 278] on div "46" at bounding box center [165, 292] width 151 height 28
drag, startPoint x: 158, startPoint y: 281, endPoint x: 67, endPoint y: 285, distance: 91.0
click at [67, 285] on div "Personalized Names Personalized Numbers Text Tool Add Font Font High School USA…" at bounding box center [157, 256] width 204 height 422
click at [99, 285] on input "range" at bounding box center [165, 285] width 151 height 2
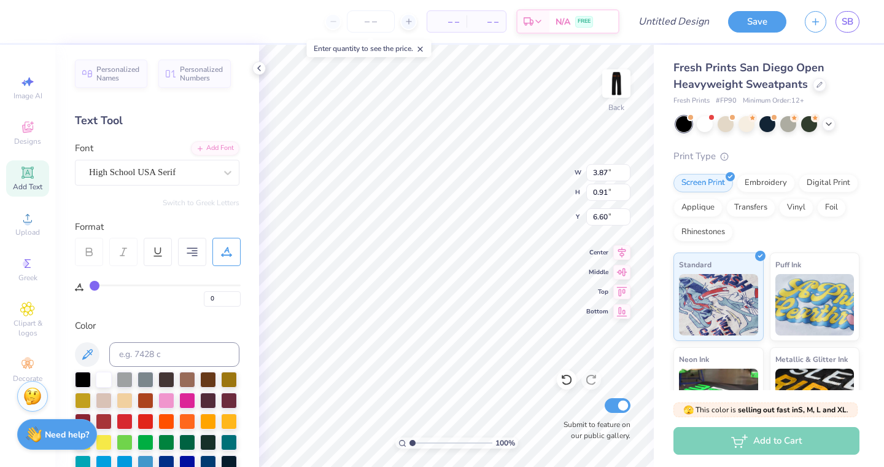
drag, startPoint x: 98, startPoint y: 282, endPoint x: 77, endPoint y: 280, distance: 21.0
click at [77, 280] on div "0" at bounding box center [158, 286] width 166 height 41
click at [541, 174] on div "100 % Back W 3.22 3.22 " H 0.80 0.80 " Y 7.51 7.51 " Center Middle Top Bottom S…" at bounding box center [456, 256] width 395 height 422
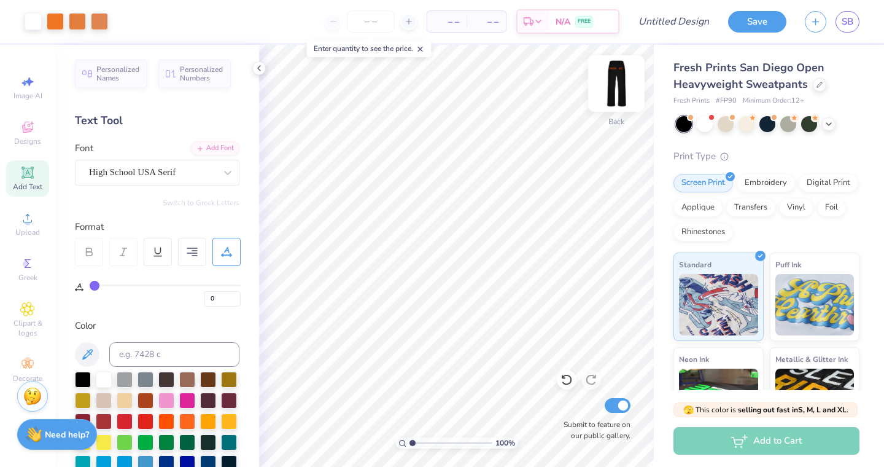
click at [622, 84] on img at bounding box center [616, 83] width 49 height 49
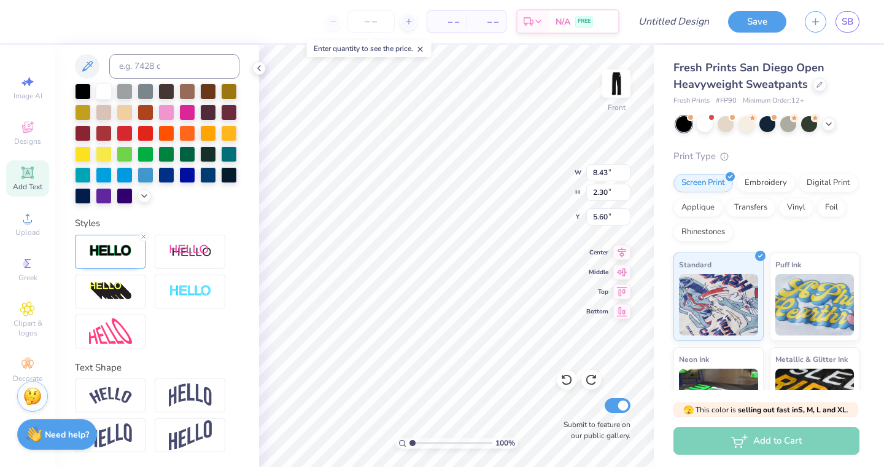
scroll to position [335, 0]
click at [121, 252] on img at bounding box center [110, 251] width 43 height 14
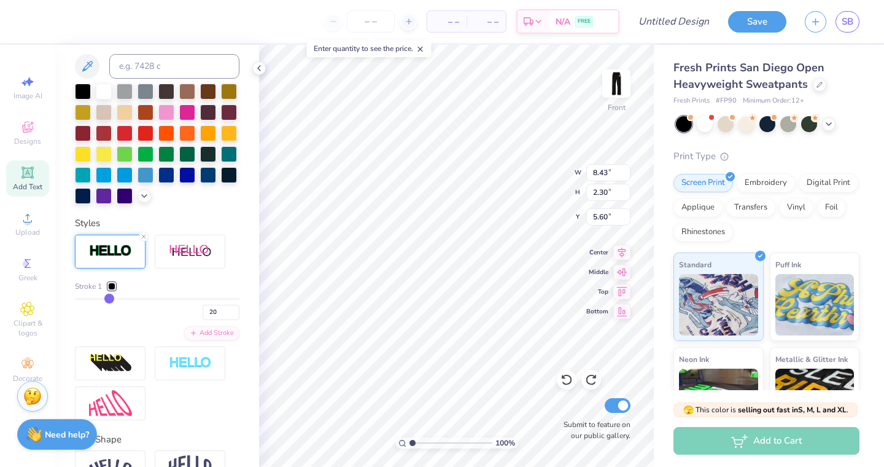
drag, startPoint x: 77, startPoint y: 298, endPoint x: 110, endPoint y: 298, distance: 33.1
click at [110, 298] on input "range" at bounding box center [157, 299] width 165 height 2
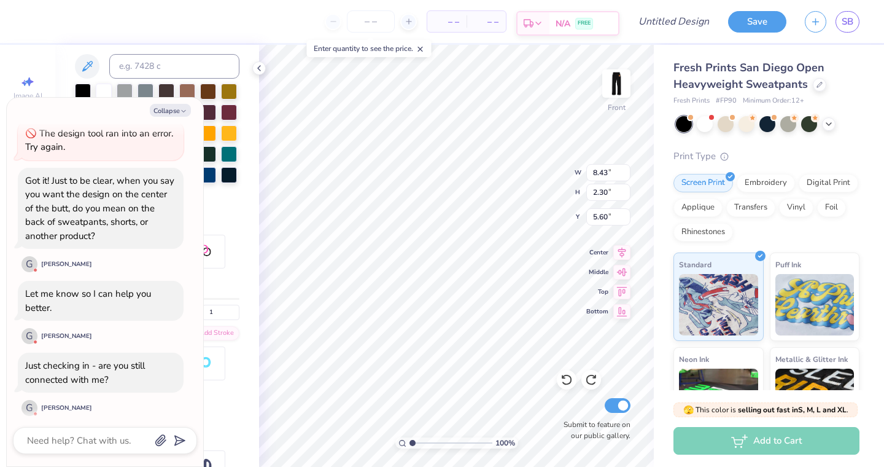
scroll to position [0, 1]
click at [182, 112] on icon "button" at bounding box center [183, 110] width 7 height 7
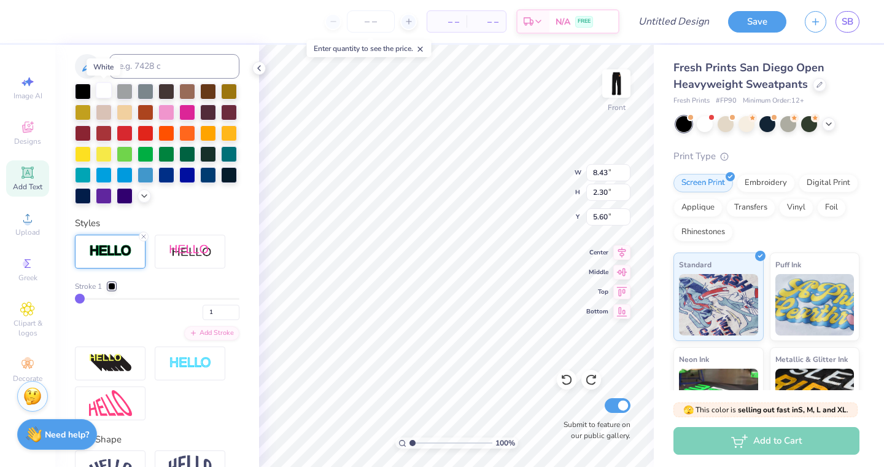
click at [104, 87] on div at bounding box center [104, 90] width 16 height 16
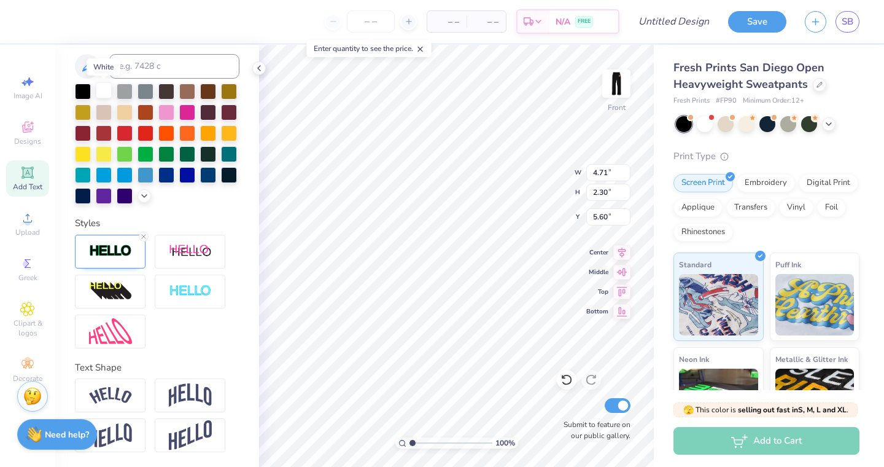
click at [107, 90] on div at bounding box center [104, 90] width 16 height 16
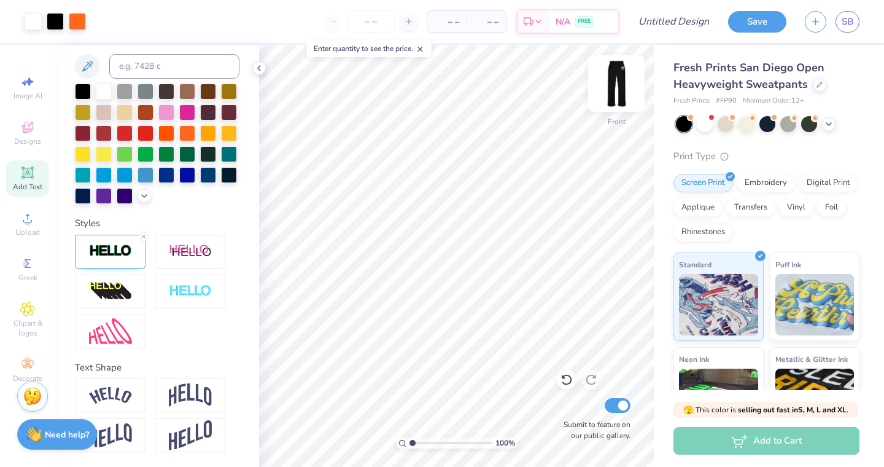
click at [610, 91] on img at bounding box center [616, 83] width 49 height 49
click at [624, 92] on img at bounding box center [616, 83] width 49 height 49
click at [624, 92] on img at bounding box center [616, 83] width 25 height 25
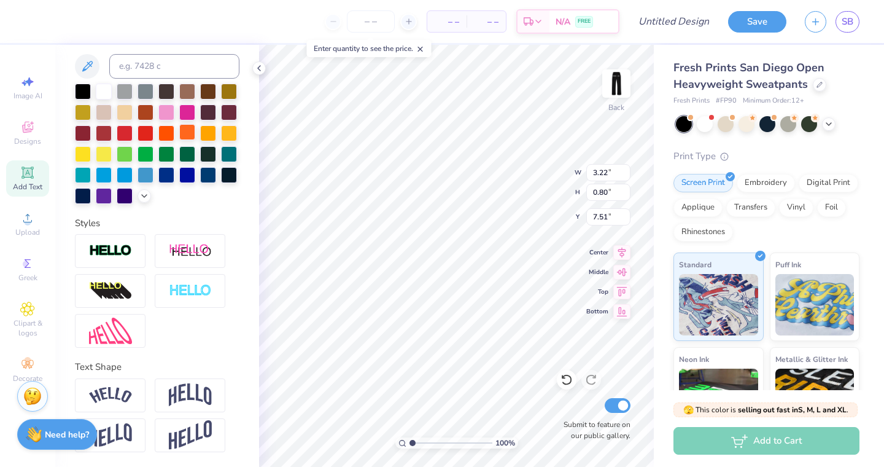
click at [179, 124] on div at bounding box center [187, 132] width 16 height 16
click at [102, 48] on div "Color" at bounding box center [157, 117] width 165 height 173
click at [107, 89] on div at bounding box center [104, 90] width 16 height 16
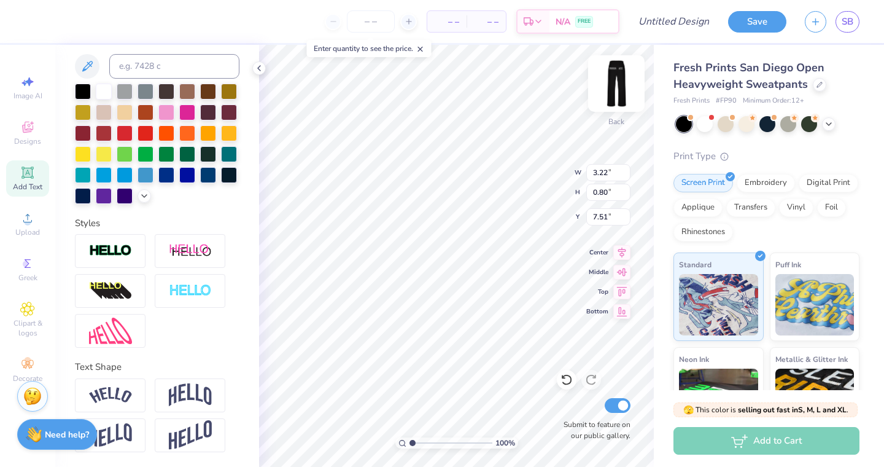
click at [618, 89] on img at bounding box center [616, 83] width 49 height 49
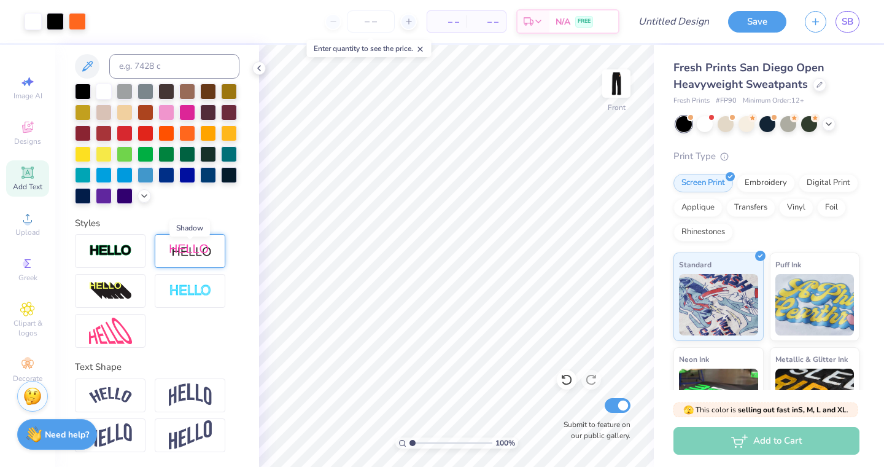
click at [185, 256] on img at bounding box center [190, 250] width 43 height 15
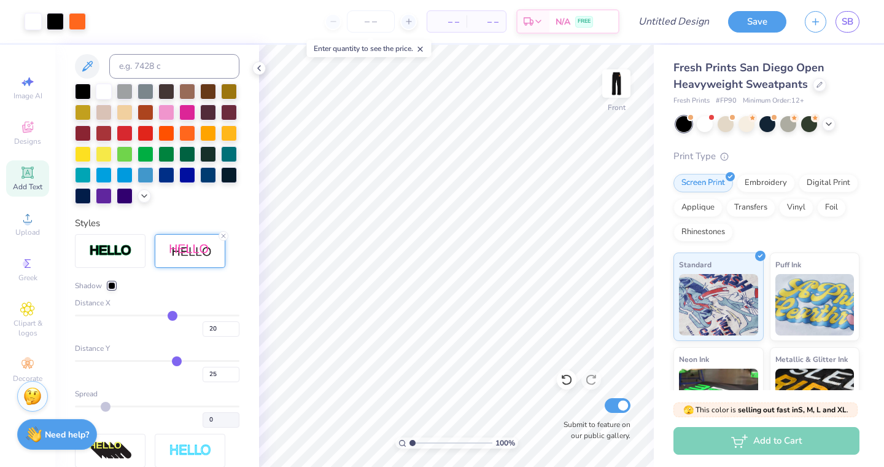
drag, startPoint x: 165, startPoint y: 359, endPoint x: 177, endPoint y: 359, distance: 11.7
click at [177, 360] on input "range" at bounding box center [157, 361] width 165 height 2
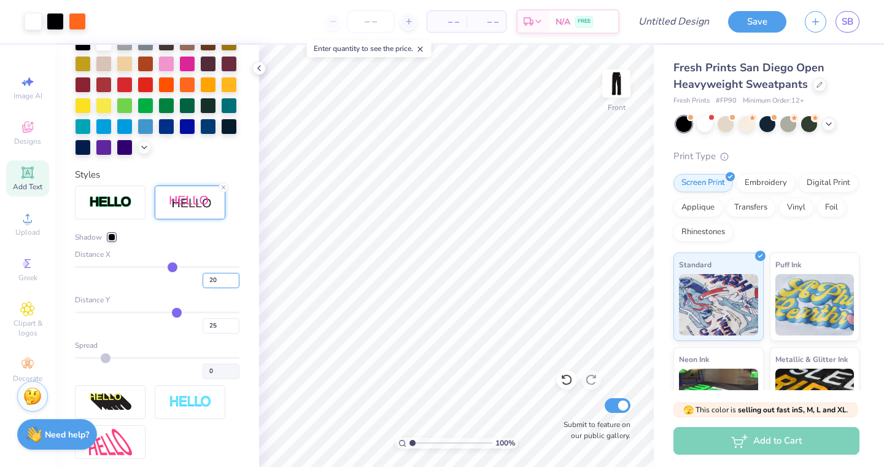
scroll to position [328, 0]
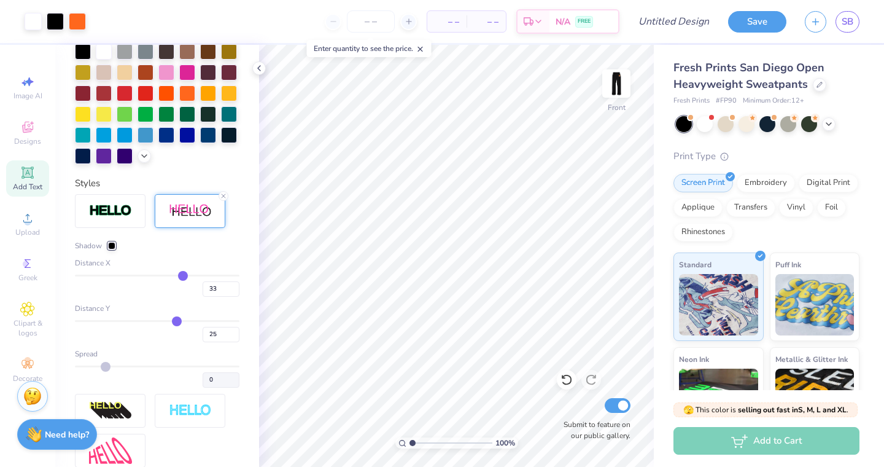
drag, startPoint x: 172, startPoint y: 273, endPoint x: 183, endPoint y: 273, distance: 11.0
click at [183, 274] on input "range" at bounding box center [157, 275] width 165 height 2
click at [222, 196] on icon at bounding box center [223, 195] width 7 height 7
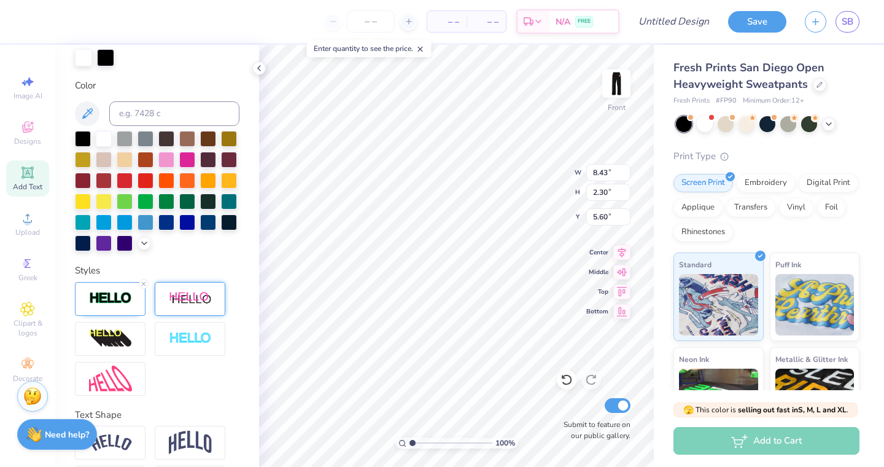
scroll to position [0, 1]
click at [188, 181] on div at bounding box center [187, 179] width 16 height 16
click at [193, 181] on div at bounding box center [187, 179] width 16 height 16
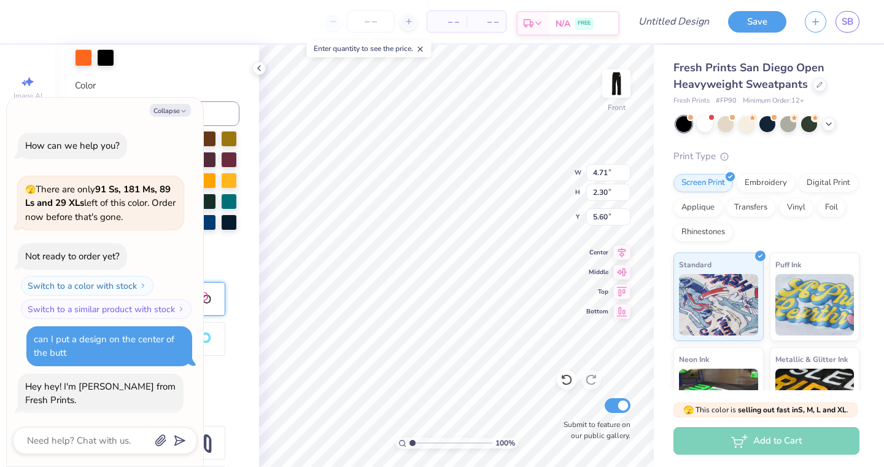
scroll to position [423, 0]
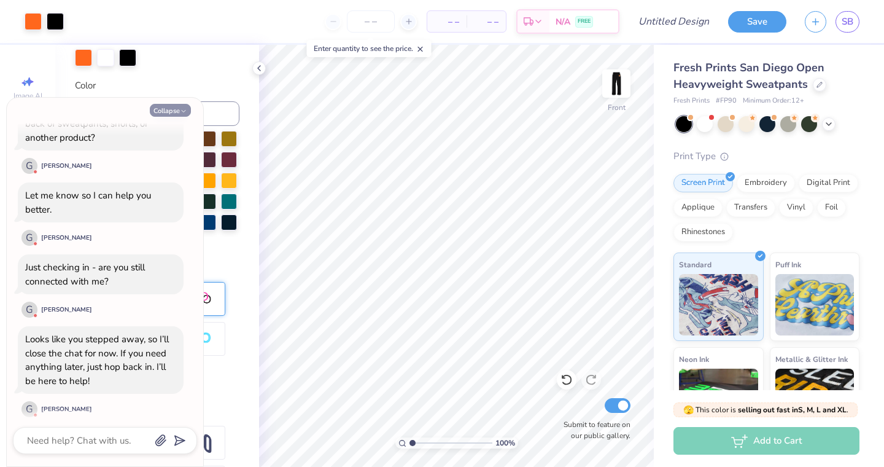
click at [174, 108] on button "Collapse" at bounding box center [170, 110] width 41 height 13
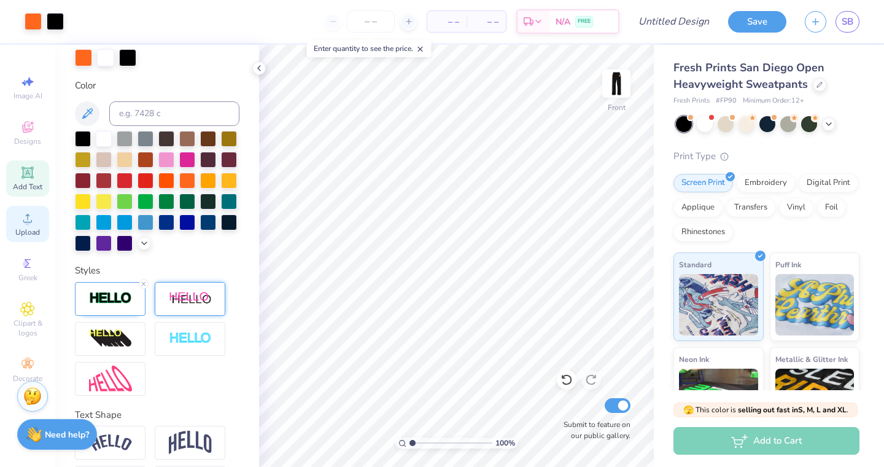
click at [26, 207] on div "Upload" at bounding box center [27, 224] width 43 height 36
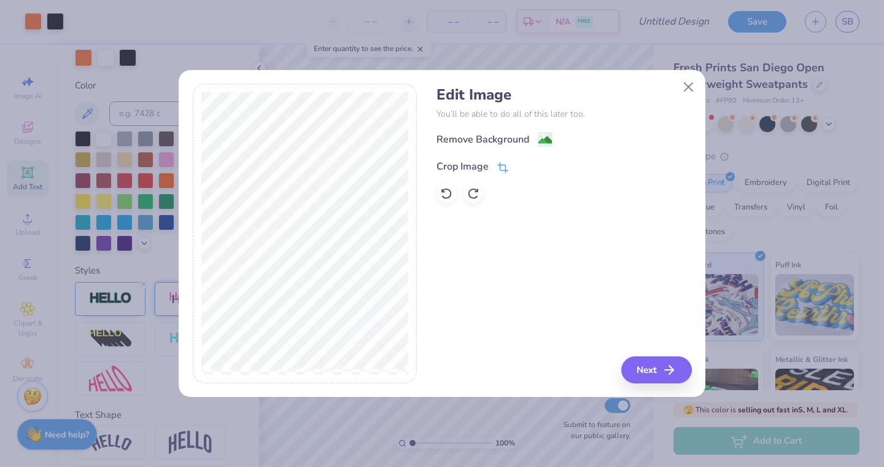
click at [490, 165] on div "Crop Image" at bounding box center [472, 166] width 72 height 15
click at [562, 243] on div "Edit Image You’ll be able to do all of this later too. Remove Background Crop I…" at bounding box center [563, 233] width 255 height 300
click at [522, 166] on icon at bounding box center [523, 164] width 7 height 7
click at [657, 366] on button "Next" at bounding box center [658, 369] width 71 height 27
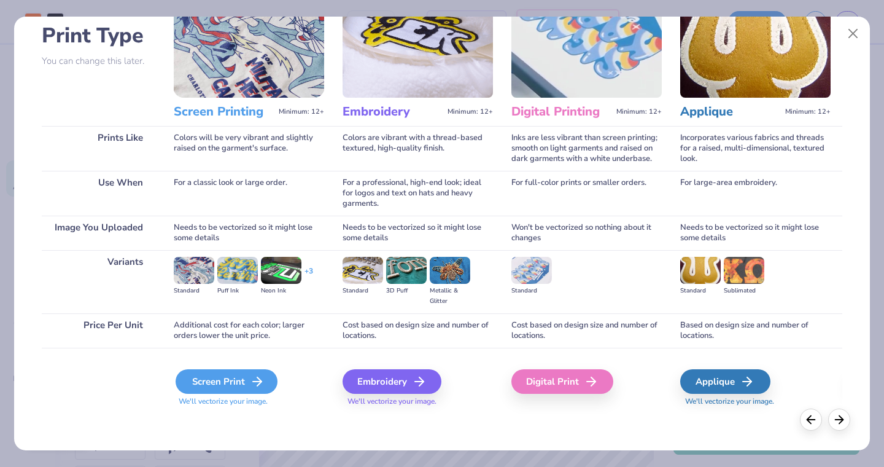
scroll to position [84, 0]
click at [243, 384] on div "Screen Print" at bounding box center [227, 381] width 102 height 25
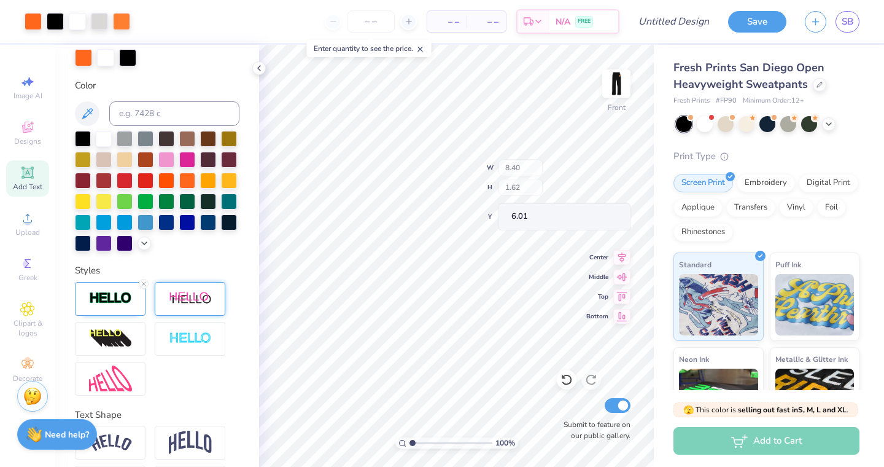
click at [521, 163] on div "100 % Front W 8.40 H 1.62 Y 6.01 Center Middle Top Bottom Submit to feature on …" at bounding box center [456, 256] width 395 height 422
click at [26, 229] on span "Upload" at bounding box center [27, 232] width 25 height 10
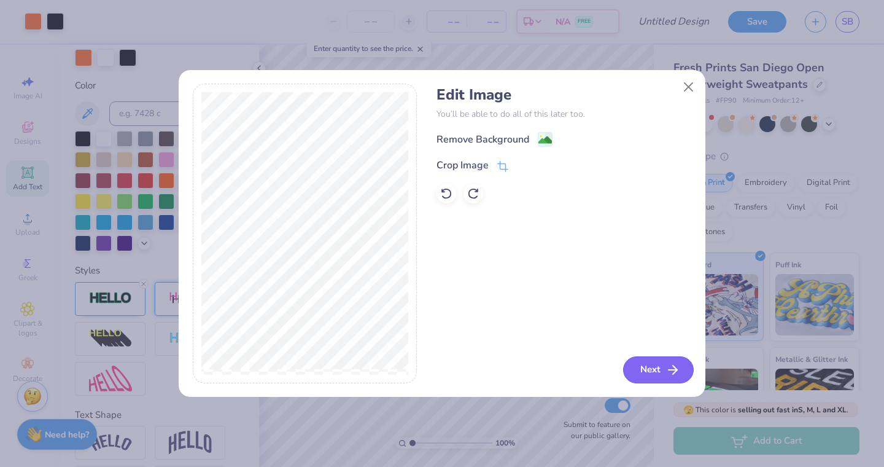
click at [657, 377] on button "Next" at bounding box center [658, 369] width 71 height 27
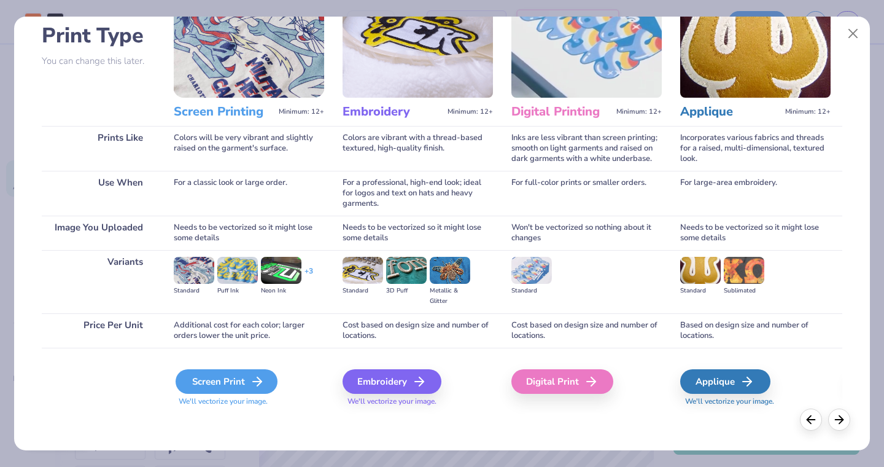
click at [227, 372] on div "Screen Print" at bounding box center [227, 381] width 102 height 25
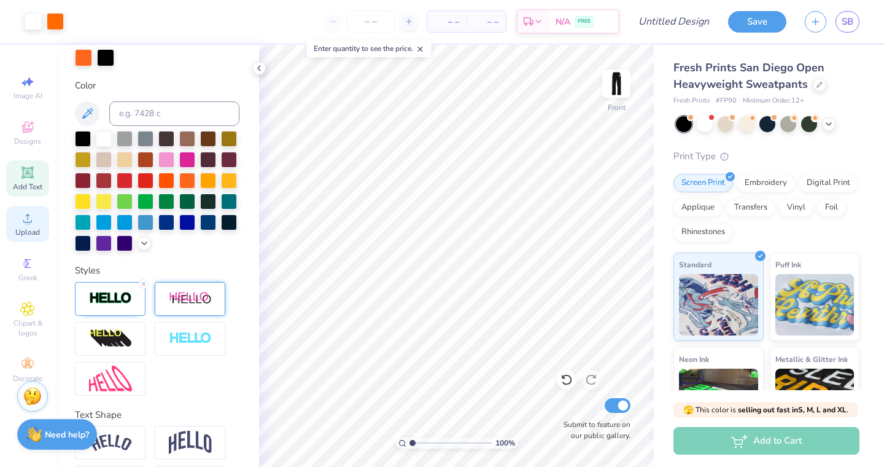
click at [23, 224] on icon at bounding box center [27, 218] width 15 height 15
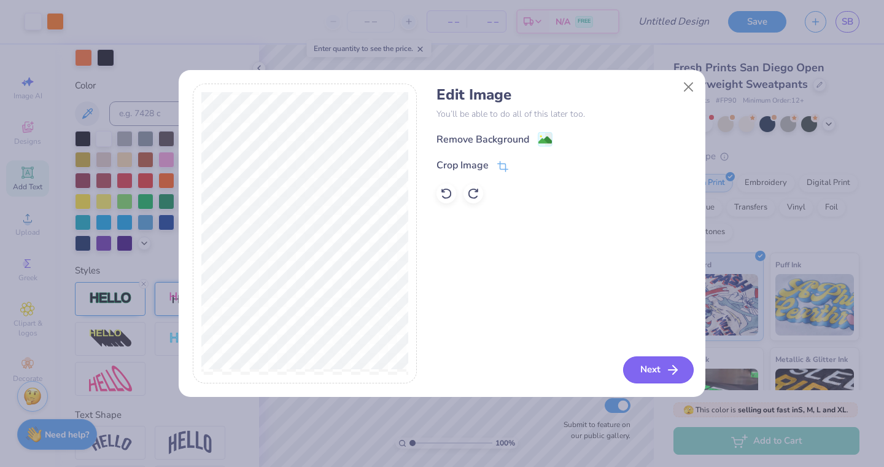
click at [638, 373] on button "Next" at bounding box center [658, 369] width 71 height 27
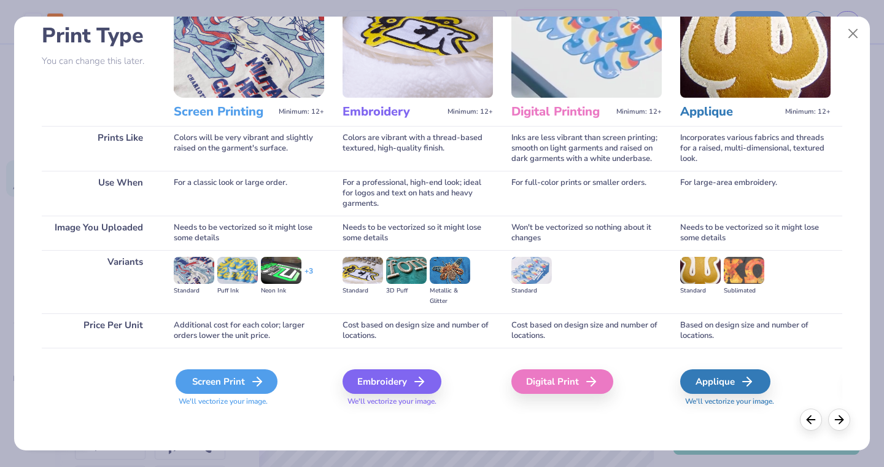
click at [236, 378] on div "Screen Print" at bounding box center [227, 381] width 102 height 25
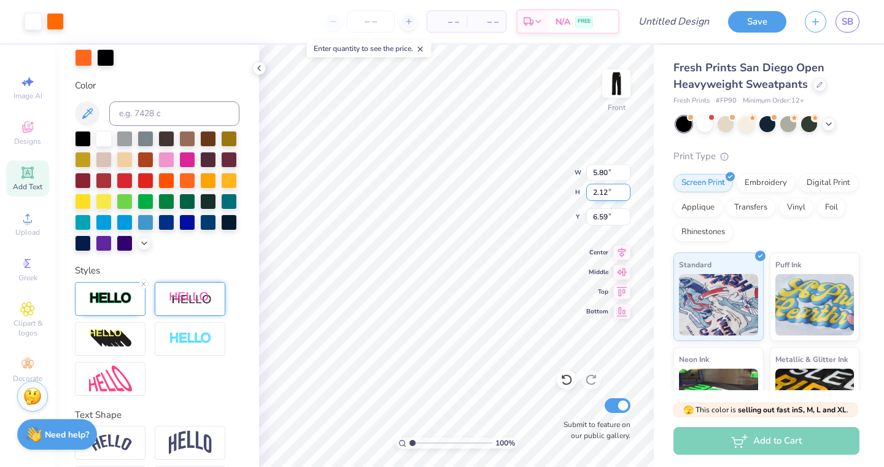
click at [600, 187] on input "2.12" at bounding box center [608, 192] width 44 height 17
click at [619, 85] on img at bounding box center [616, 83] width 49 height 49
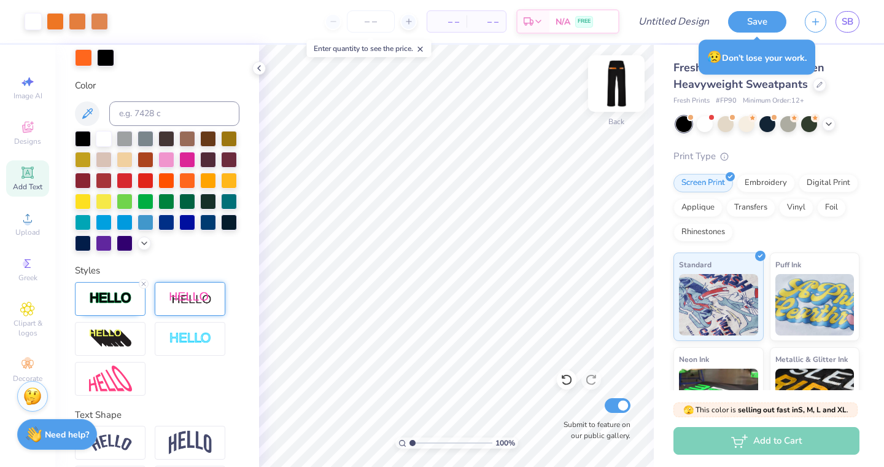
click at [611, 82] on img at bounding box center [616, 83] width 49 height 49
click at [611, 82] on img at bounding box center [616, 83] width 25 height 25
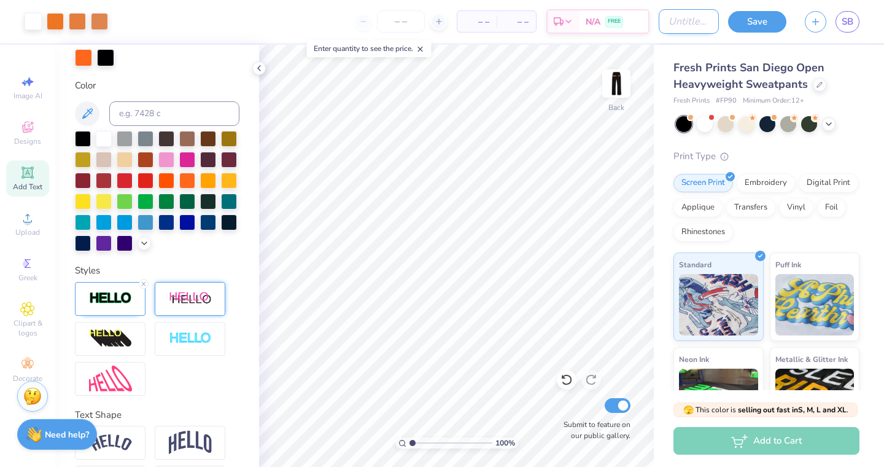
click at [667, 25] on input "Design Title" at bounding box center [689, 21] width 60 height 25
click at [615, 82] on img at bounding box center [616, 83] width 49 height 49
click at [615, 82] on img at bounding box center [616, 83] width 25 height 25
click at [758, 22] on button "Save" at bounding box center [757, 19] width 58 height 21
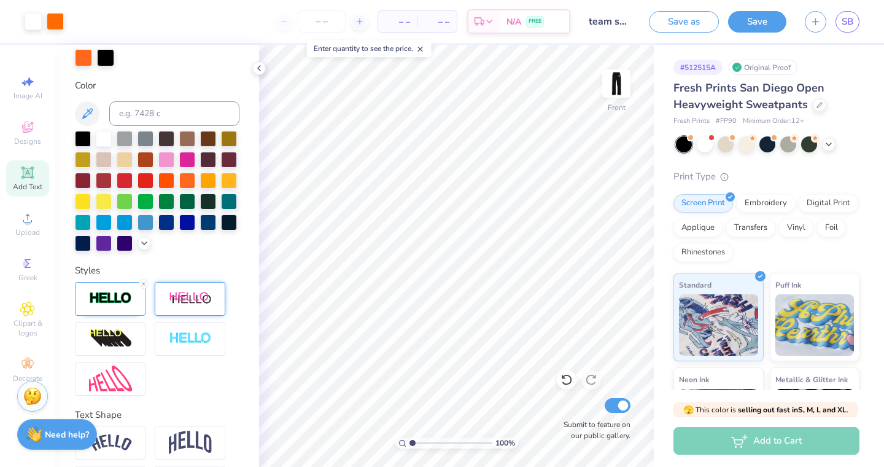
click at [619, 409] on input "Submit to feature on our public gallery." at bounding box center [618, 405] width 26 height 15
click at [761, 21] on button "Save" at bounding box center [757, 19] width 58 height 21
click at [422, 49] on line at bounding box center [420, 49] width 4 height 4
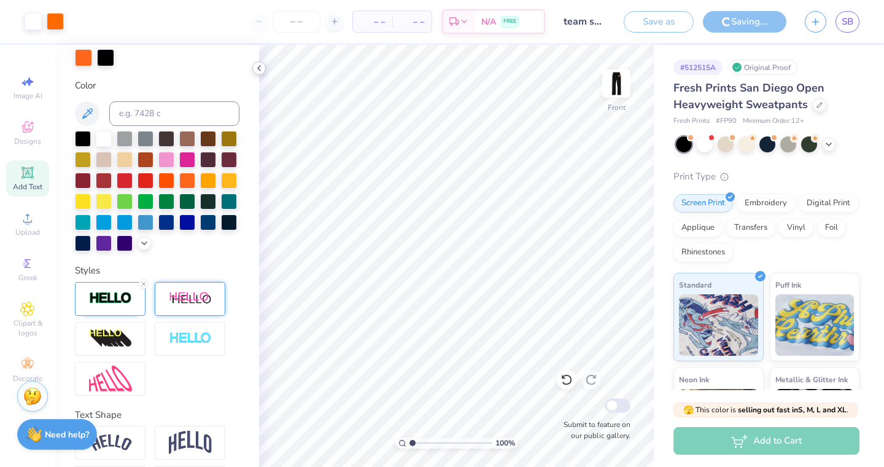
click at [260, 65] on icon at bounding box center [259, 68] width 10 height 10
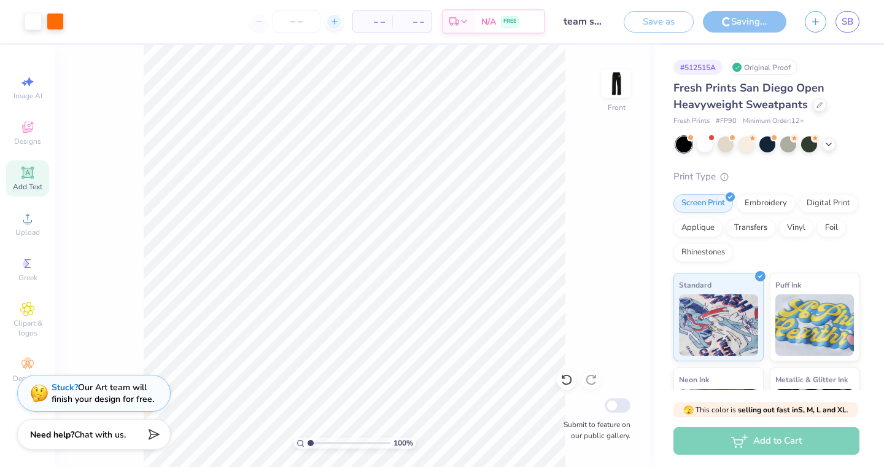
click at [339, 21] on div at bounding box center [334, 22] width 17 height 17
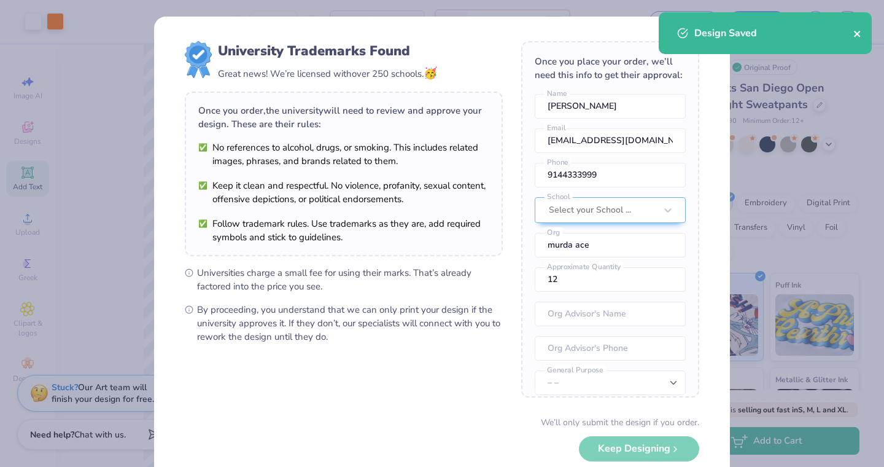
click at [858, 33] on icon "close" at bounding box center [857, 34] width 6 height 6
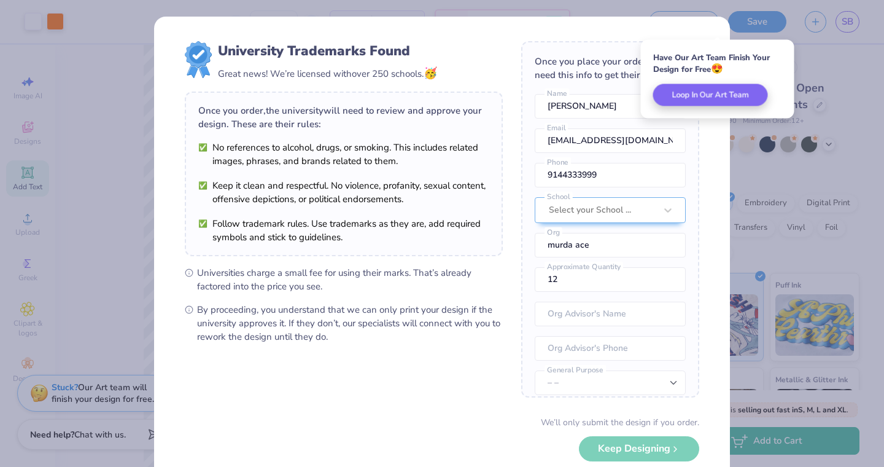
click at [787, 150] on div "University Trademarks Found Great news! We’re licensed with over 250 schools. 🥳…" at bounding box center [442, 233] width 884 height 467
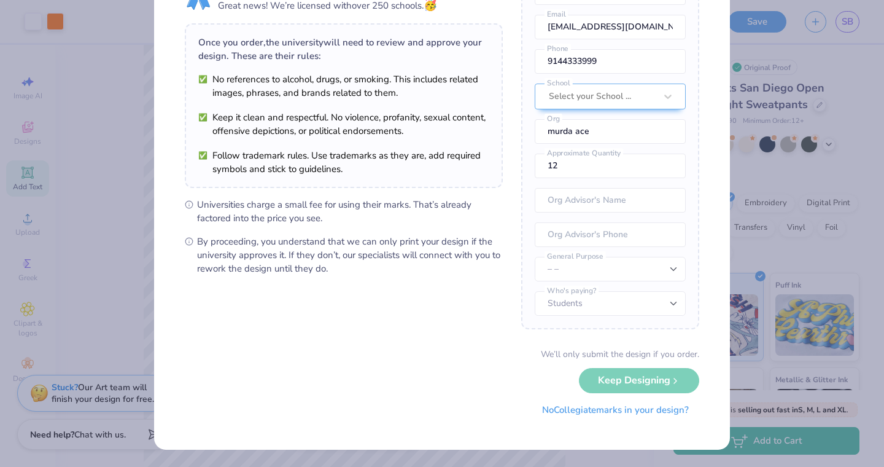
scroll to position [68, 0]
click at [640, 409] on button "No Collegiate marks in your design?" at bounding box center [616, 410] width 168 height 25
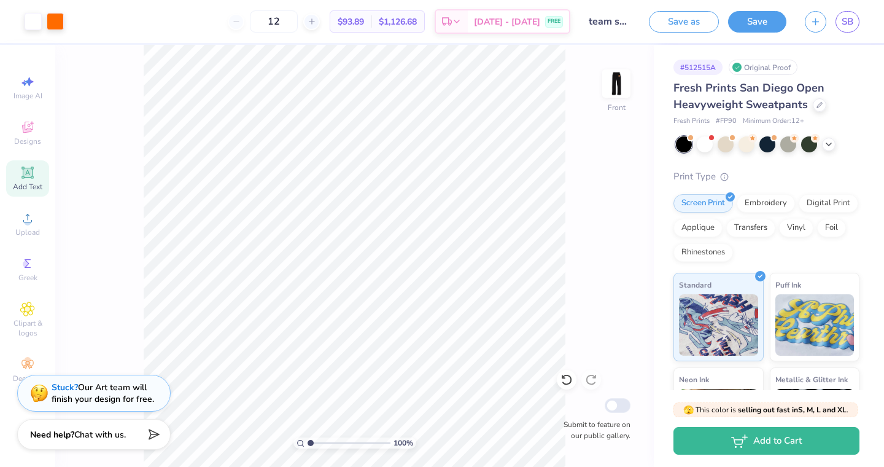
scroll to position [0, 0]
click at [255, 19] on div "12" at bounding box center [274, 21] width 92 height 22
click at [297, 21] on input "12" at bounding box center [274, 21] width 48 height 22
click at [298, 22] on input "12" at bounding box center [274, 21] width 48 height 22
click at [754, 24] on button "Save" at bounding box center [757, 19] width 58 height 21
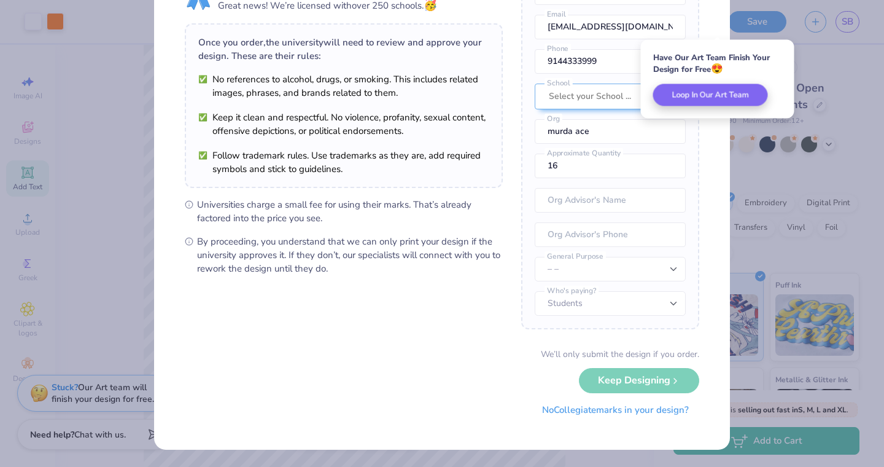
scroll to position [68, 0]
click at [611, 409] on button "No Collegiate marks in your design?" at bounding box center [616, 410] width 168 height 25
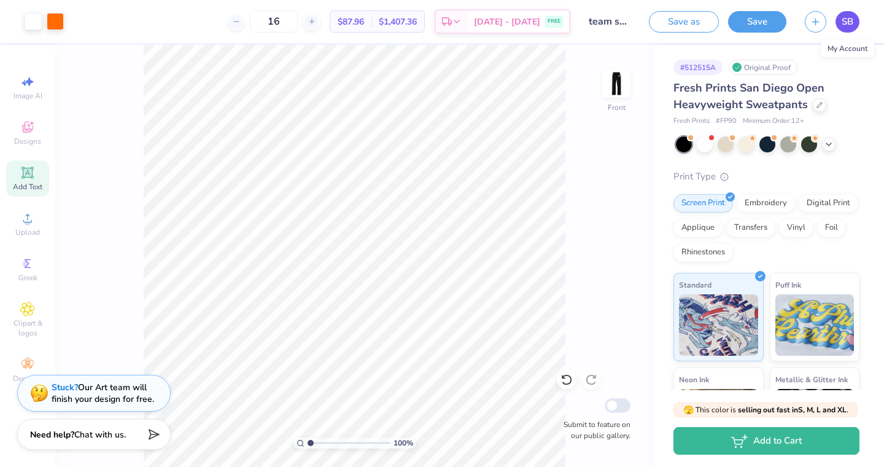
click at [850, 21] on span "SB" at bounding box center [848, 22] width 12 height 14
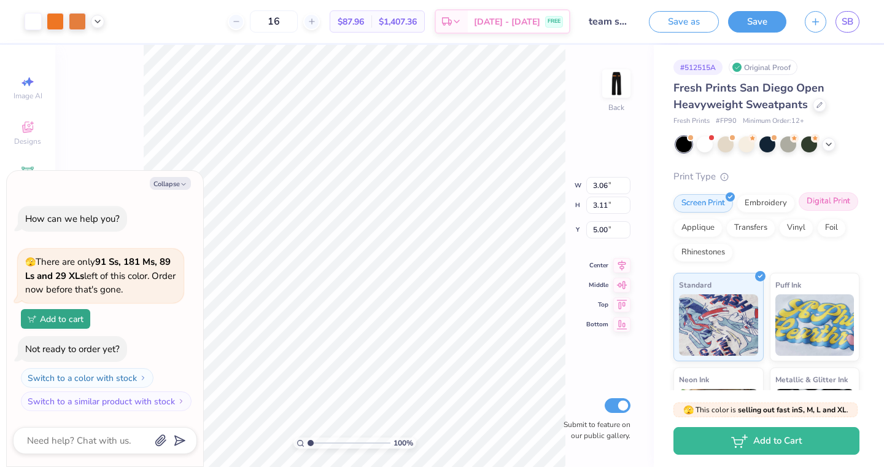
click at [838, 200] on div "Digital Print" at bounding box center [829, 201] width 60 height 18
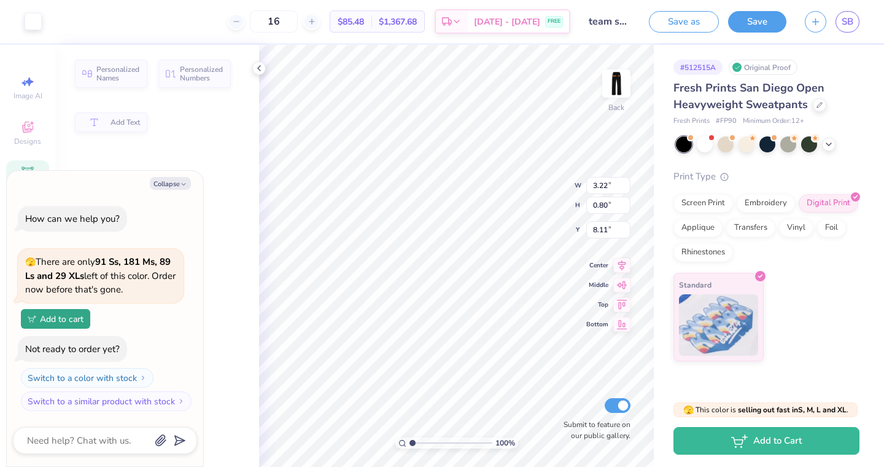
type textarea "x"
type input "3.22"
type input "0.80"
type input "8.11"
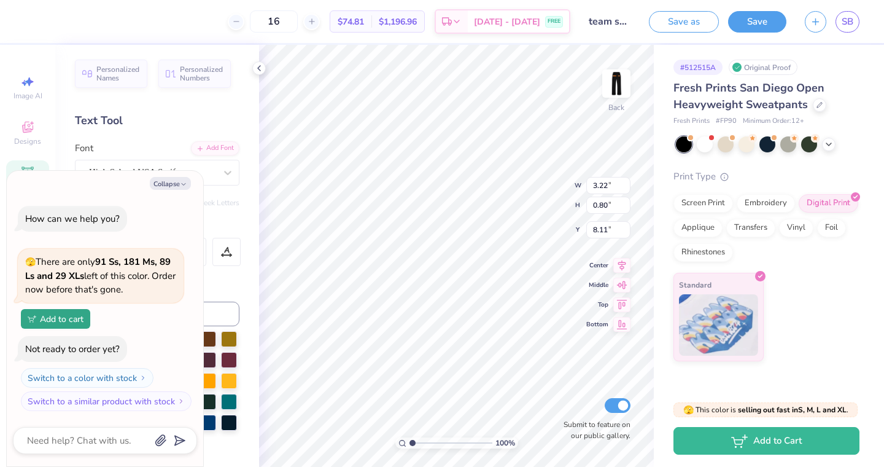
type textarea "x"
type input "3.06"
type input "3.11"
type input "5.00"
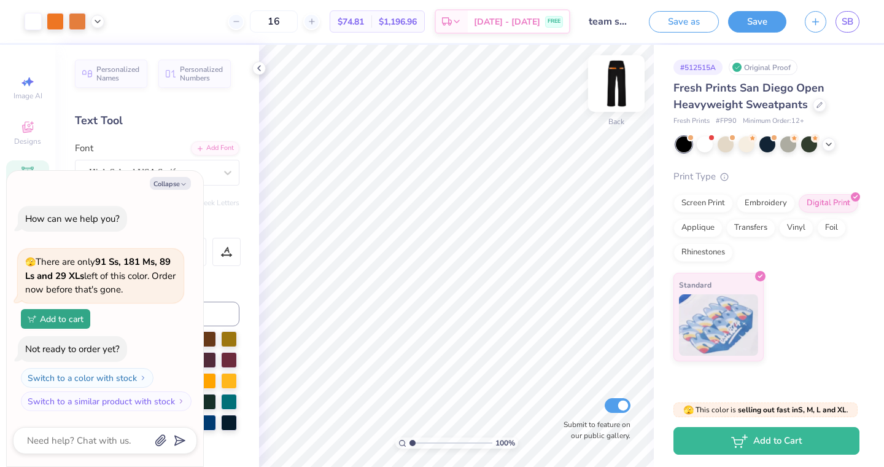
click at [619, 86] on img at bounding box center [616, 83] width 49 height 49
type textarea "x"
type input "4.71"
click at [751, 23] on button "Save" at bounding box center [757, 19] width 58 height 21
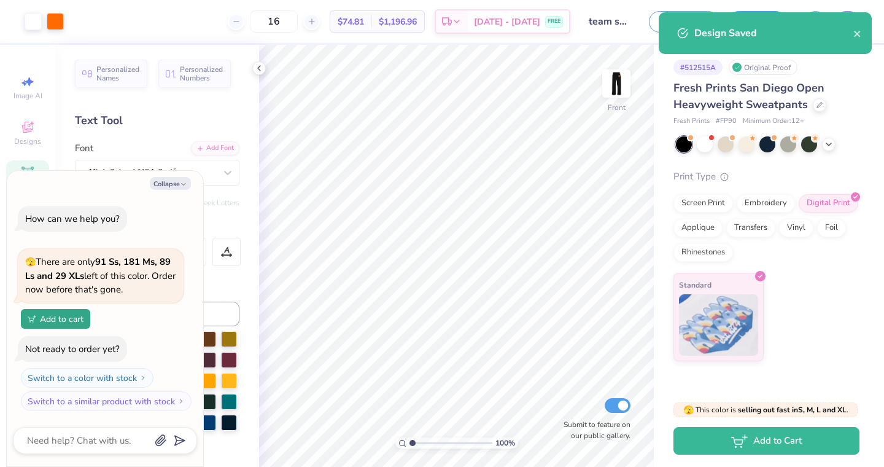
click at [851, 29] on div "Design Saved" at bounding box center [773, 33] width 159 height 15
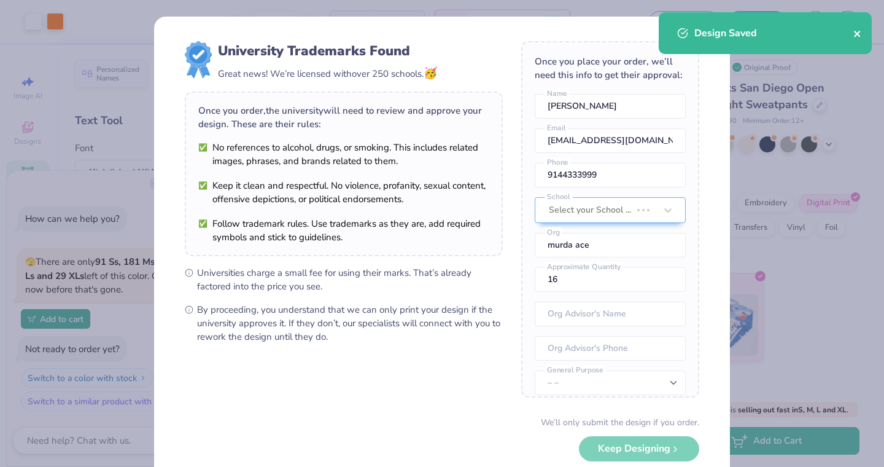
click at [857, 32] on icon "close" at bounding box center [857, 34] width 9 height 10
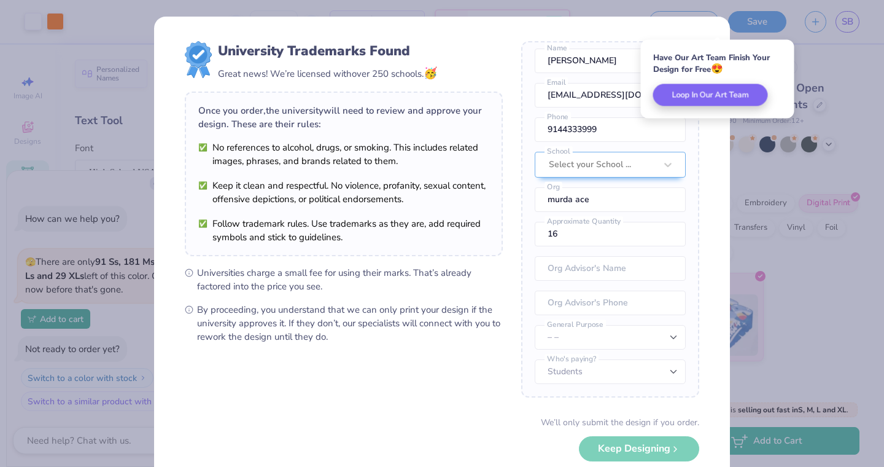
scroll to position [45, 0]
click at [655, 38] on div "Have Our Art Team Finish Your Design for Free 😍 Loop In Our Art Team" at bounding box center [717, 79] width 161 height 86
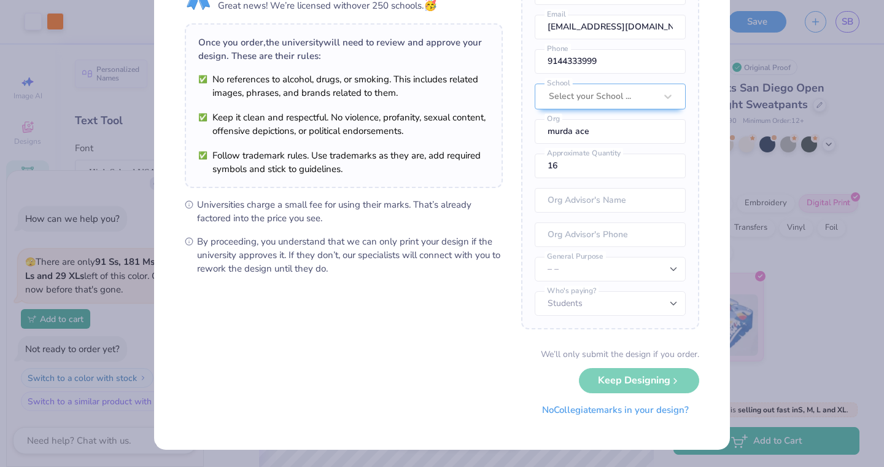
scroll to position [68, 0]
click at [587, 416] on button "No Collegiate marks in your design?" at bounding box center [616, 410] width 168 height 25
type textarea "x"
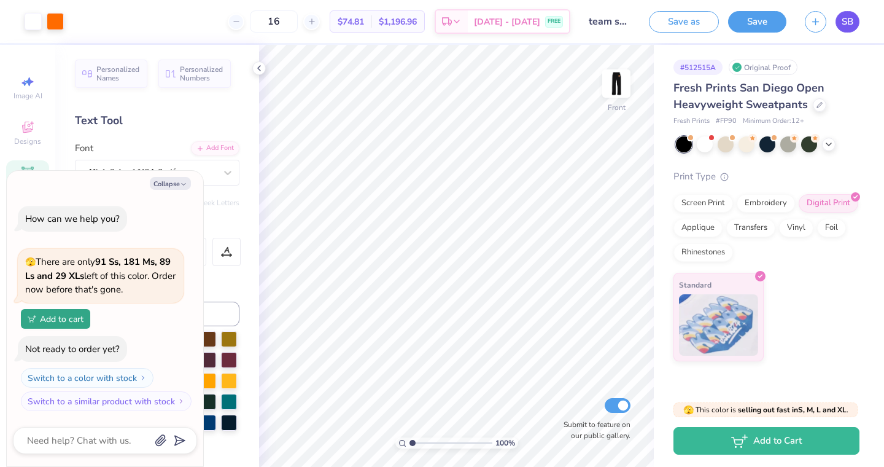
click at [852, 20] on span "SB" at bounding box center [848, 22] width 12 height 14
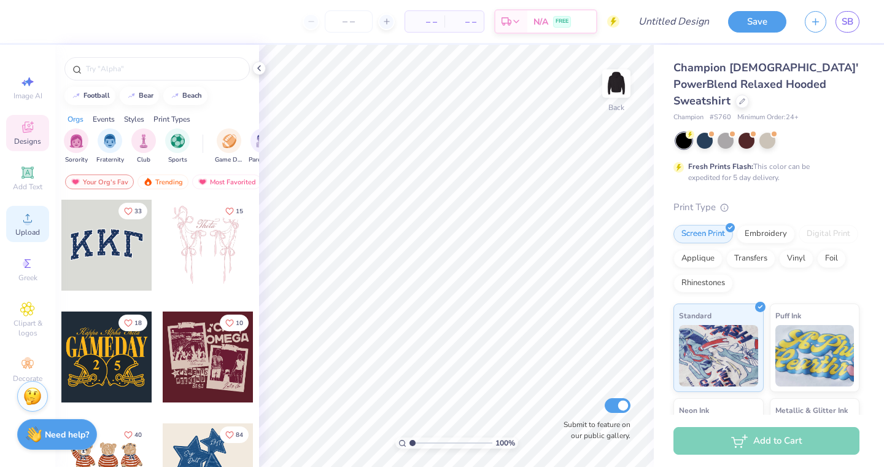
click at [29, 217] on icon at bounding box center [27, 218] width 15 height 15
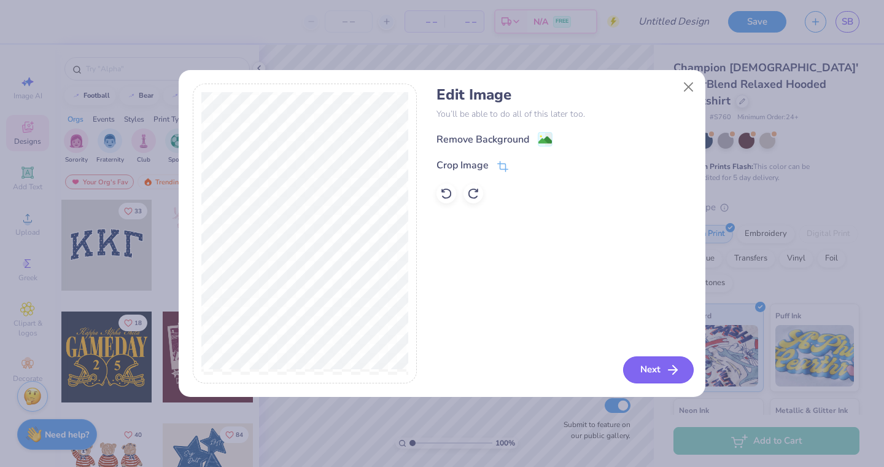
click at [655, 372] on button "Next" at bounding box center [658, 369] width 71 height 27
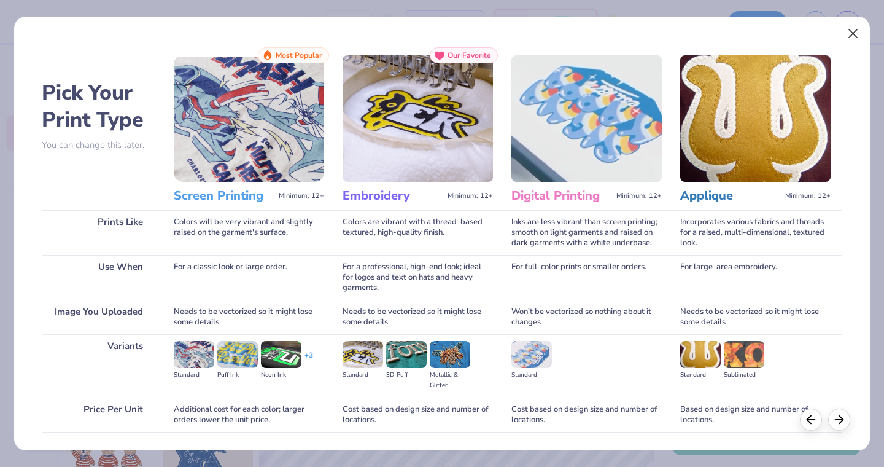
click at [854, 28] on button "Close" at bounding box center [853, 33] width 23 height 23
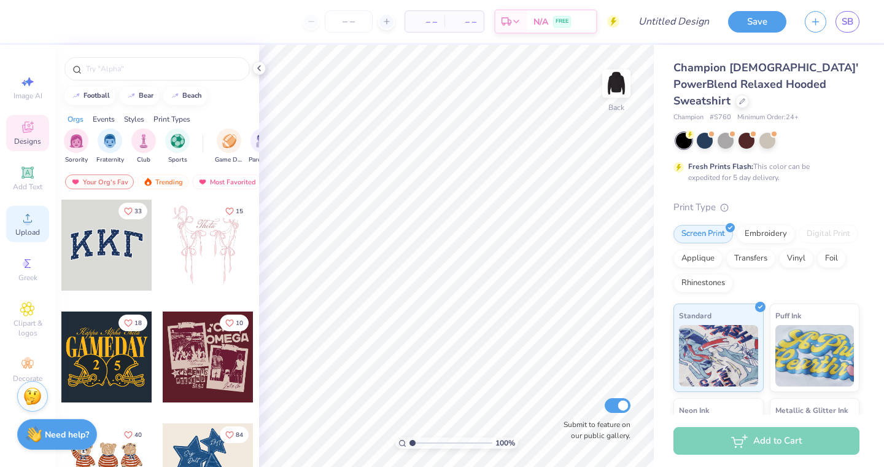
click at [26, 226] on div "Upload" at bounding box center [27, 224] width 43 height 36
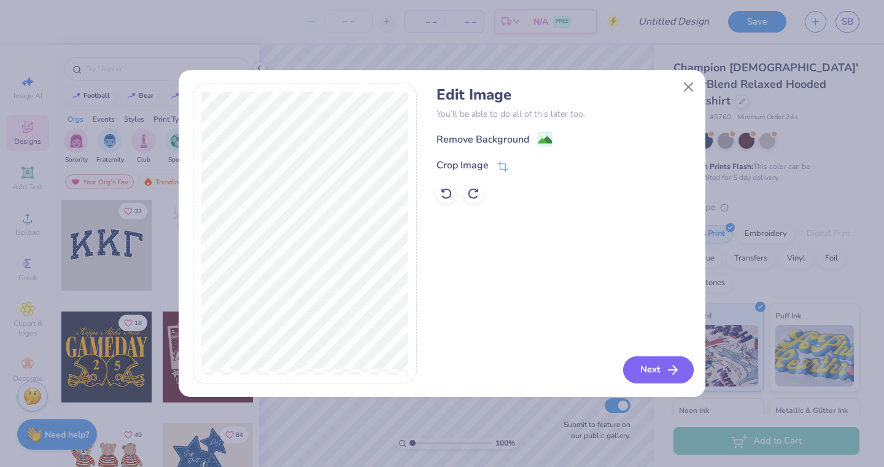
click at [659, 371] on button "Next" at bounding box center [658, 369] width 71 height 27
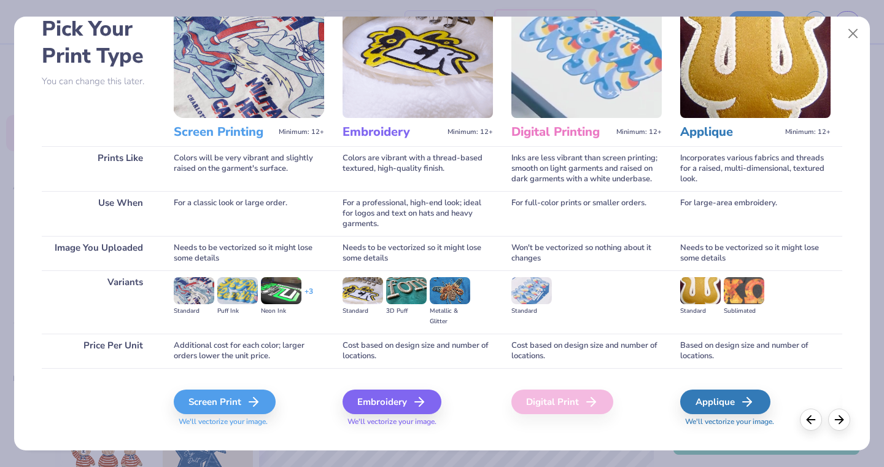
scroll to position [62, 0]
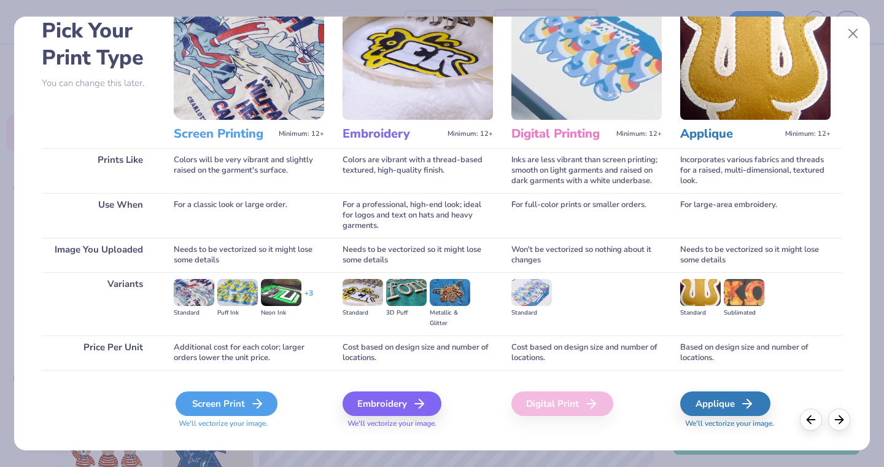
click at [231, 414] on div "Screen Print" at bounding box center [227, 403] width 102 height 25
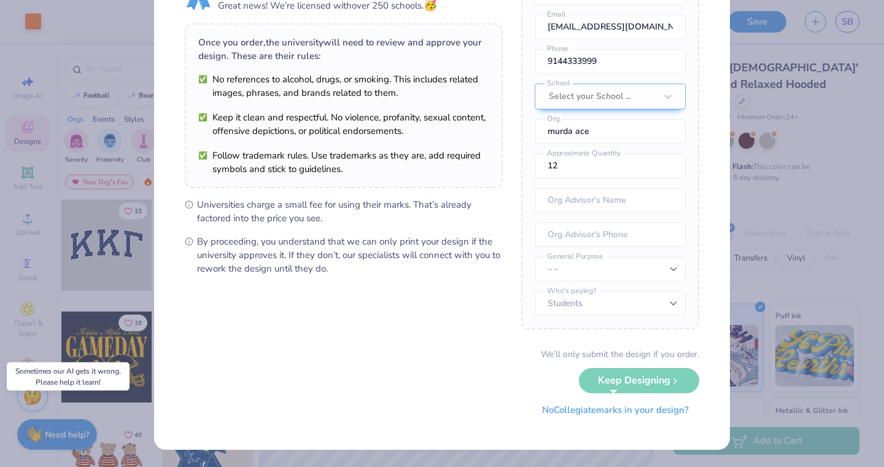
scroll to position [68, 0]
click at [607, 408] on button "No Collegiate marks in your design?" at bounding box center [616, 410] width 168 height 25
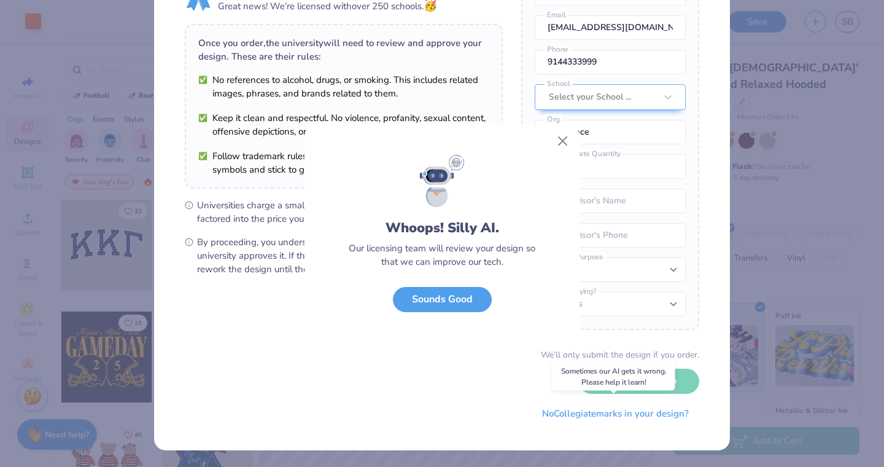
scroll to position [0, 0]
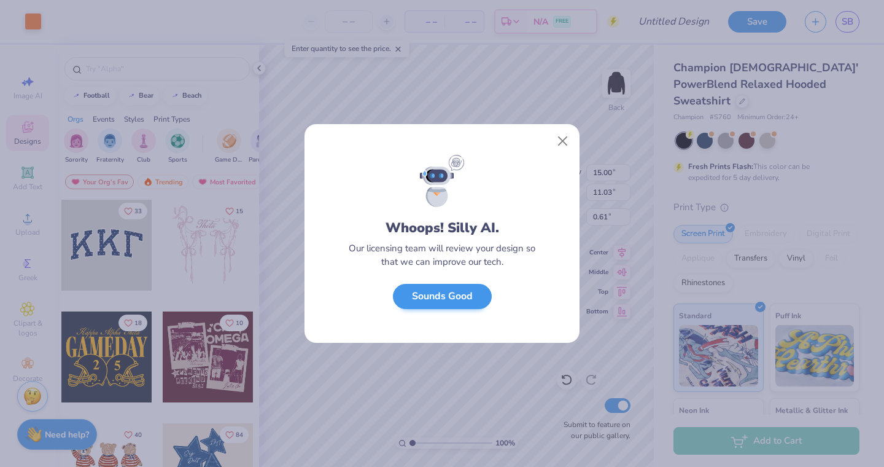
click at [477, 295] on button "Sounds Good" at bounding box center [442, 296] width 99 height 25
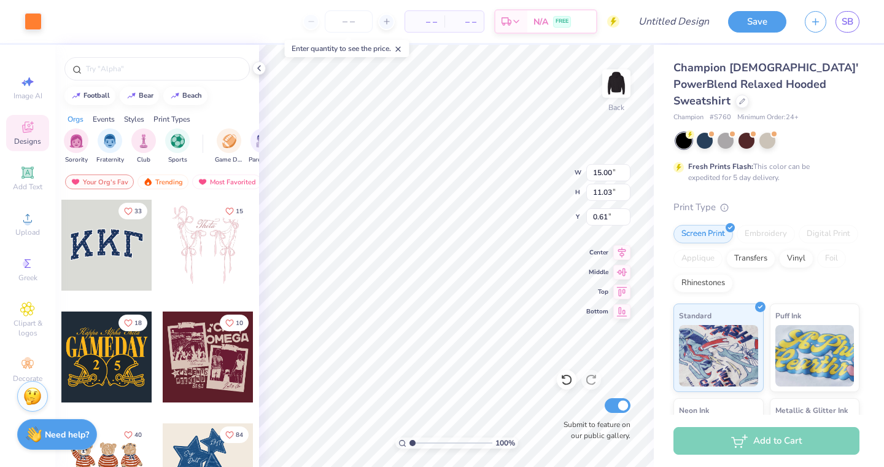
type input "8.70"
type input "6.40"
type input "5.35"
click at [619, 84] on img at bounding box center [616, 83] width 49 height 49
click at [619, 84] on img at bounding box center [616, 83] width 25 height 25
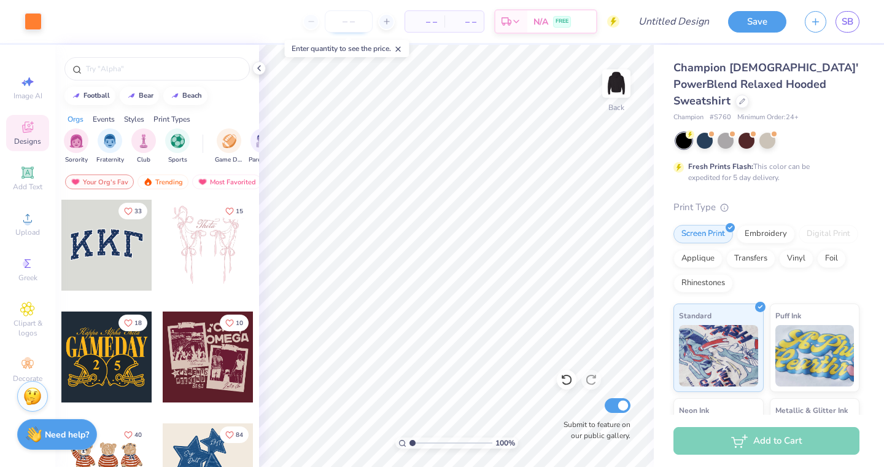
click at [347, 22] on input "number" at bounding box center [349, 21] width 48 height 22
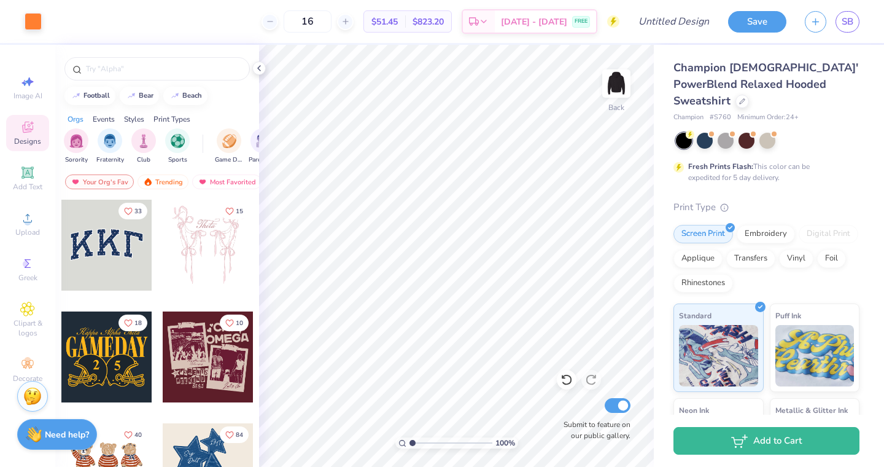
type input "16"
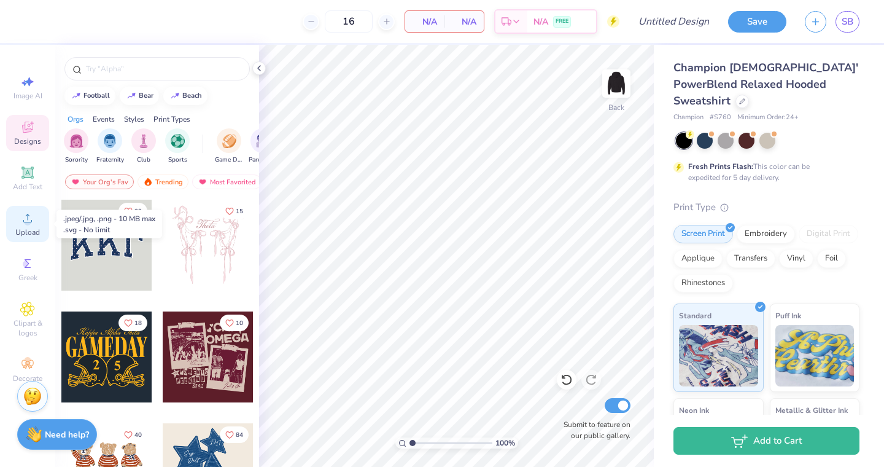
click at [31, 227] on span "Upload" at bounding box center [27, 232] width 25 height 10
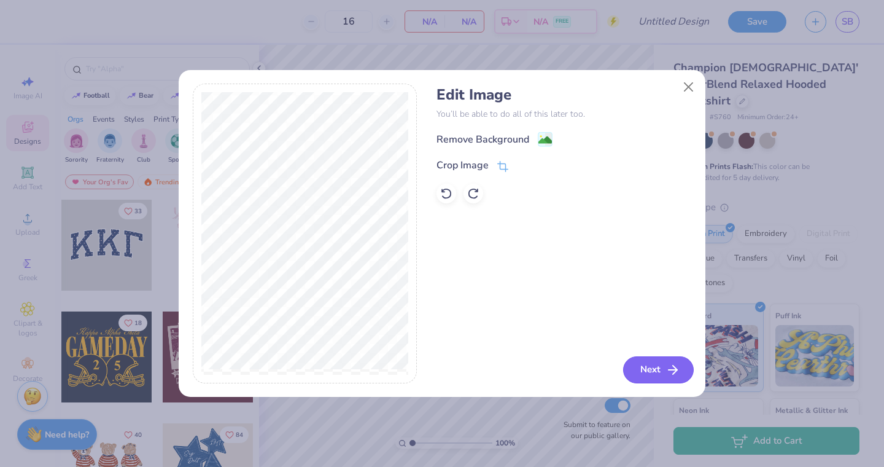
click at [656, 366] on button "Next" at bounding box center [658, 369] width 71 height 27
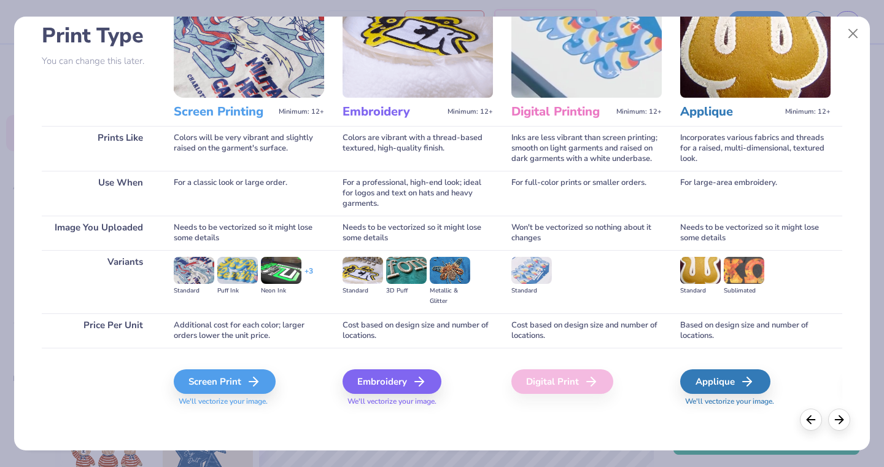
scroll to position [84, 0]
click at [232, 386] on div "Screen Print" at bounding box center [227, 381] width 102 height 25
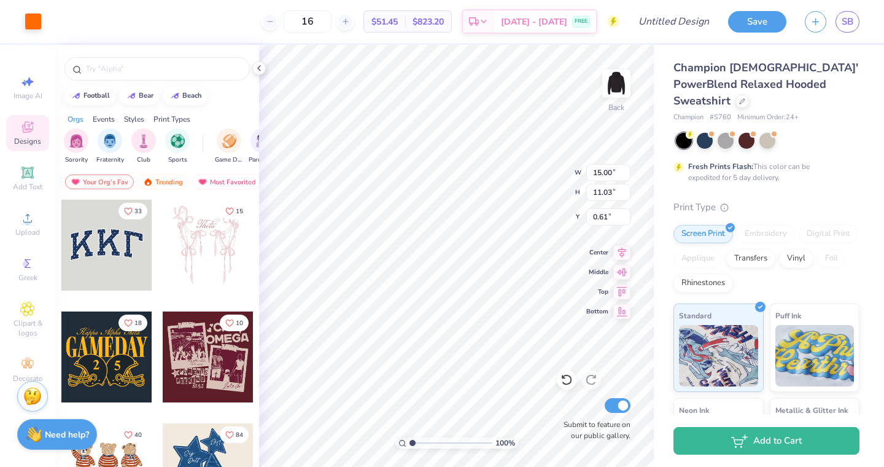
type input "10.05"
type input "7.39"
type input "4.09"
type input "8.56"
type input "6.30"
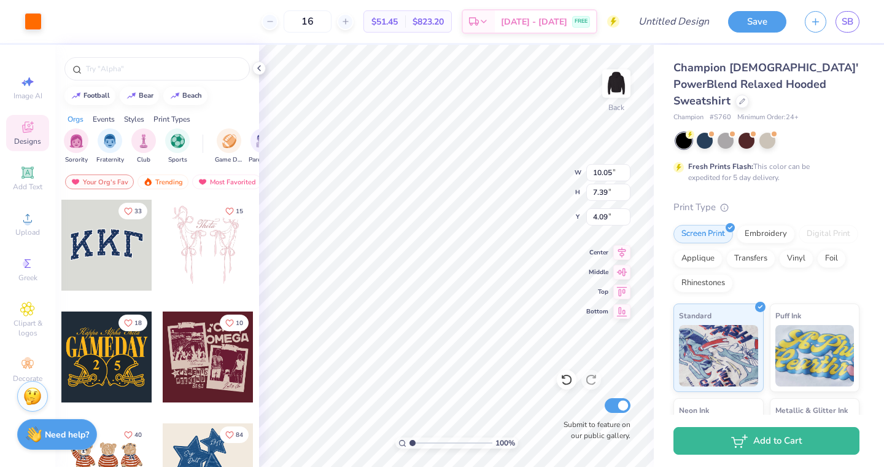
type input "5.18"
type input "7.99"
type input "5.87"
type input "5.88"
click at [615, 407] on input "Submit to feature on our public gallery." at bounding box center [618, 405] width 26 height 15
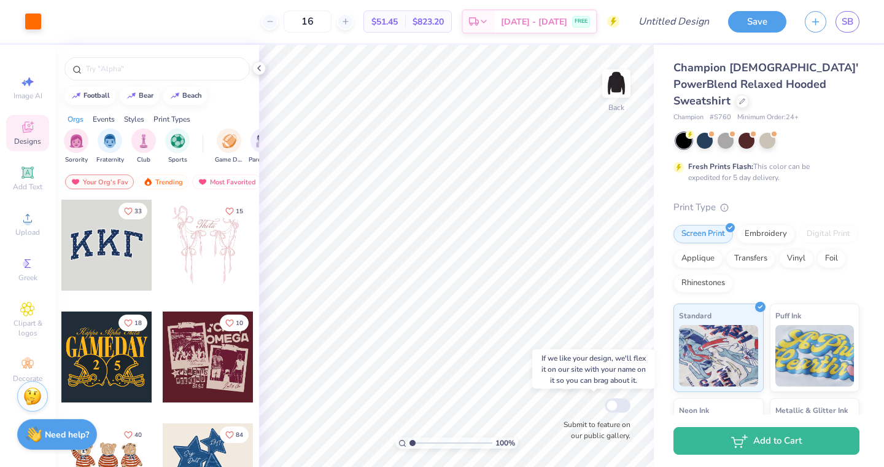
checkbox input "false"
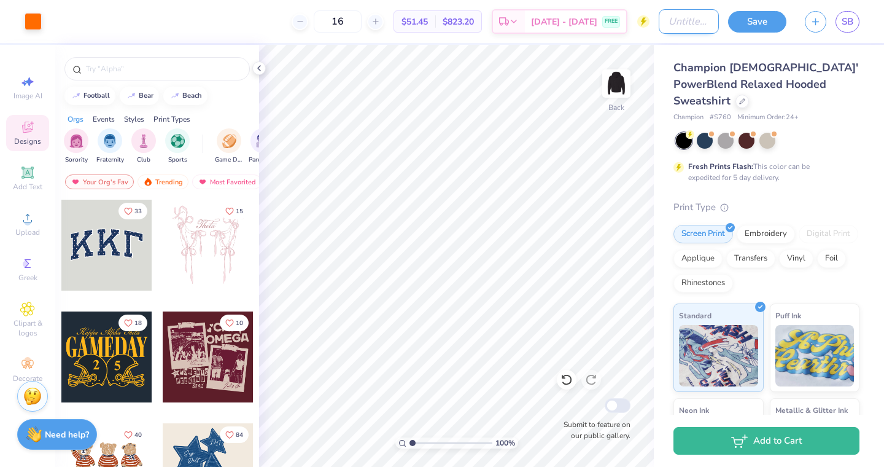
click at [691, 21] on input "Design Title" at bounding box center [689, 21] width 60 height 25
type input "team sweatshirt"
click at [759, 18] on button "Save" at bounding box center [757, 19] width 58 height 21
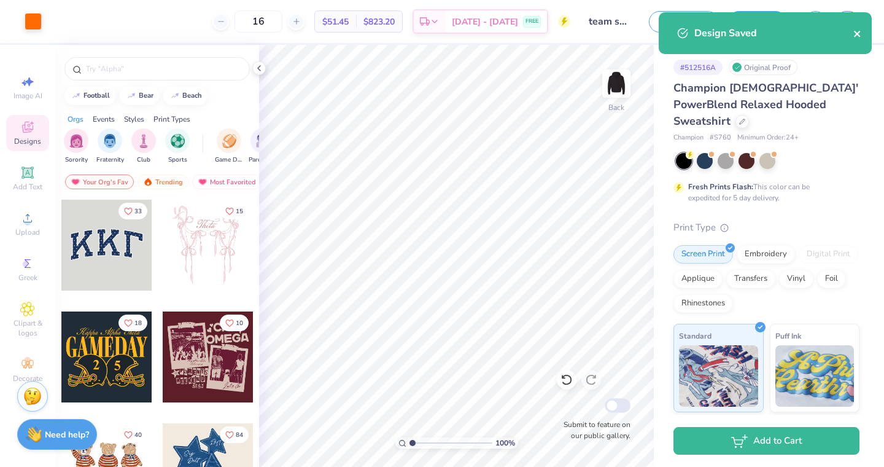
click at [856, 35] on icon "close" at bounding box center [857, 34] width 6 height 6
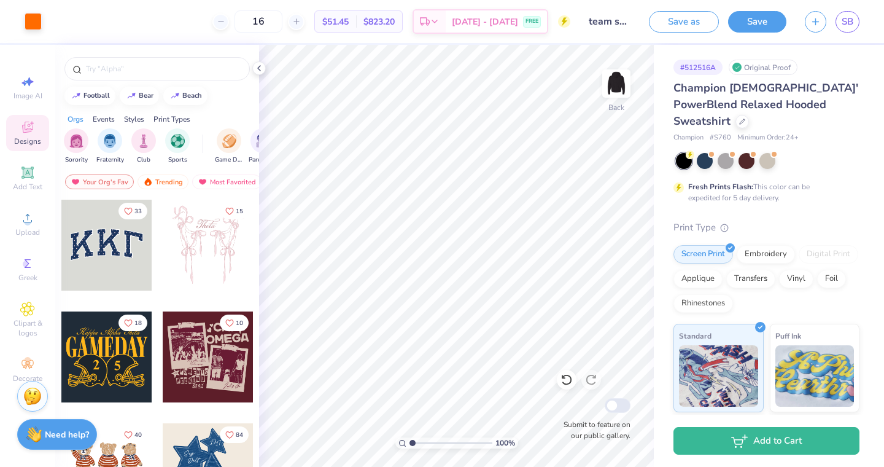
click at [848, 15] on div "Design Saved" at bounding box center [765, 12] width 218 height 5
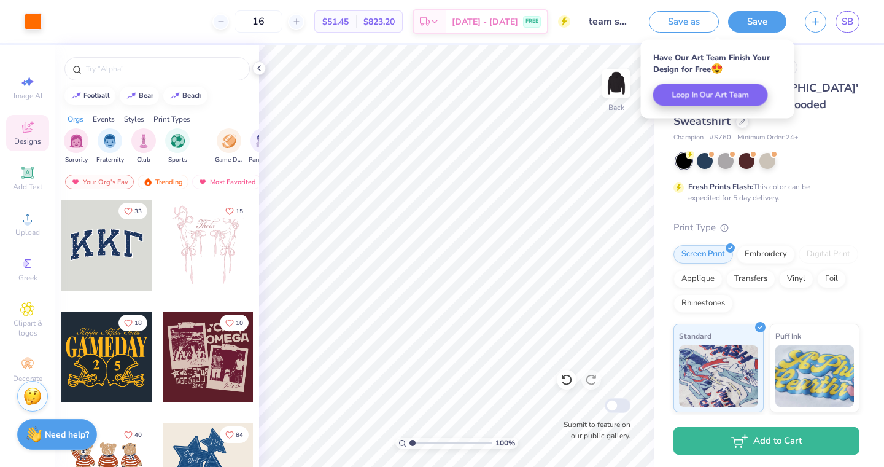
click at [858, 69] on div "# 512516A Original Proof" at bounding box center [766, 67] width 186 height 15
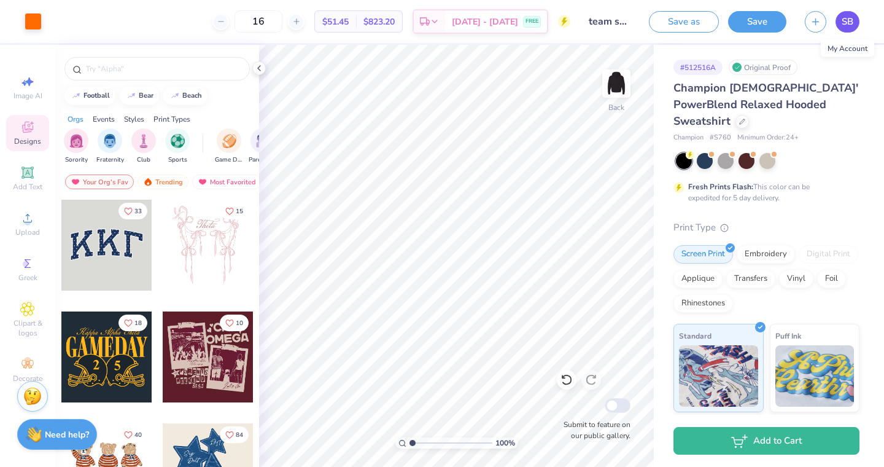
click at [845, 23] on span "SB" at bounding box center [848, 22] width 12 height 14
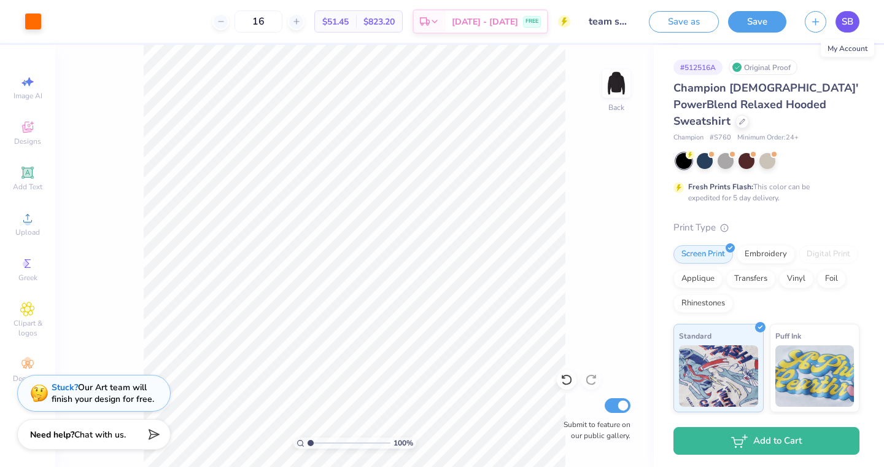
click at [843, 24] on span "SB" at bounding box center [848, 22] width 12 height 14
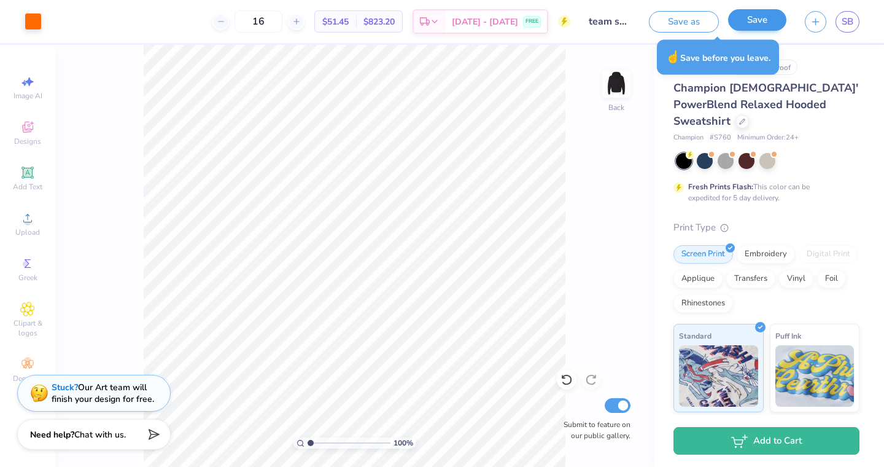
click at [747, 18] on button "Save" at bounding box center [757, 19] width 58 height 21
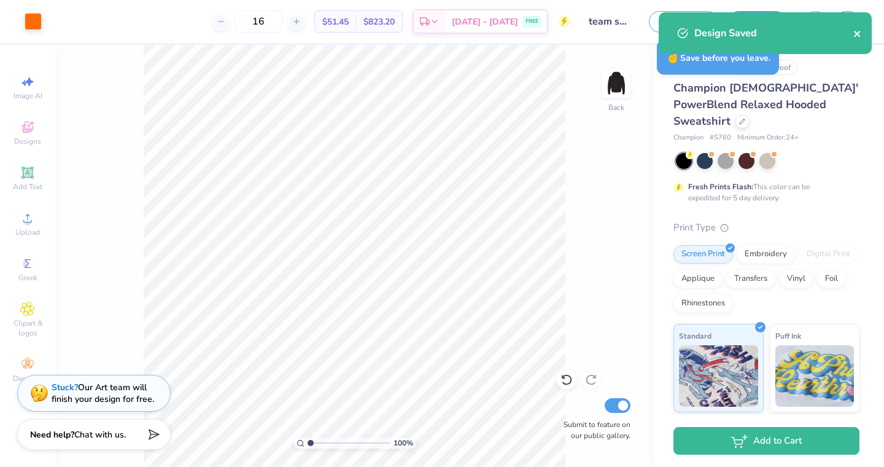
click at [856, 34] on icon "close" at bounding box center [857, 34] width 6 height 6
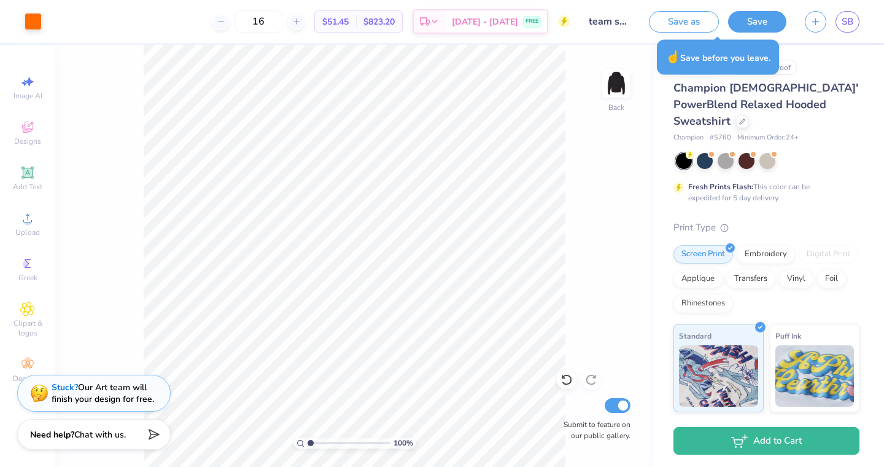
click at [853, 20] on div "Design Saved" at bounding box center [765, 38] width 218 height 56
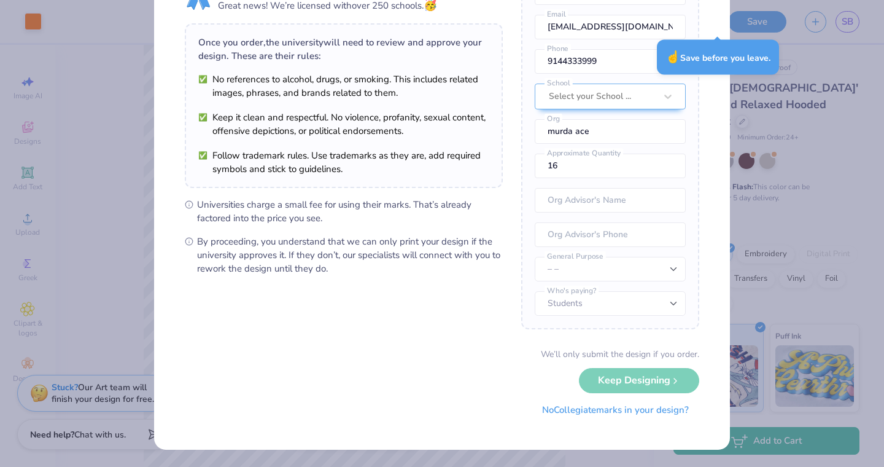
scroll to position [68, 0]
click at [628, 414] on button "No Collegiate marks in your design?" at bounding box center [616, 410] width 168 height 25
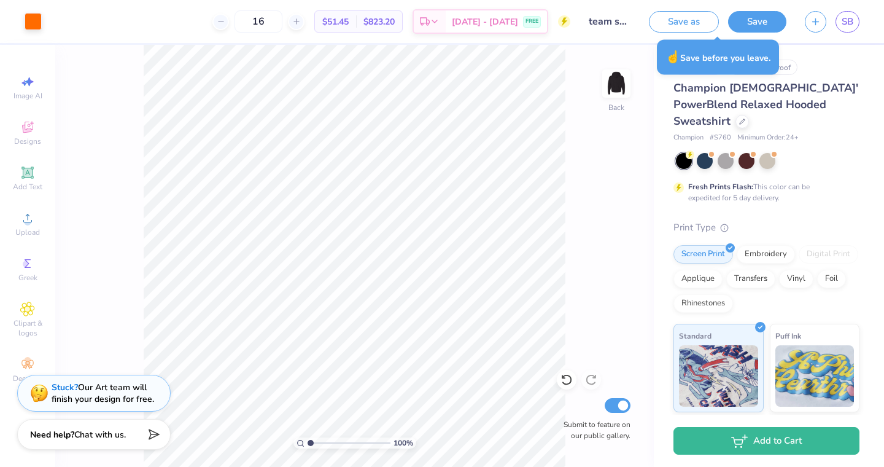
scroll to position [0, 0]
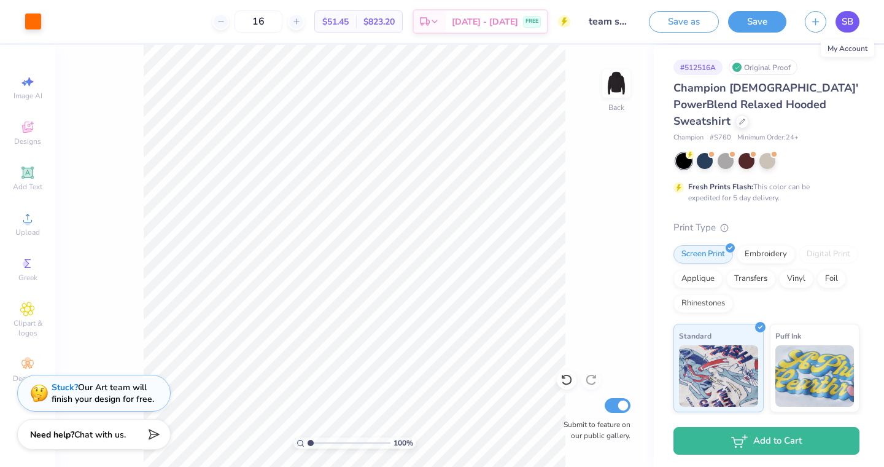
click at [839, 17] on link "SB" at bounding box center [848, 21] width 24 height 21
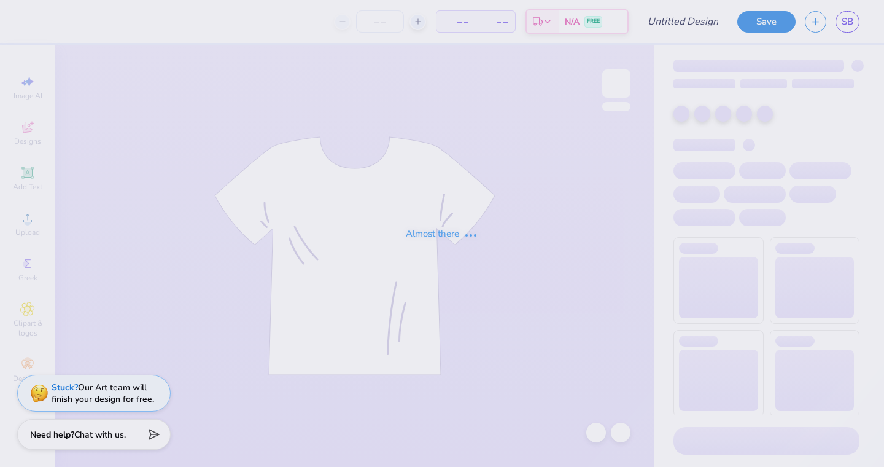
type input "team sweats"
type input "16"
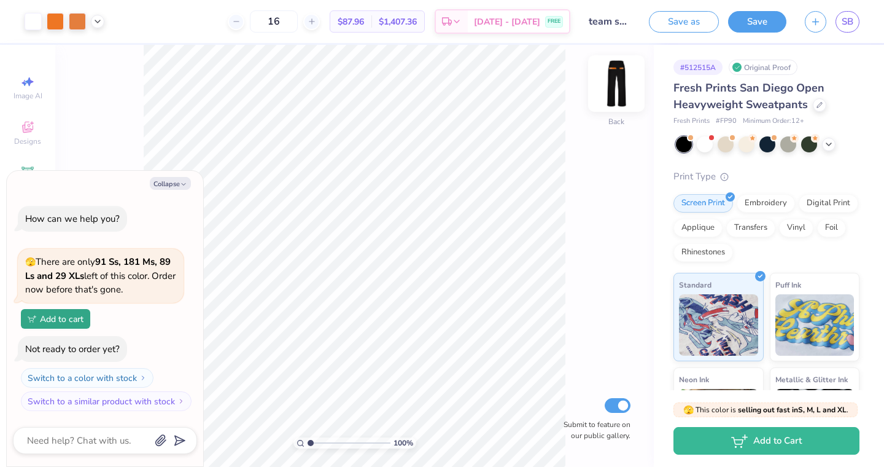
click at [617, 78] on img at bounding box center [616, 83] width 49 height 49
click at [612, 79] on img at bounding box center [616, 83] width 49 height 49
click at [612, 79] on img at bounding box center [616, 83] width 25 height 25
click at [611, 82] on img at bounding box center [616, 83] width 49 height 49
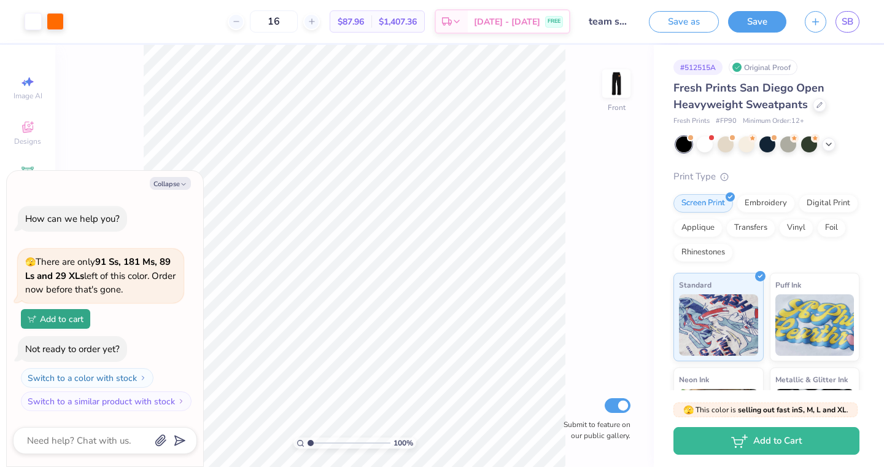
click at [611, 82] on img at bounding box center [616, 83] width 25 height 25
type textarea "x"
click at [852, 21] on span "SB" at bounding box center [848, 22] width 12 height 14
click at [848, 31] on link "SB" at bounding box center [848, 21] width 24 height 21
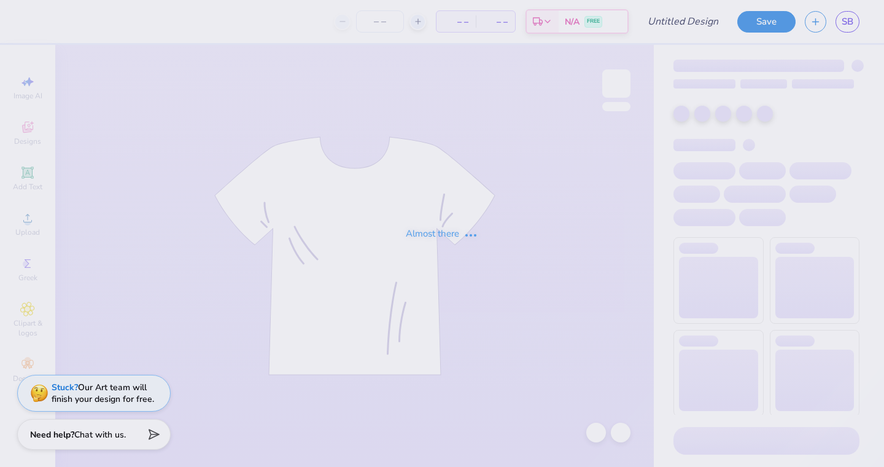
type input "team sweats"
type input "16"
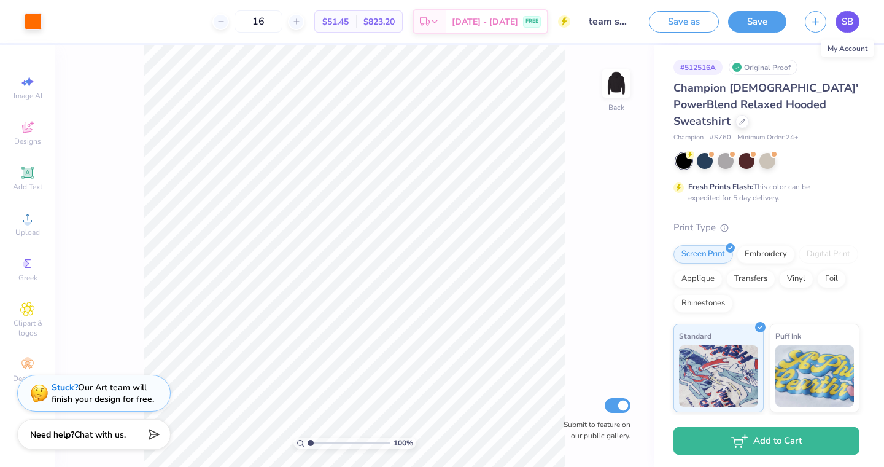
click at [847, 26] on span "SB" at bounding box center [848, 22] width 12 height 14
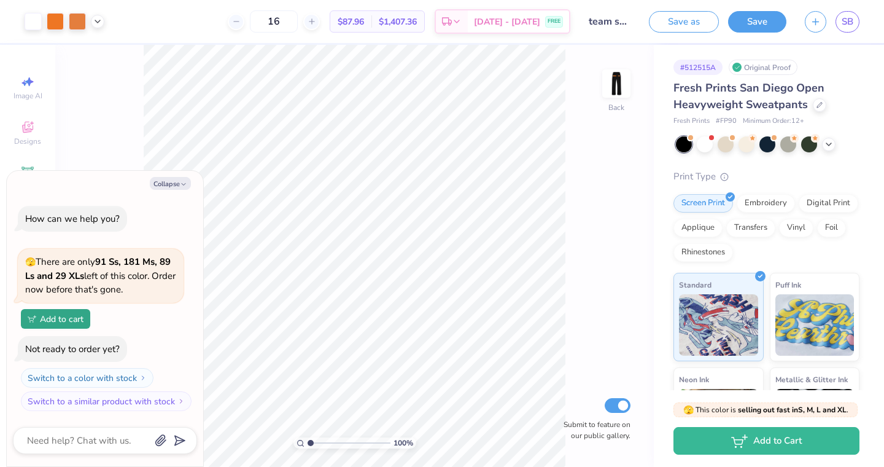
type textarea "x"
